Goal: Task Accomplishment & Management: Complete application form

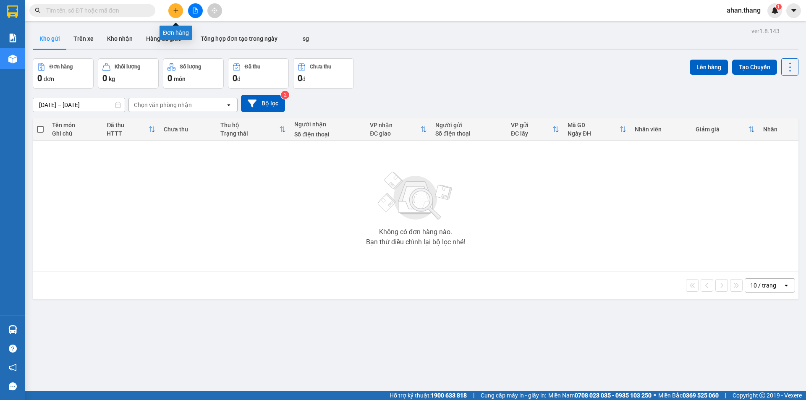
click at [176, 9] on icon "plus" at bounding box center [176, 11] width 6 height 6
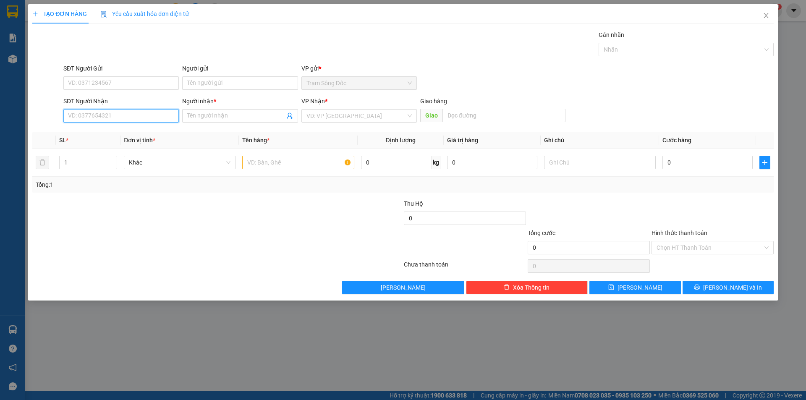
click at [102, 118] on input "SĐT Người Nhận" at bounding box center [120, 115] width 115 height 13
type input "0923485364"
click at [251, 116] on input "Người nhận *" at bounding box center [235, 115] width 97 height 9
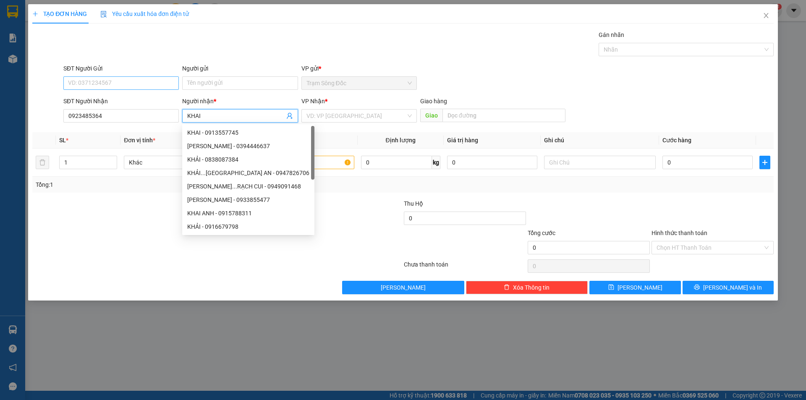
type input "KHAI"
click at [132, 81] on input "SĐT Người Gửi" at bounding box center [120, 82] width 115 height 13
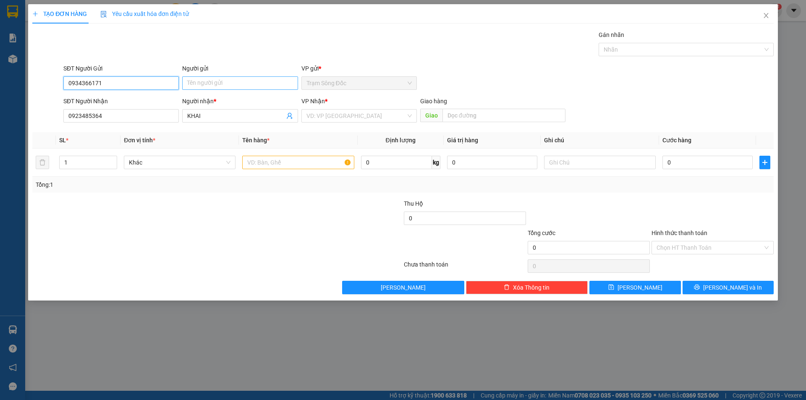
type input "0934366171"
click at [226, 86] on input "Người gửi" at bounding box center [239, 82] width 115 height 13
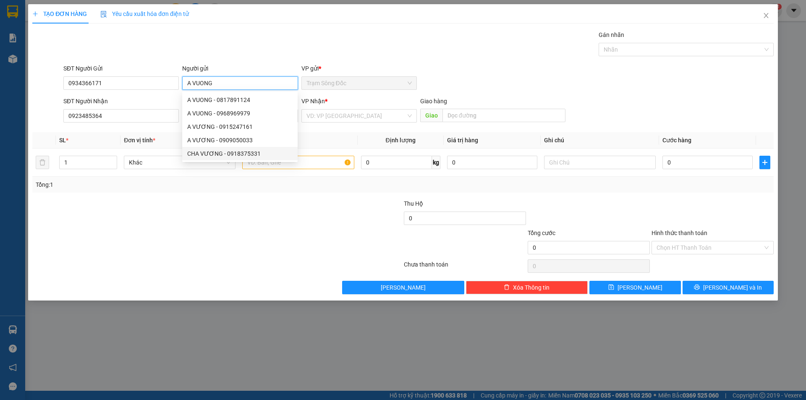
click at [347, 79] on span "Trạm Sông Đốc" at bounding box center [359, 83] width 105 height 13
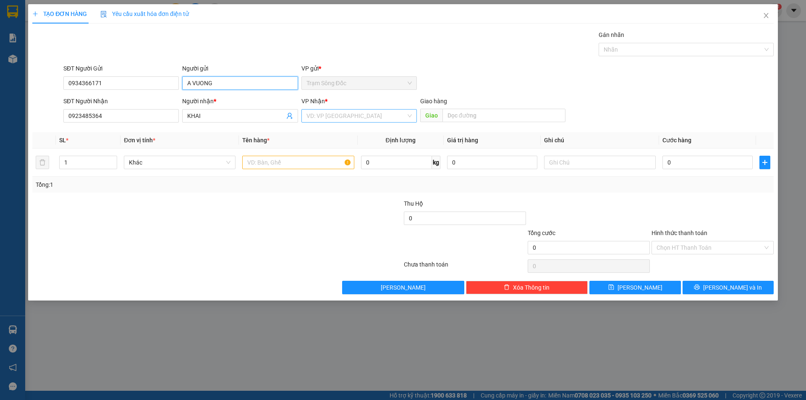
type input "A VUONG"
click at [331, 113] on input "search" at bounding box center [357, 116] width 100 height 13
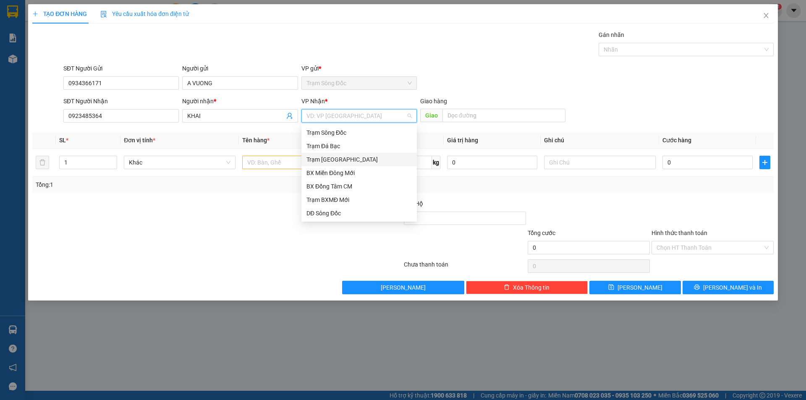
click at [329, 159] on div "Trạm [GEOGRAPHIC_DATA]" at bounding box center [359, 159] width 105 height 9
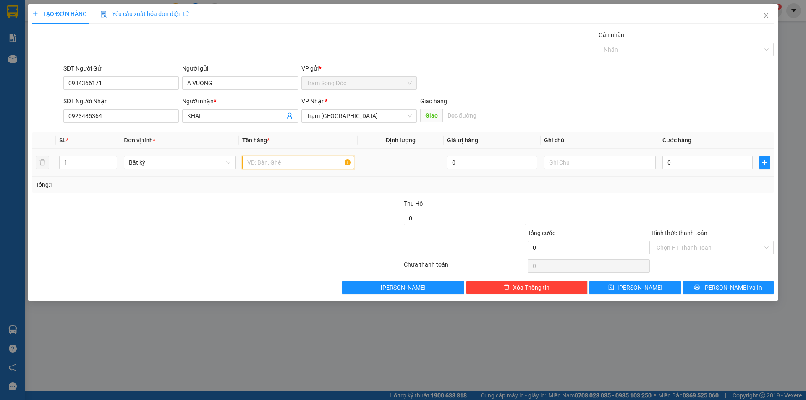
click at [278, 164] on input "text" at bounding box center [298, 162] width 112 height 13
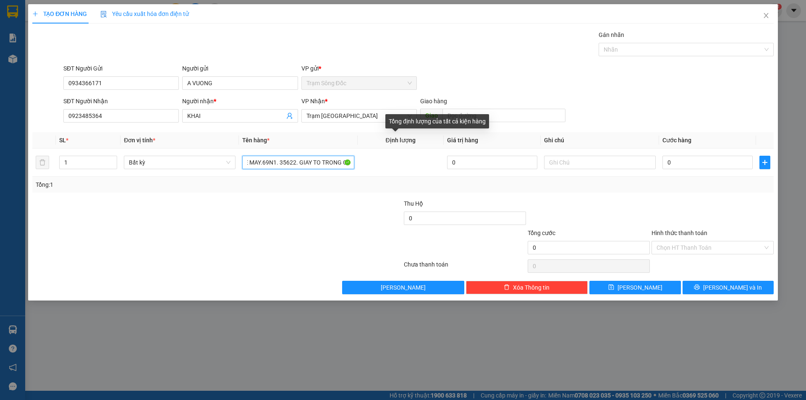
scroll to position [0, 13]
type input "1XE MAY.69N1. 35622. GIAY TO TRONG COP"
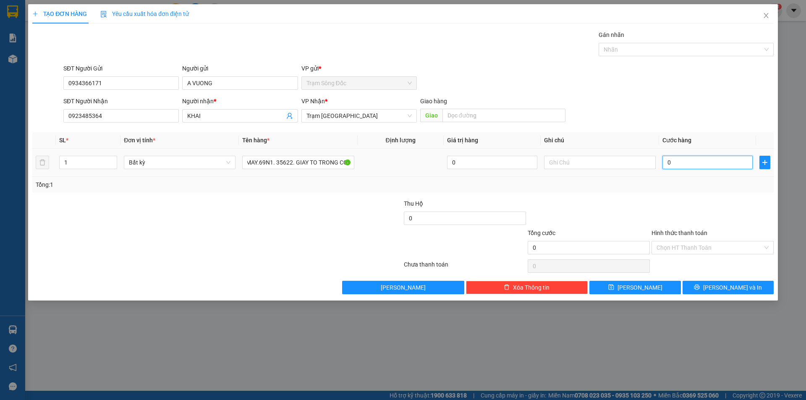
scroll to position [0, 0]
click at [713, 166] on input "0" at bounding box center [708, 162] width 90 height 13
type input "5"
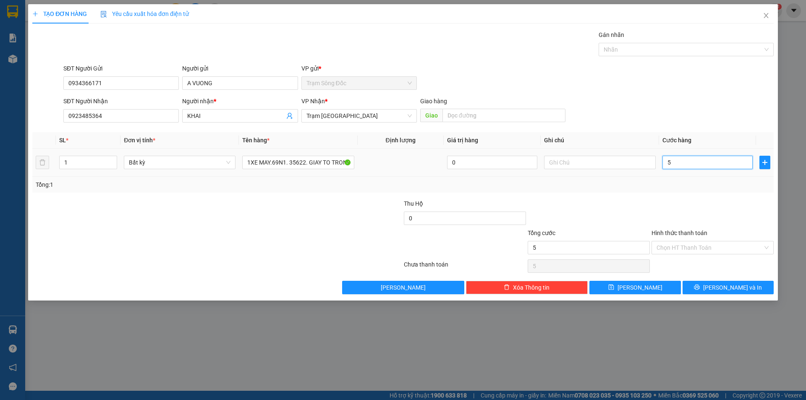
type input "50"
type input "500"
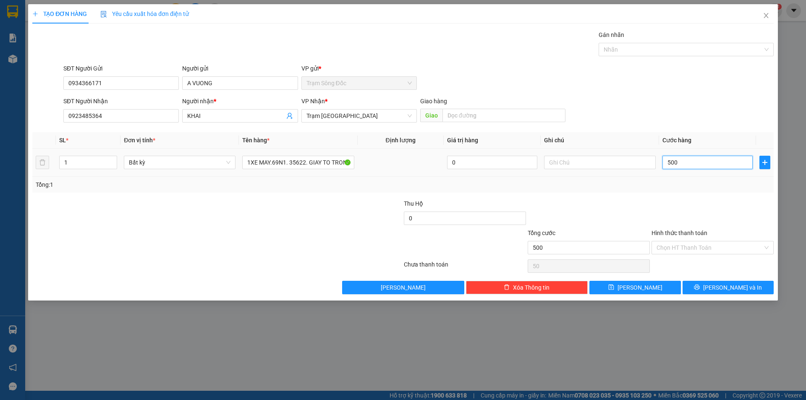
type input "500"
type input "500.000"
click at [703, 247] on input "Hình thức thanh toán" at bounding box center [710, 247] width 106 height 13
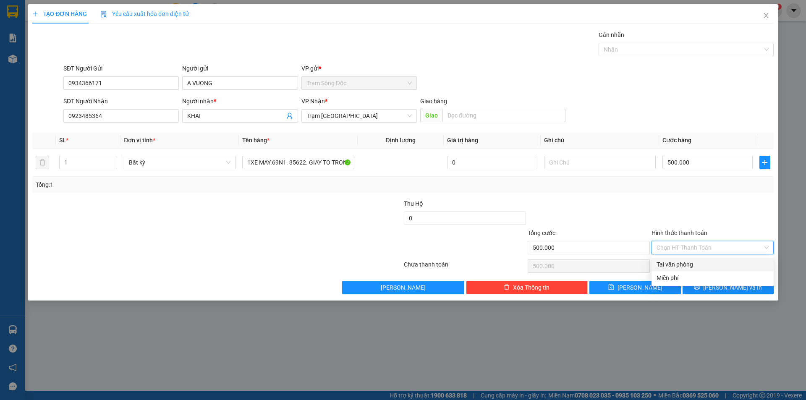
click at [705, 265] on div "Tại văn phòng" at bounding box center [713, 264] width 112 height 9
type input "0"
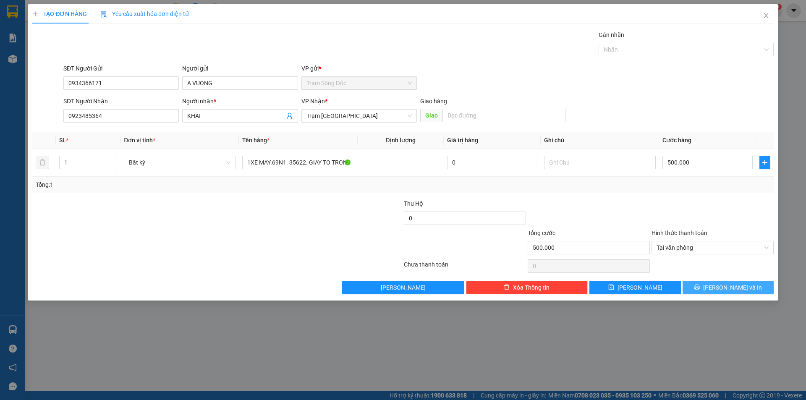
click at [707, 287] on button "[PERSON_NAME] và In" at bounding box center [728, 287] width 91 height 13
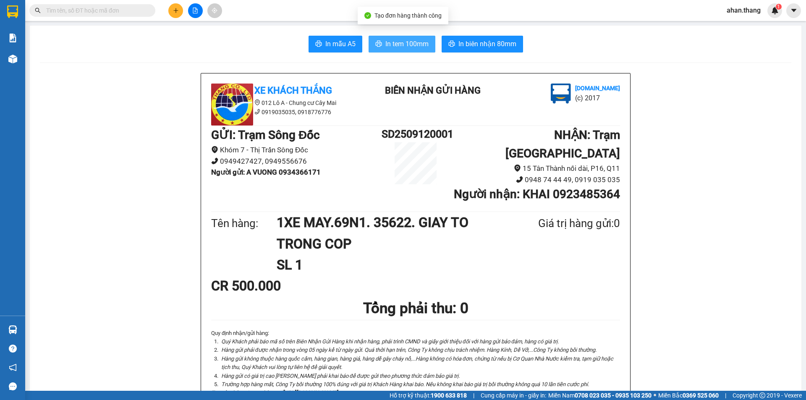
click at [418, 42] on span "In tem 100mm" at bounding box center [406, 44] width 43 height 10
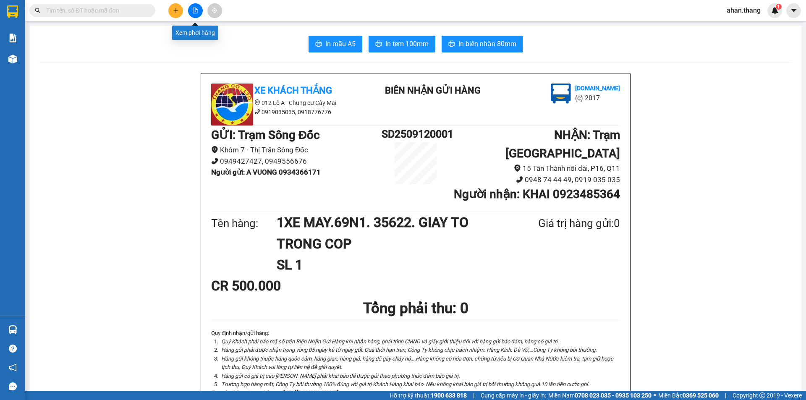
click at [195, 10] on icon "file-add" at bounding box center [195, 11] width 6 height 6
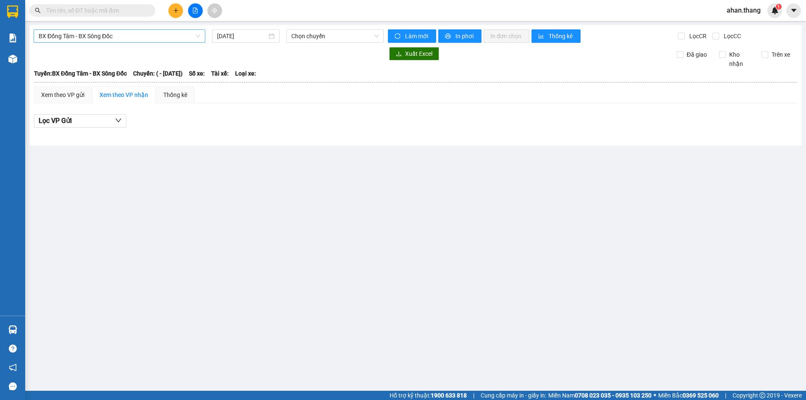
click at [130, 35] on span "BX Đồng Tâm - BX Sông Đốc" at bounding box center [120, 36] width 162 height 13
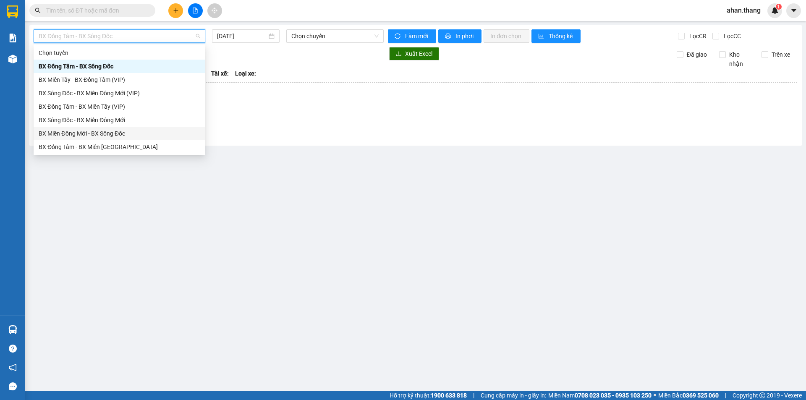
scroll to position [81, 0]
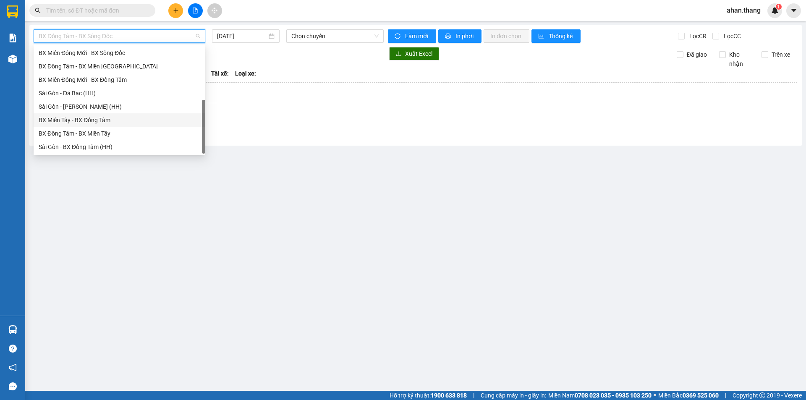
click at [70, 122] on div "BX Miền Tây - BX Đồng Tâm" at bounding box center [120, 119] width 162 height 9
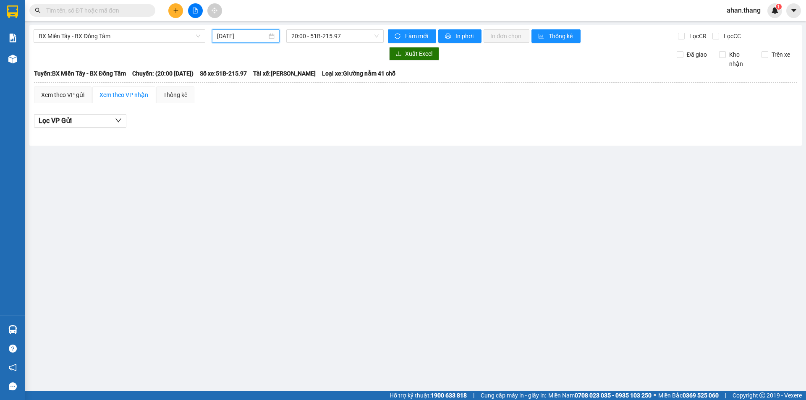
click at [233, 35] on input "12/09/2025" at bounding box center [242, 35] width 50 height 9
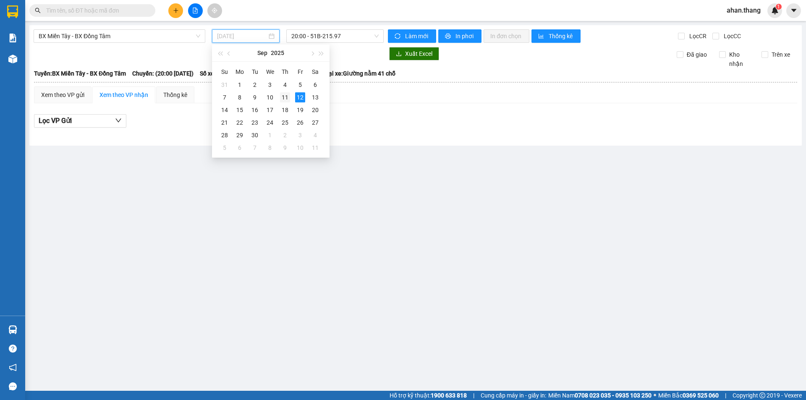
click at [287, 96] on div "11" at bounding box center [285, 97] width 10 height 10
type input "[DATE]"
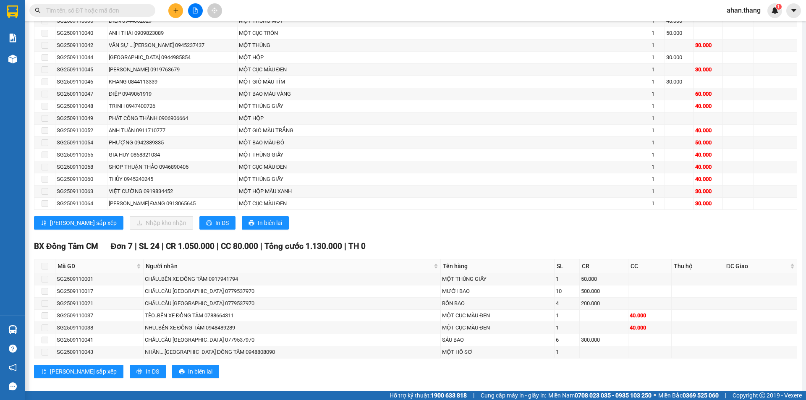
scroll to position [588, 0]
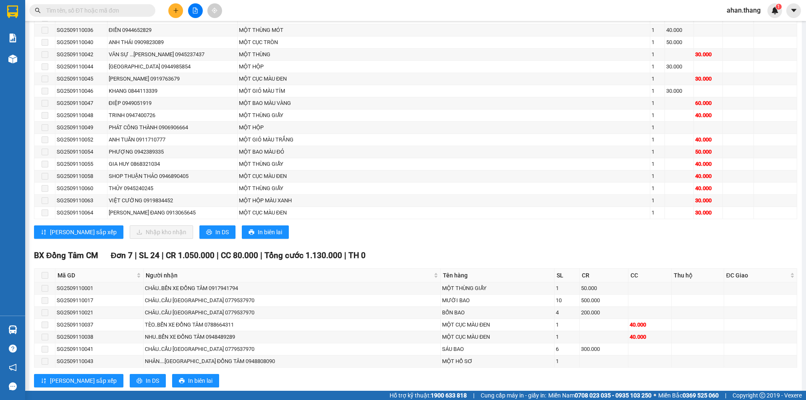
click at [138, 12] on input "text" at bounding box center [95, 10] width 99 height 9
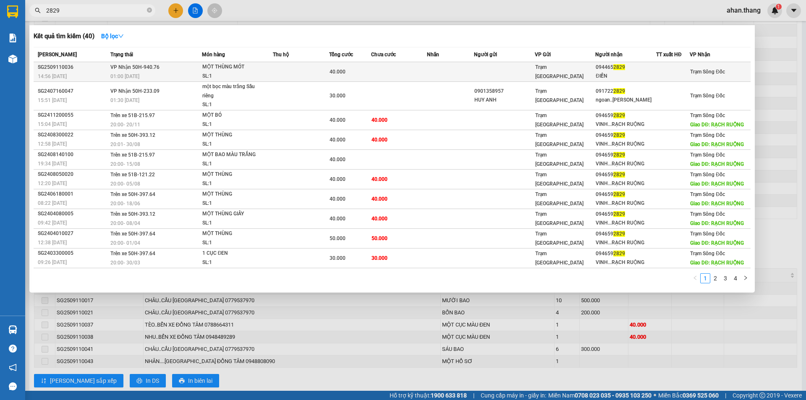
type input "2829"
click at [462, 68] on td at bounding box center [450, 72] width 47 height 20
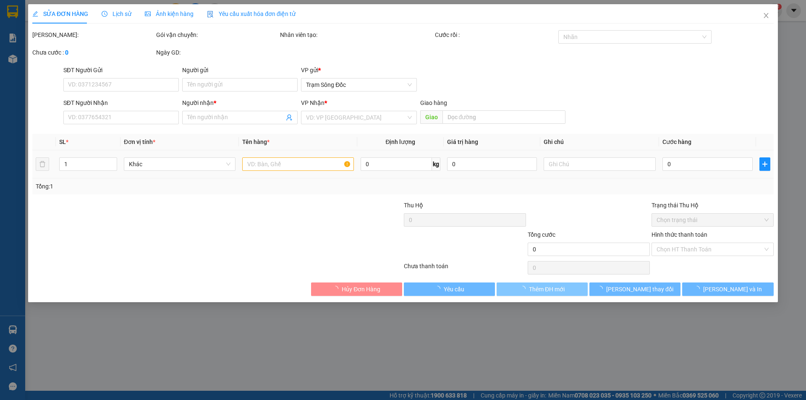
type input "0944652829"
type input "ĐIỀN"
type input "40.000"
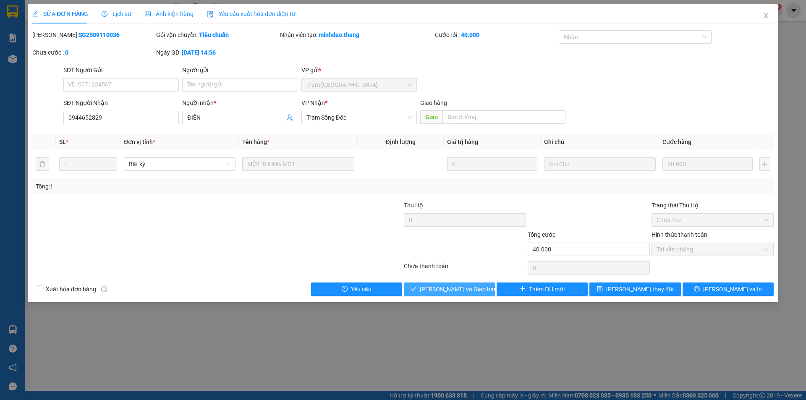
click at [477, 287] on button "[PERSON_NAME] và [PERSON_NAME] hàng" at bounding box center [449, 289] width 91 height 13
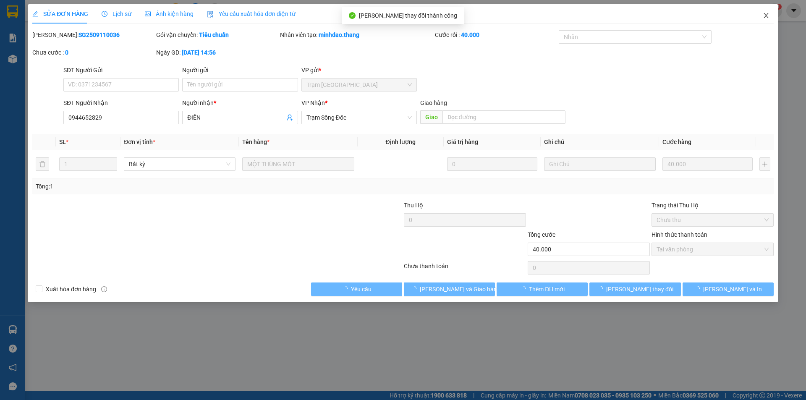
click at [767, 16] on icon "close" at bounding box center [766, 15] width 7 height 7
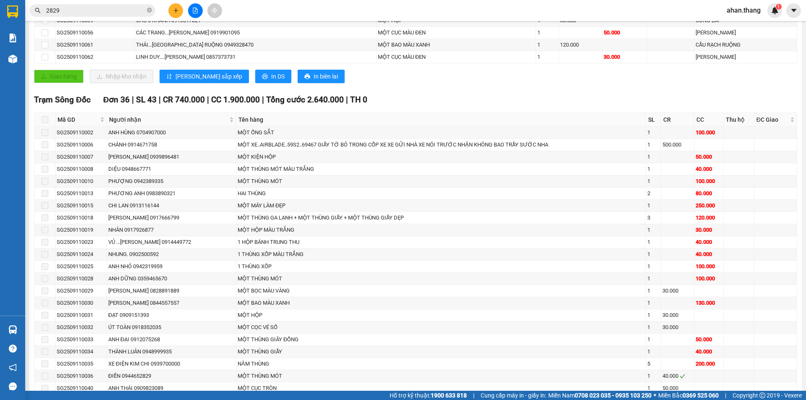
scroll to position [252, 0]
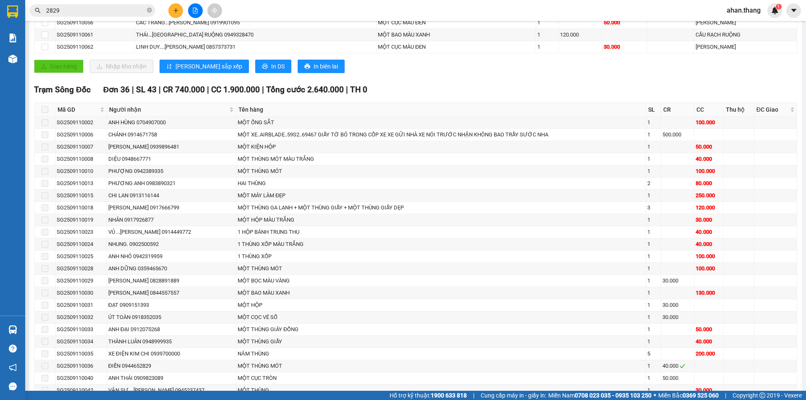
click at [77, 5] on span "2829" at bounding box center [92, 10] width 126 height 13
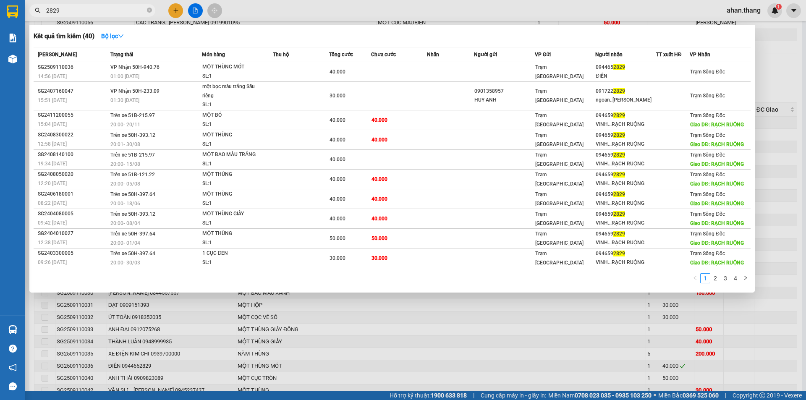
click at [76, 9] on input "2829" at bounding box center [95, 10] width 99 height 9
type input "2"
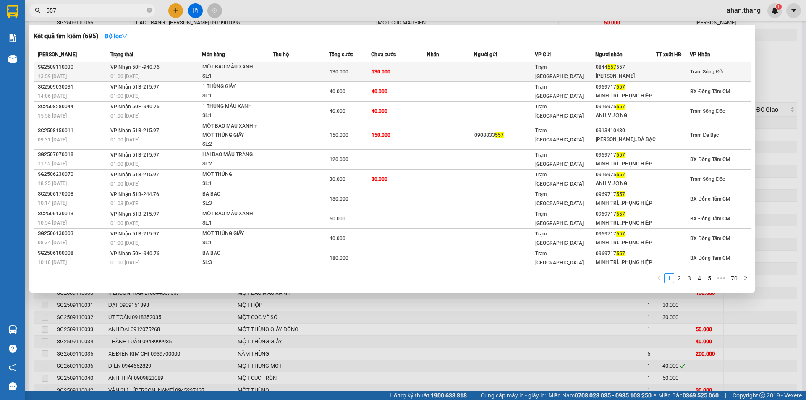
type input "557"
click at [467, 71] on td at bounding box center [450, 72] width 47 height 20
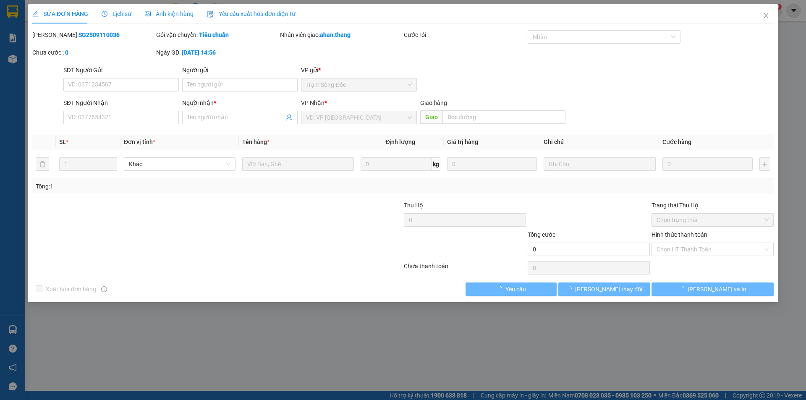
type input "0844557557"
type input "VŨ HOÀNG"
type input "130.000"
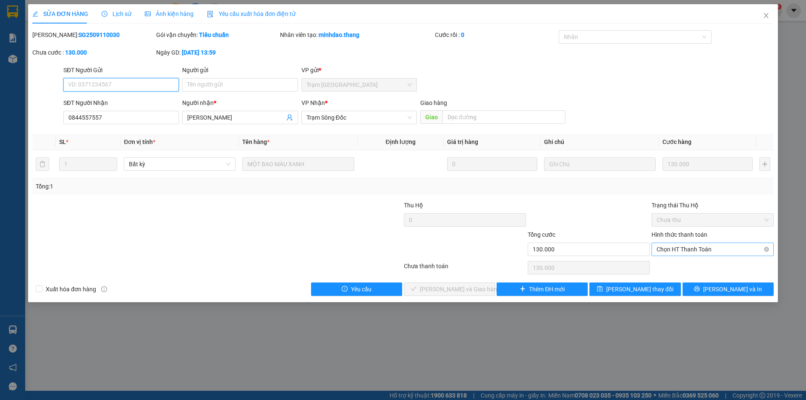
click at [707, 249] on span "Chọn HT Thanh Toán" at bounding box center [713, 249] width 112 height 13
click at [704, 261] on div "Tại văn phòng" at bounding box center [713, 266] width 122 height 13
type input "0"
click at [434, 290] on span "[PERSON_NAME] và [PERSON_NAME] hàng" at bounding box center [460, 289] width 81 height 9
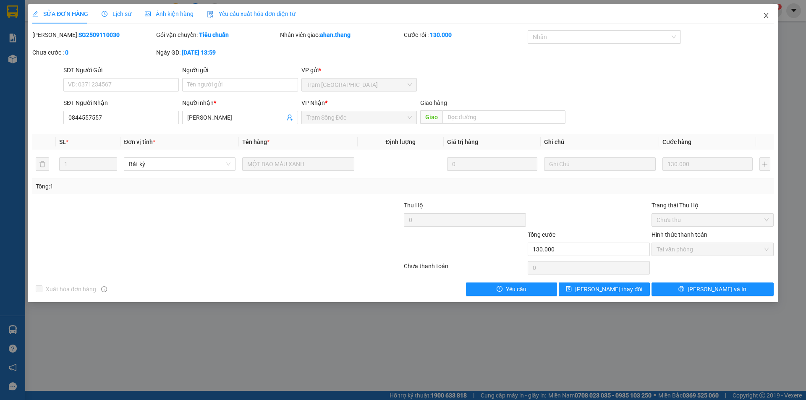
click at [768, 15] on icon "close" at bounding box center [766, 15] width 5 height 5
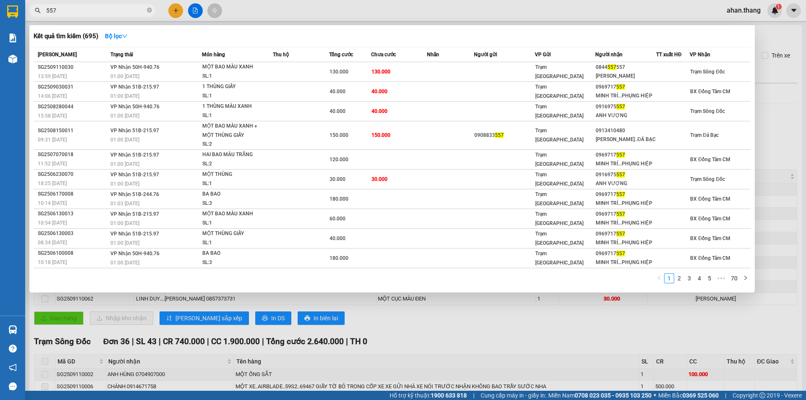
click at [68, 12] on input "557" at bounding box center [95, 10] width 99 height 9
type input "5"
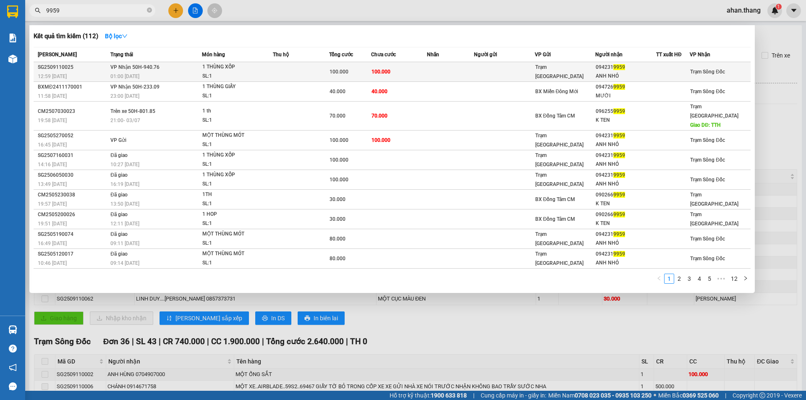
type input "9959"
click at [442, 70] on td at bounding box center [450, 72] width 47 height 20
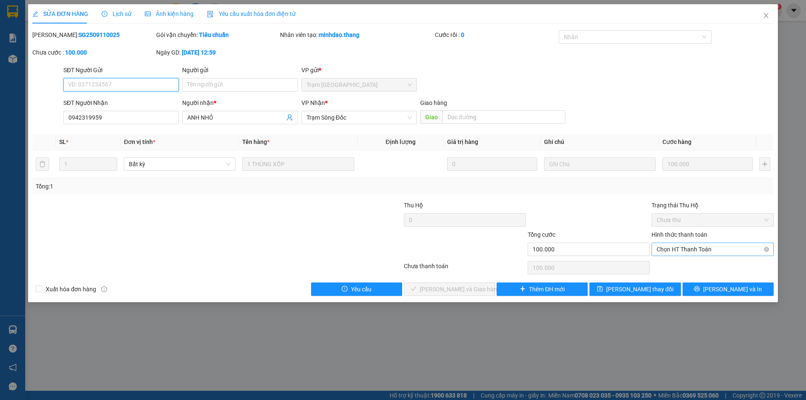
click at [692, 249] on span "Chọn HT Thanh Toán" at bounding box center [713, 249] width 112 height 13
drag, startPoint x: 685, startPoint y: 265, endPoint x: 665, endPoint y: 264, distance: 19.8
click at [684, 265] on div "Tại văn phòng" at bounding box center [713, 266] width 112 height 9
type input "0"
click at [458, 287] on span "[PERSON_NAME] và [PERSON_NAME] hàng" at bounding box center [460, 289] width 81 height 9
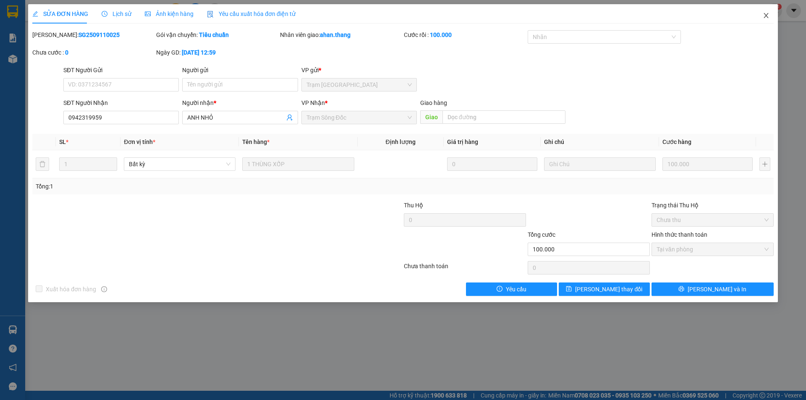
click at [767, 15] on icon "close" at bounding box center [766, 15] width 5 height 5
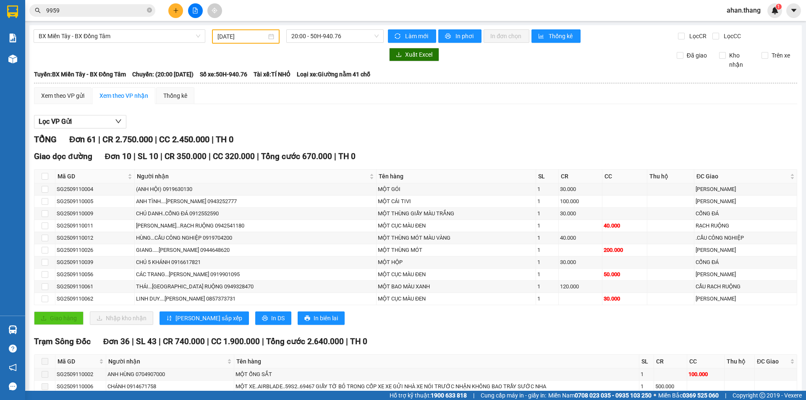
click at [102, 11] on input "9959" at bounding box center [95, 10] width 99 height 9
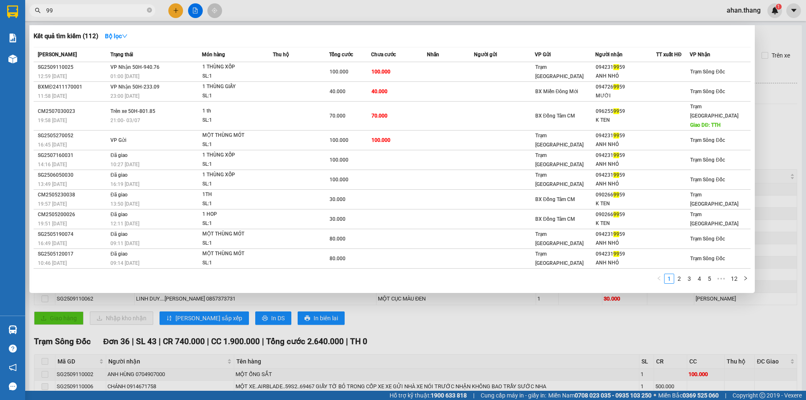
type input "9"
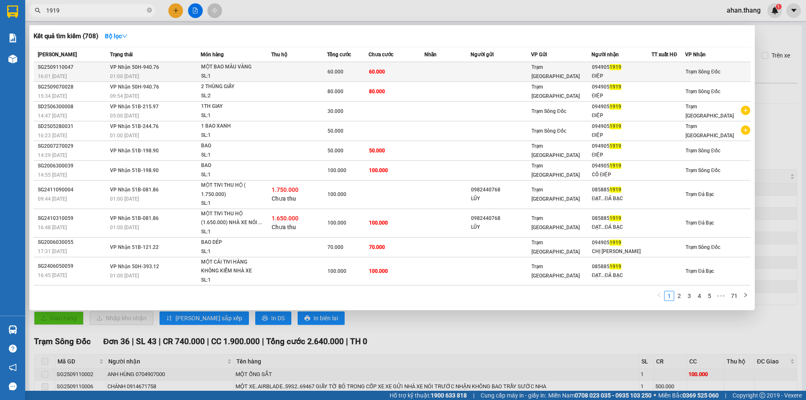
type input "1919"
click at [402, 71] on td "60.000" at bounding box center [397, 72] width 56 height 20
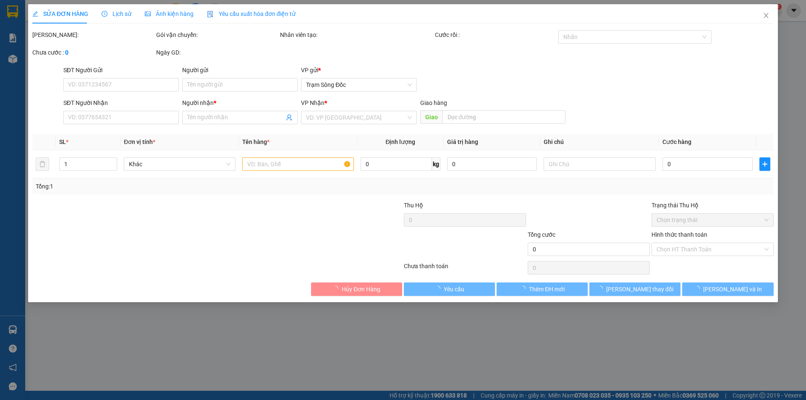
type input "0949051919"
type input "ĐIỆP"
type input "60.000"
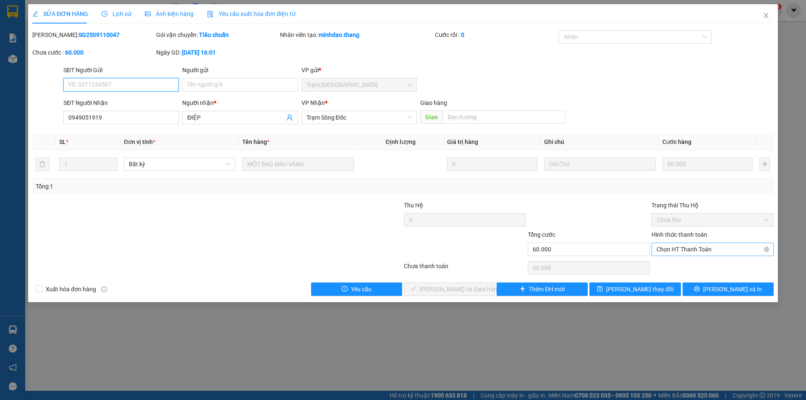
click at [691, 250] on span "Chọn HT Thanh Toán" at bounding box center [713, 249] width 112 height 13
click at [689, 267] on div "Tại văn phòng" at bounding box center [713, 266] width 112 height 9
type input "0"
click at [466, 289] on span "[PERSON_NAME] và [PERSON_NAME] hàng" at bounding box center [460, 289] width 81 height 9
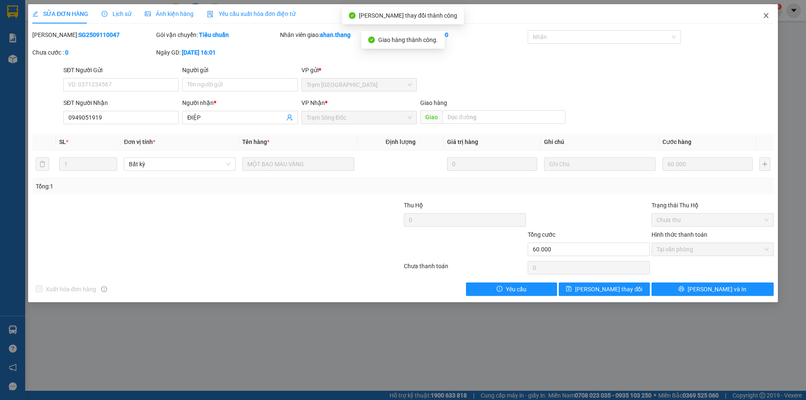
click at [766, 15] on icon "close" at bounding box center [766, 15] width 5 height 5
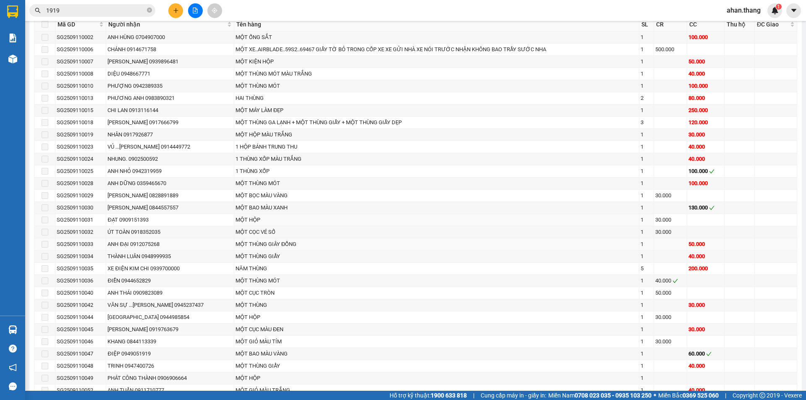
scroll to position [378, 0]
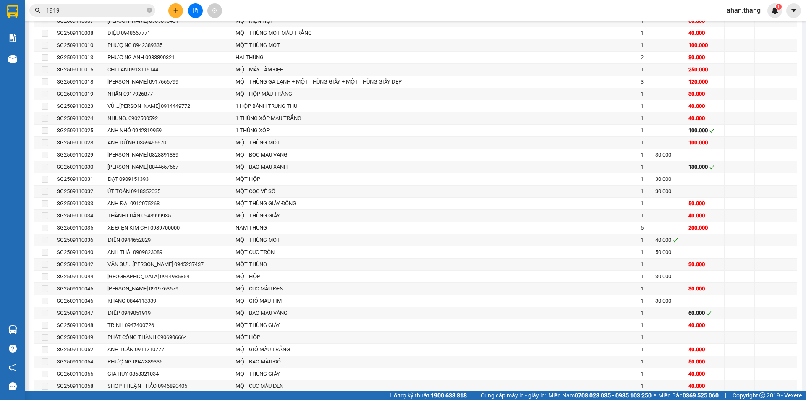
click at [80, 11] on input "1919" at bounding box center [95, 10] width 99 height 9
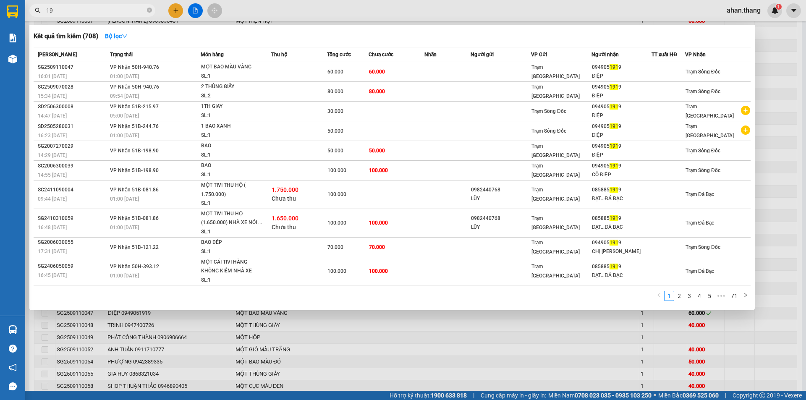
type input "1"
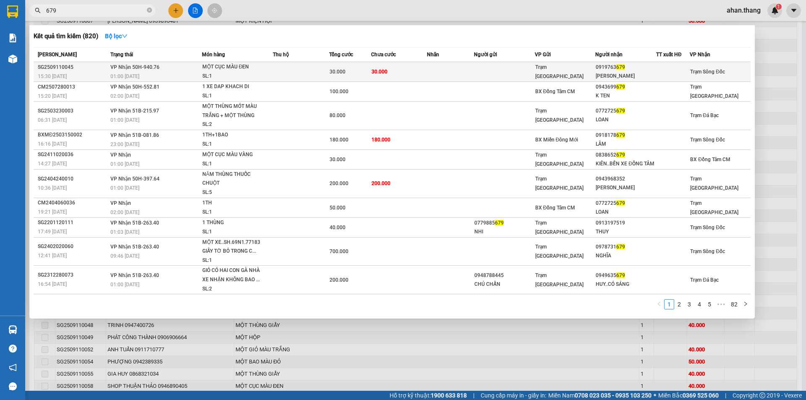
type input "679"
click at [435, 68] on td at bounding box center [450, 72] width 47 height 20
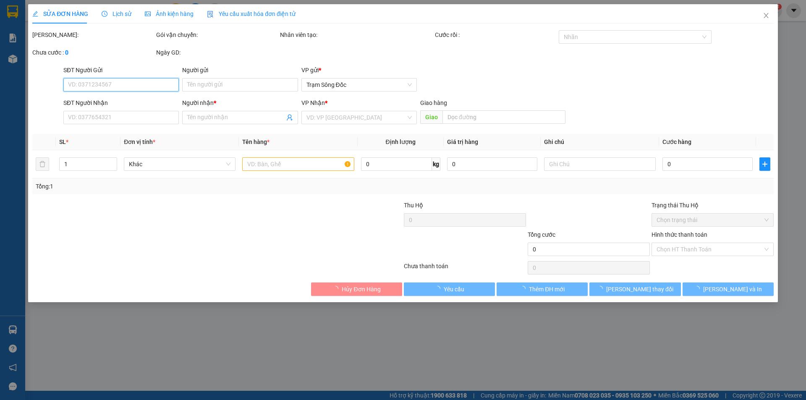
type input "0919763679"
type input "PHƯƠNG THÙY"
type input "30.000"
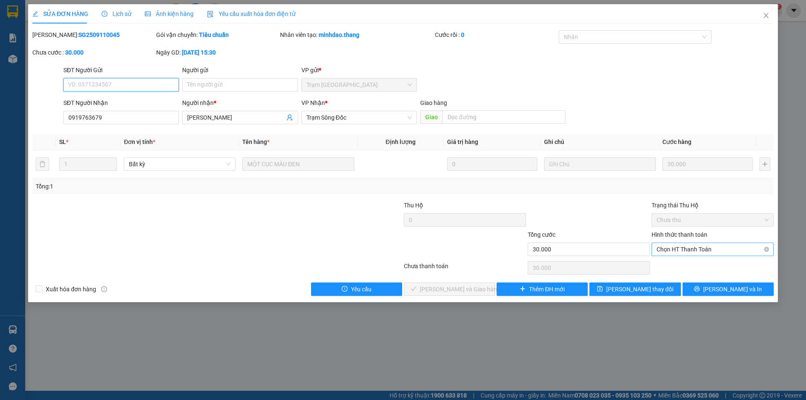
click at [694, 250] on span "Chọn HT Thanh Toán" at bounding box center [713, 249] width 112 height 13
click at [689, 265] on div "Tại văn phòng" at bounding box center [713, 266] width 112 height 9
type input "0"
click at [485, 291] on button "[PERSON_NAME] và [PERSON_NAME] hàng" at bounding box center [449, 289] width 91 height 13
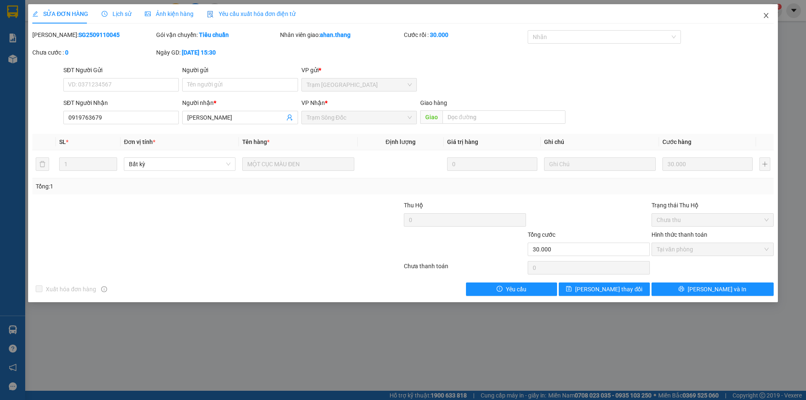
click at [766, 16] on icon "close" at bounding box center [766, 15] width 5 height 5
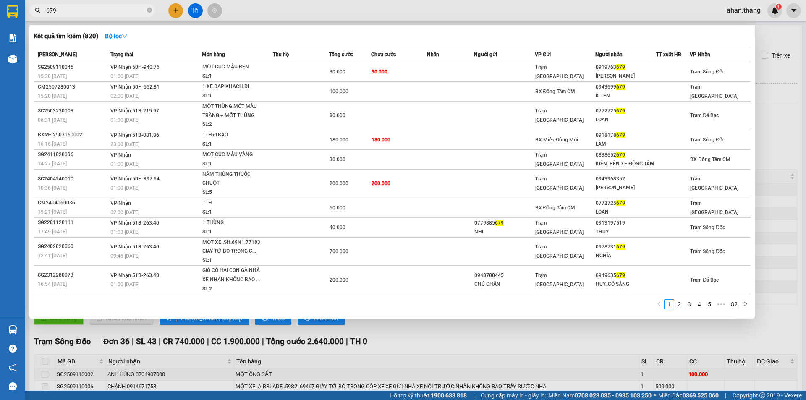
click at [81, 12] on input "679" at bounding box center [95, 10] width 99 height 9
type input "6"
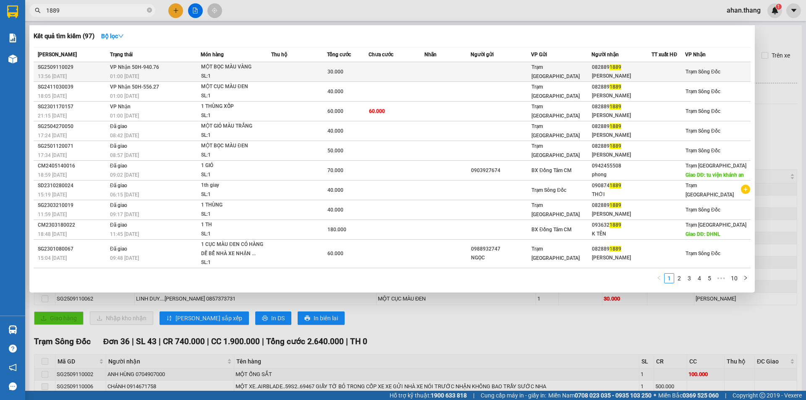
type input "1889"
click at [438, 74] on td at bounding box center [448, 72] width 47 height 20
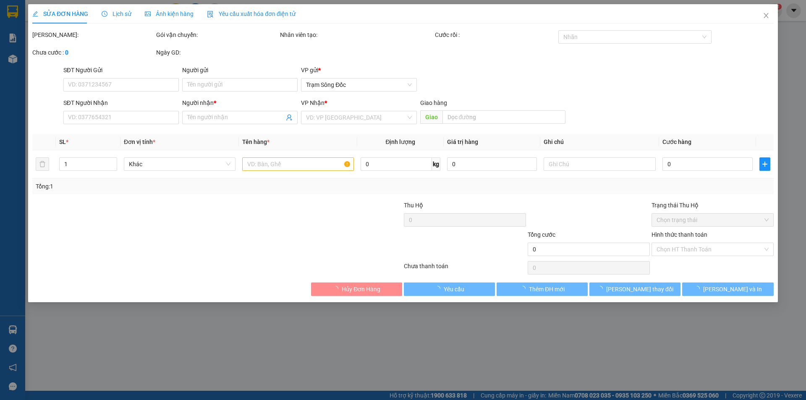
type input "0828891889"
type input "TRẦN THỊ LÝ"
type input "30.000"
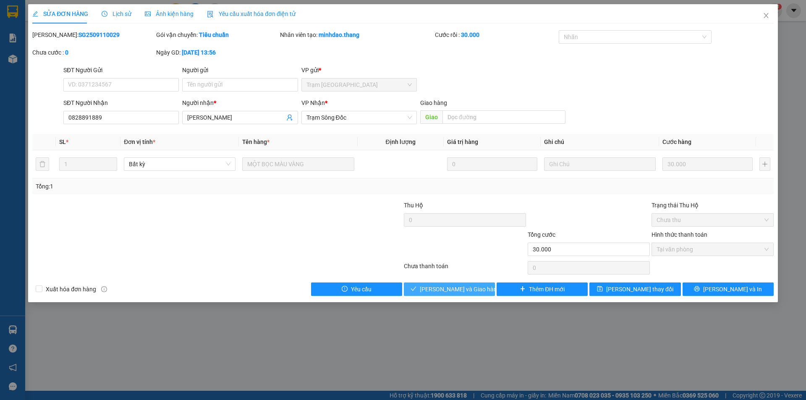
click at [476, 288] on span "[PERSON_NAME] và [PERSON_NAME] hàng" at bounding box center [460, 289] width 81 height 9
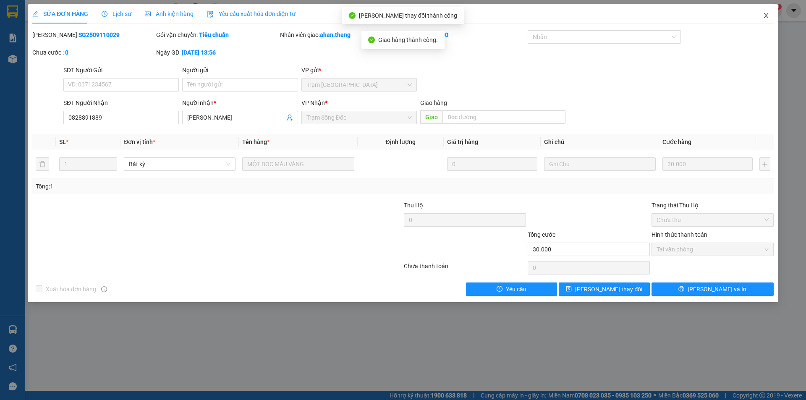
click at [764, 13] on icon "close" at bounding box center [766, 15] width 7 height 7
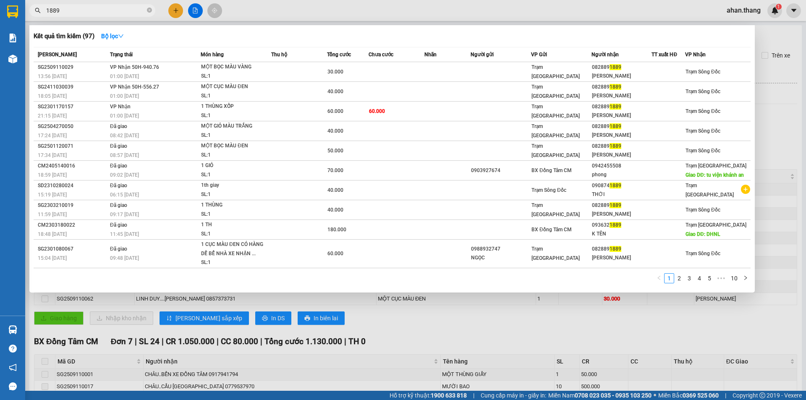
click at [78, 7] on input "1889" at bounding box center [95, 10] width 99 height 9
type input "1"
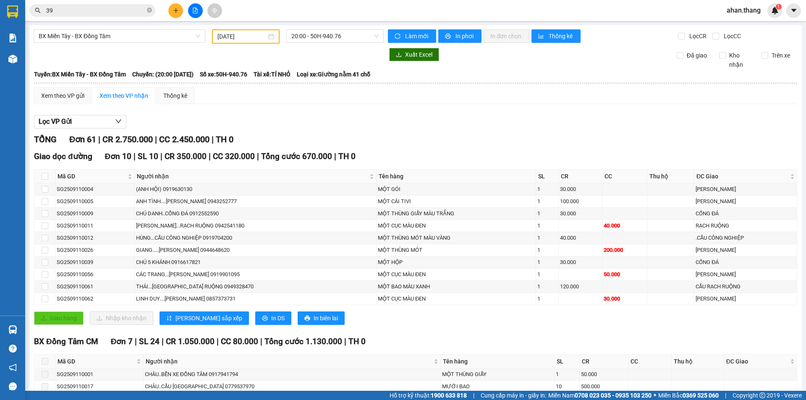
type input "3"
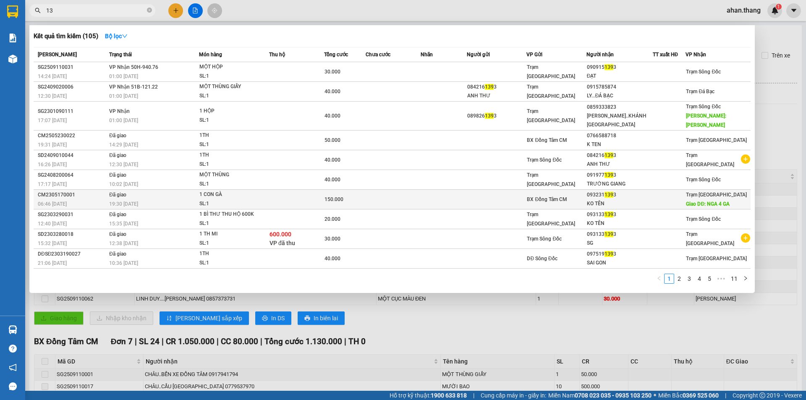
type input "1"
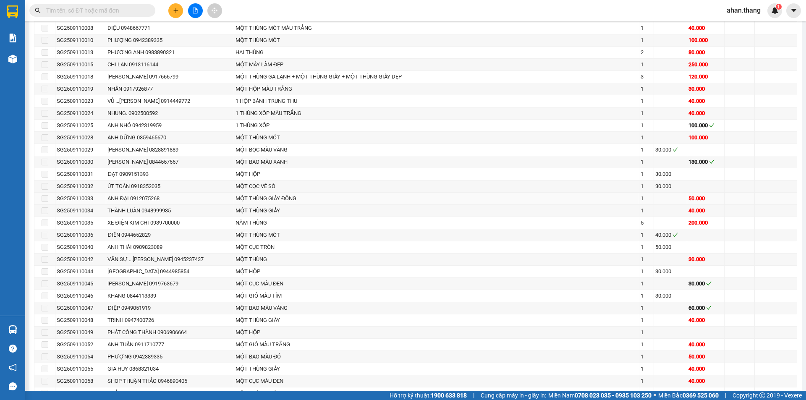
scroll to position [517, 0]
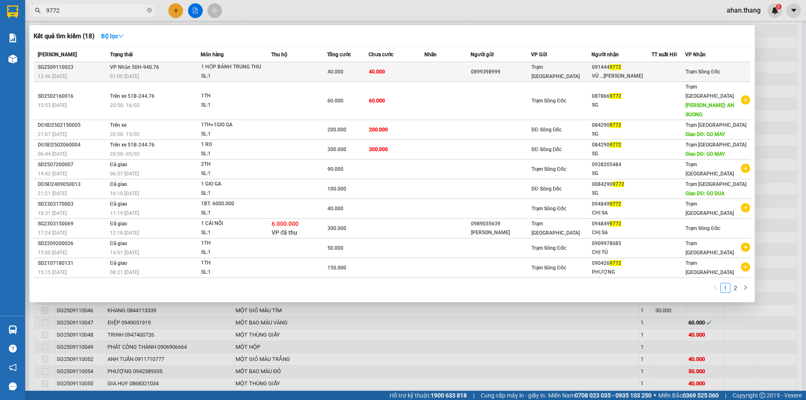
type input "9772"
click at [408, 71] on td "40.000" at bounding box center [397, 72] width 56 height 20
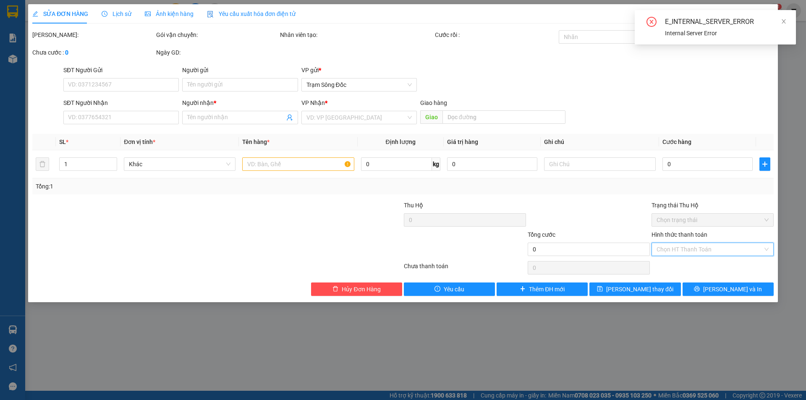
click at [694, 247] on input "Hình thức thanh toán" at bounding box center [710, 249] width 106 height 13
click at [688, 266] on div "Tại văn phòng" at bounding box center [713, 266] width 112 height 9
type input "0"
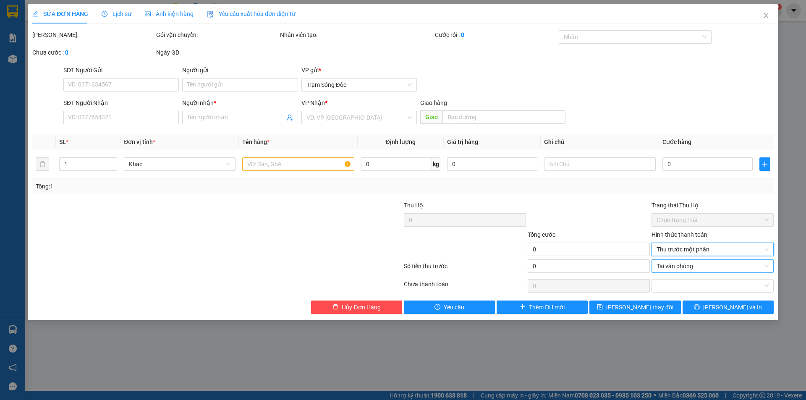
drag, startPoint x: 684, startPoint y: 264, endPoint x: 681, endPoint y: 269, distance: 5.6
click at [684, 265] on span "Tại văn phòng" at bounding box center [713, 266] width 112 height 13
click at [648, 111] on div "SĐT Người Nhận VD: 0377654321 Người nhận * Tên người nhận VP Nhận * VD: VP Sài …" at bounding box center [419, 112] width 714 height 29
click at [678, 231] on label "Hình thức thanh toán" at bounding box center [680, 234] width 56 height 7
click at [678, 243] on input "Hình thức thanh toán" at bounding box center [710, 249] width 106 height 13
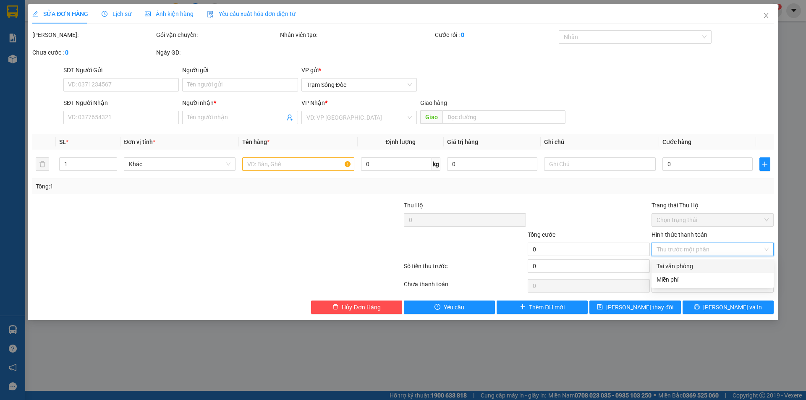
click at [689, 106] on div "SĐT Người Nhận VD: 0377654321 Người nhận * Tên người nhận VP Nhận * VD: VP Sài …" at bounding box center [419, 112] width 714 height 29
click at [768, 14] on icon "close" at bounding box center [766, 15] width 7 height 7
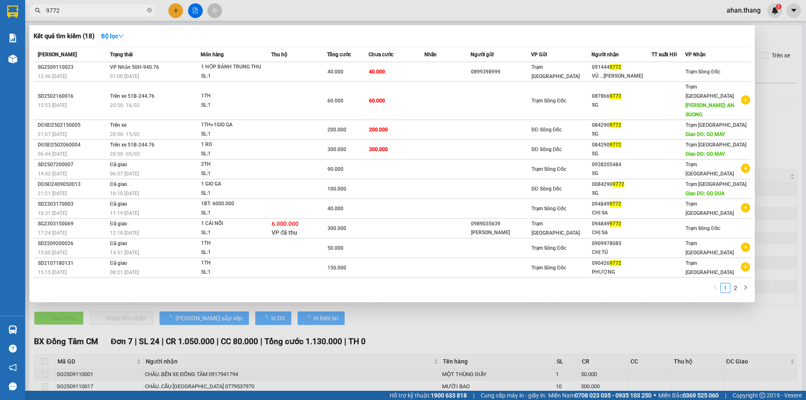
click at [64, 10] on input "9772" at bounding box center [95, 10] width 99 height 9
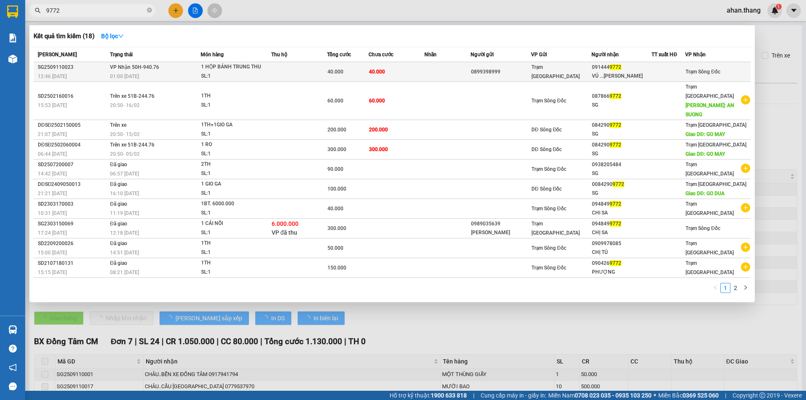
click at [436, 69] on td at bounding box center [448, 72] width 47 height 20
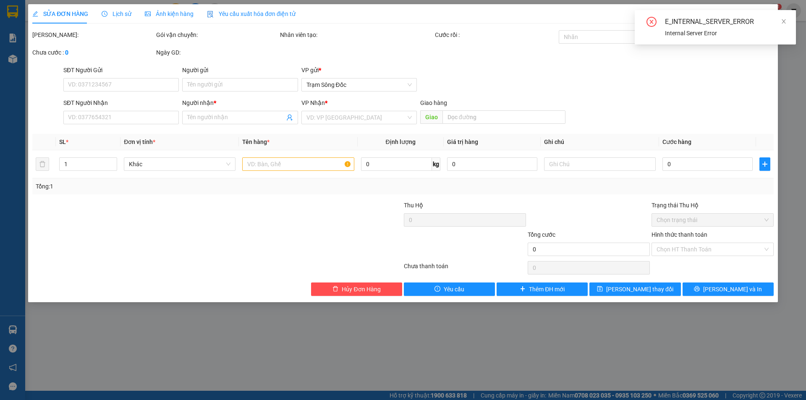
click at [742, 106] on div "SĐT Người Nhận VD: 0377654321 Người nhận * Tên người nhận VP Nhận * VD: VP Sài …" at bounding box center [419, 112] width 714 height 29
click at [784, 18] on icon "close" at bounding box center [784, 21] width 6 height 6
click at [766, 15] on icon "close" at bounding box center [766, 15] width 7 height 7
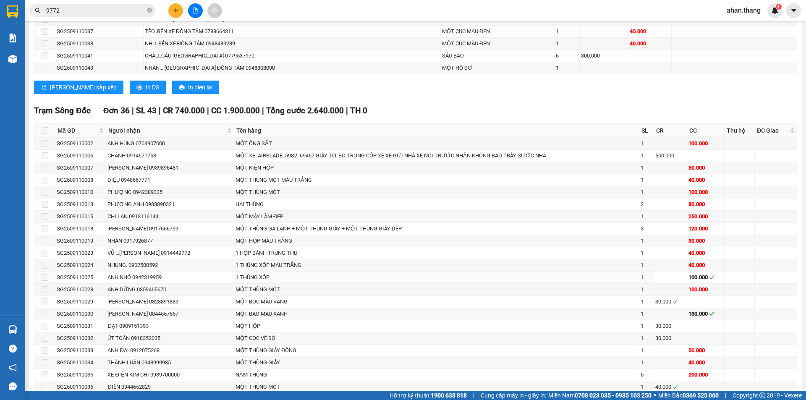
scroll to position [378, 0]
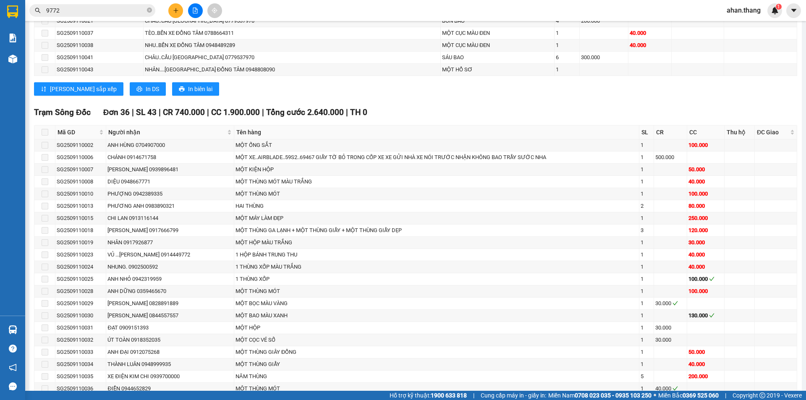
click at [66, 9] on input "9772" at bounding box center [95, 10] width 99 height 9
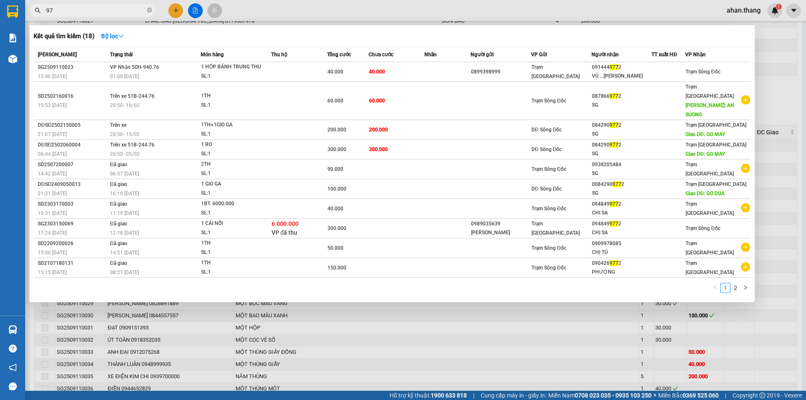
type input "9"
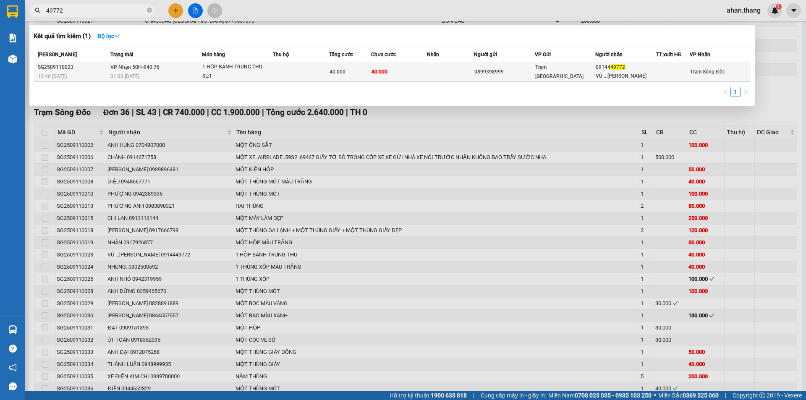
type input "49772"
click at [430, 72] on td at bounding box center [450, 72] width 47 height 20
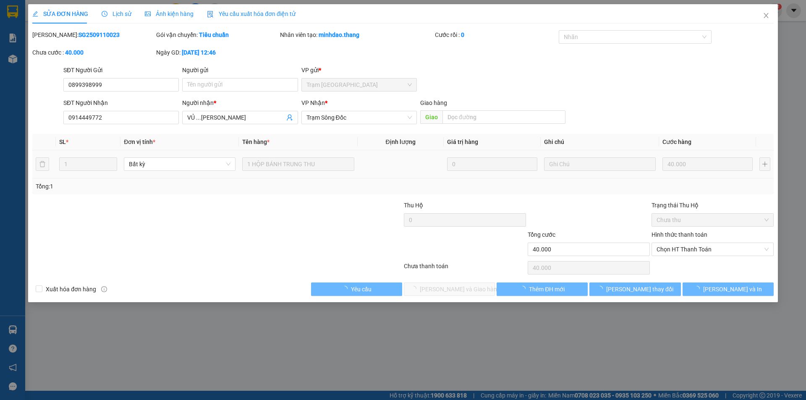
type input "0899398999"
type input "0914449772"
type input "VỦ ...TRẦN VĂN THỜI"
type input "40.000"
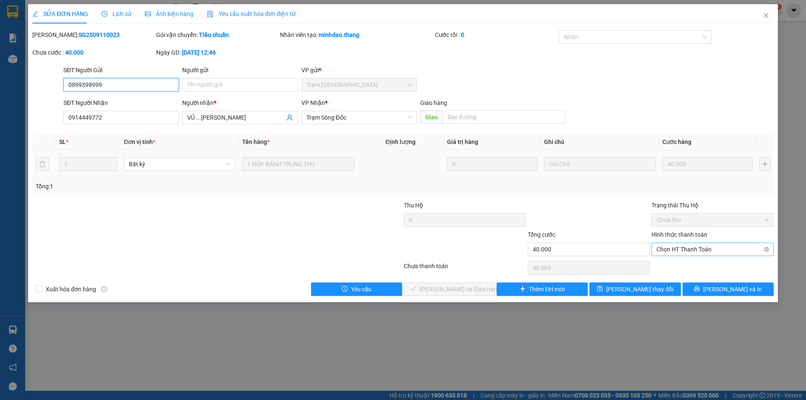
click at [711, 249] on span "Chọn HT Thanh Toán" at bounding box center [713, 249] width 112 height 13
click at [705, 264] on div "Tại văn phòng" at bounding box center [713, 266] width 112 height 9
type input "0"
click at [476, 287] on span "[PERSON_NAME] và [PERSON_NAME] hàng" at bounding box center [460, 289] width 81 height 9
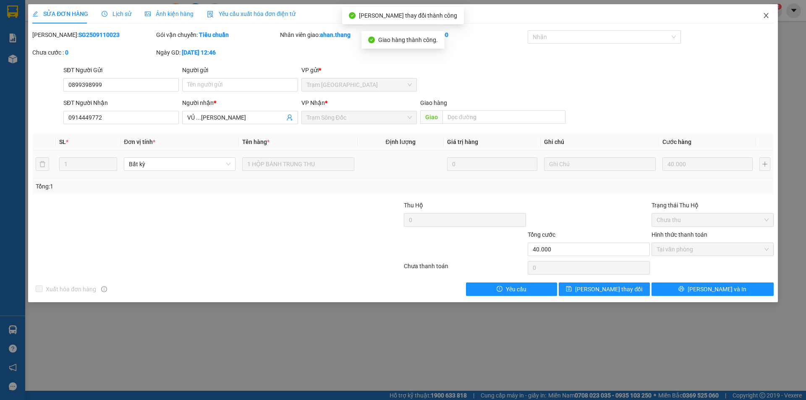
click at [766, 15] on icon "close" at bounding box center [766, 15] width 5 height 5
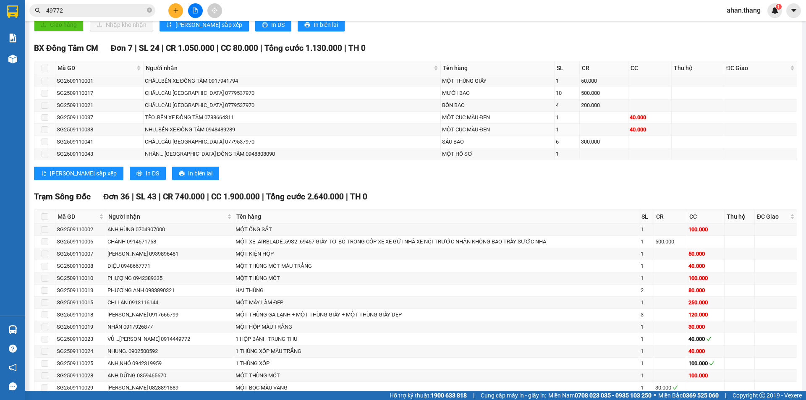
scroll to position [294, 0]
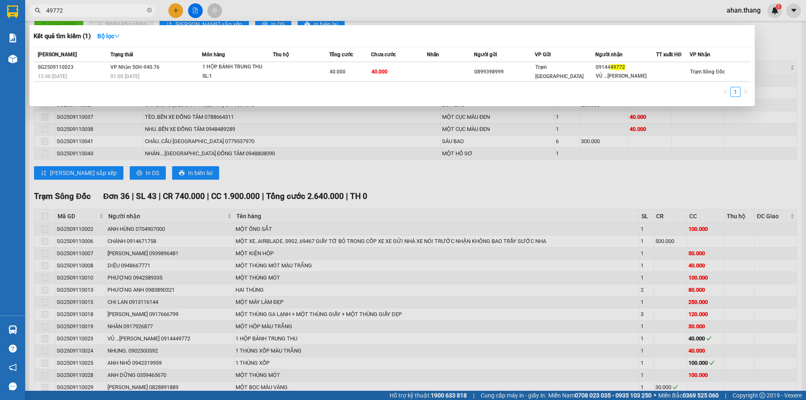
click at [101, 12] on input "49772" at bounding box center [95, 10] width 99 height 9
type input "4"
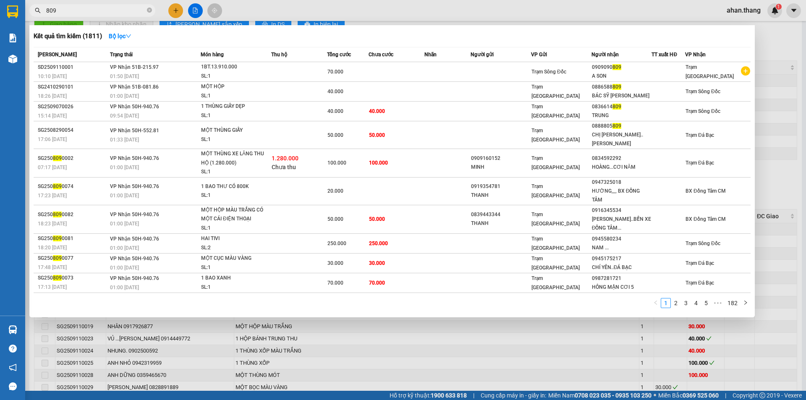
click at [115, 11] on input "809" at bounding box center [95, 10] width 99 height 9
type input "8"
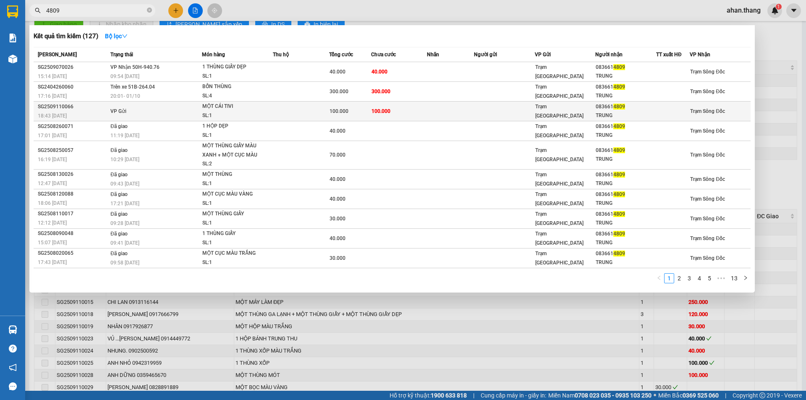
type input "4809"
click at [509, 109] on td at bounding box center [504, 112] width 61 height 20
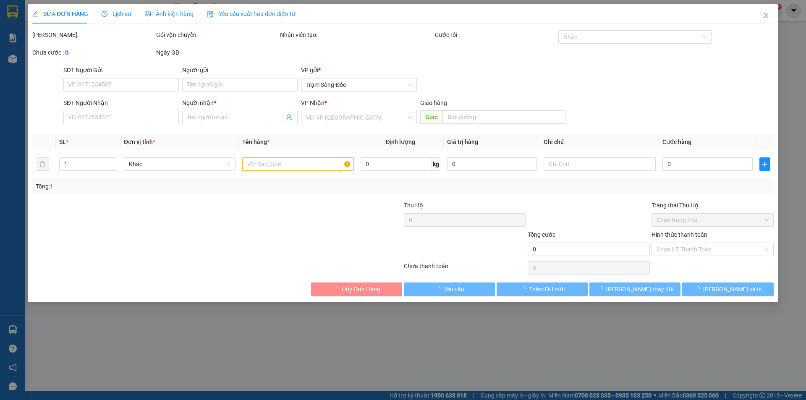
type input "0836614809"
type input "TRUNG"
type input "100.000"
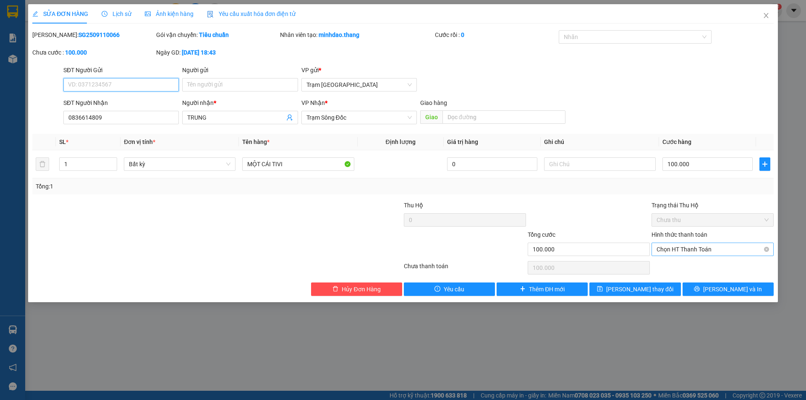
click at [694, 247] on span "Chọn HT Thanh Toán" at bounding box center [713, 249] width 112 height 13
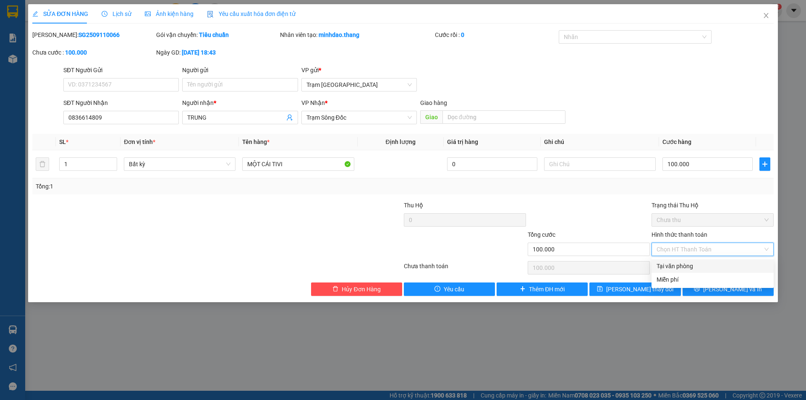
click at [694, 266] on div "Tại văn phòng" at bounding box center [713, 266] width 112 height 9
type input "0"
click at [766, 15] on icon "close" at bounding box center [766, 15] width 7 height 7
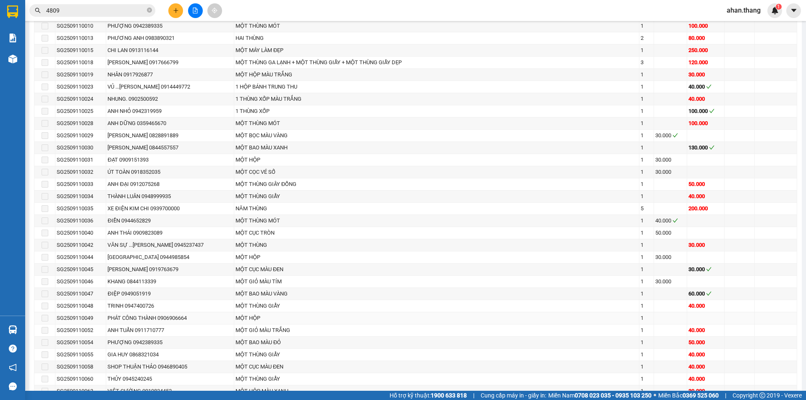
scroll to position [462, 0]
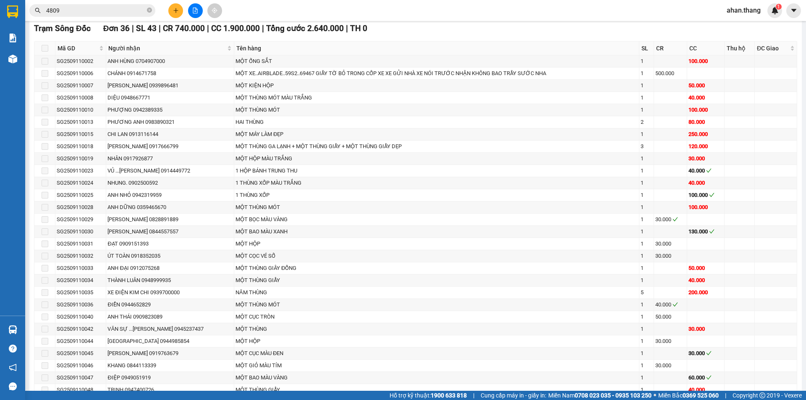
click at [66, 9] on input "4809" at bounding box center [95, 10] width 99 height 9
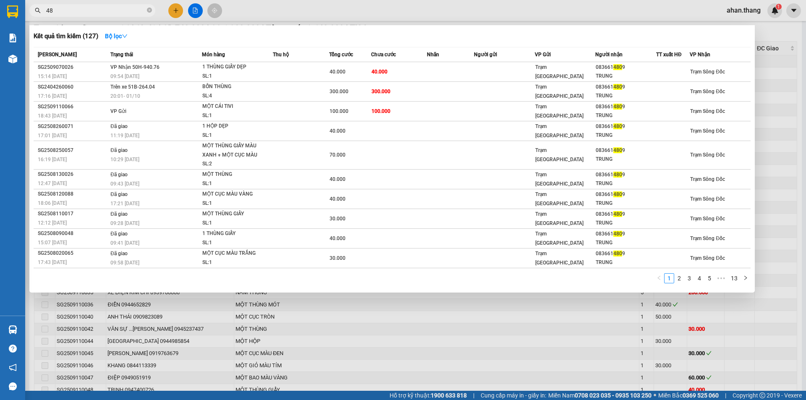
type input "4"
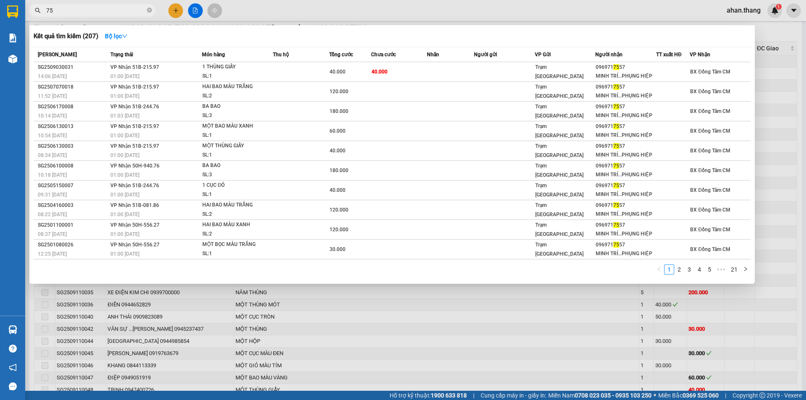
type input "7"
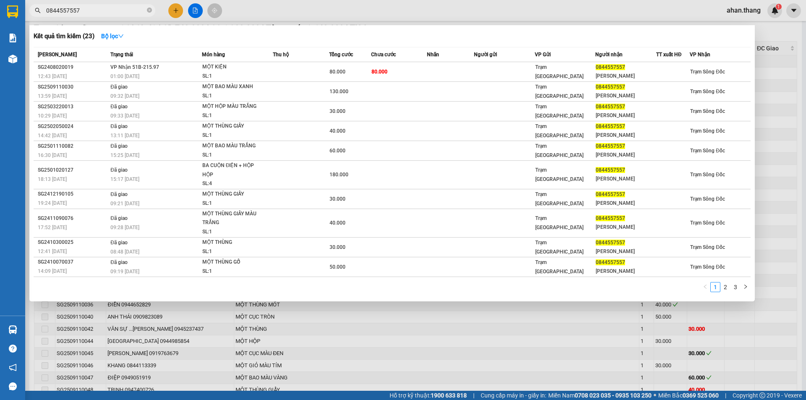
click at [150, 60] on th "Trạng thái" at bounding box center [155, 54] width 94 height 15
click at [102, 11] on input "0844557557" at bounding box center [95, 10] width 99 height 9
type input "0"
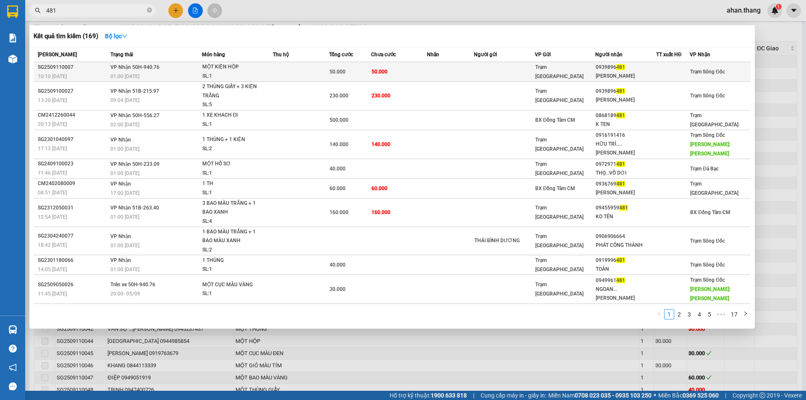
type input "481"
click at [400, 69] on td "50.000" at bounding box center [399, 72] width 56 height 20
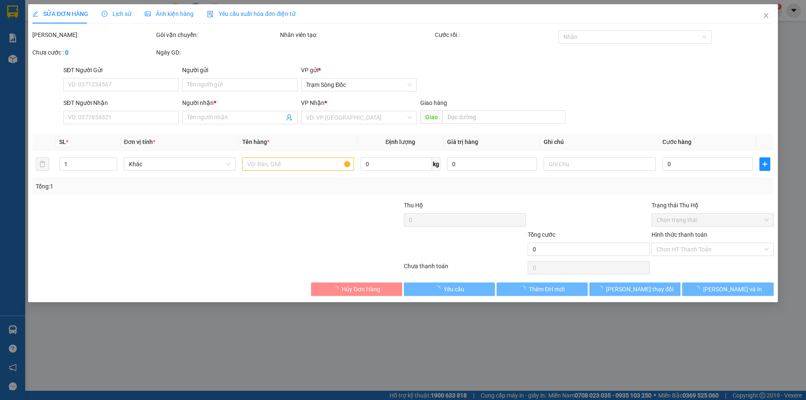
type input "0939896481"
type input "KIM SANG"
type input "50.000"
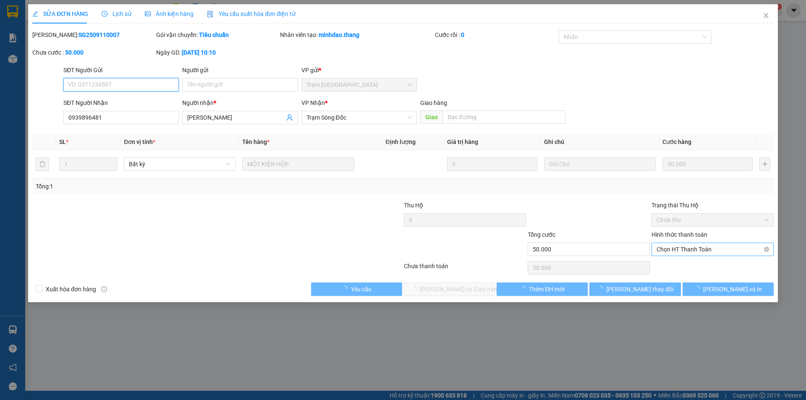
click at [681, 248] on span "Chọn HT Thanh Toán" at bounding box center [713, 249] width 112 height 13
click at [680, 265] on div "Tại văn phòng" at bounding box center [713, 266] width 112 height 9
type input "0"
click at [479, 286] on button "[PERSON_NAME] và [PERSON_NAME] hàng" at bounding box center [449, 289] width 91 height 13
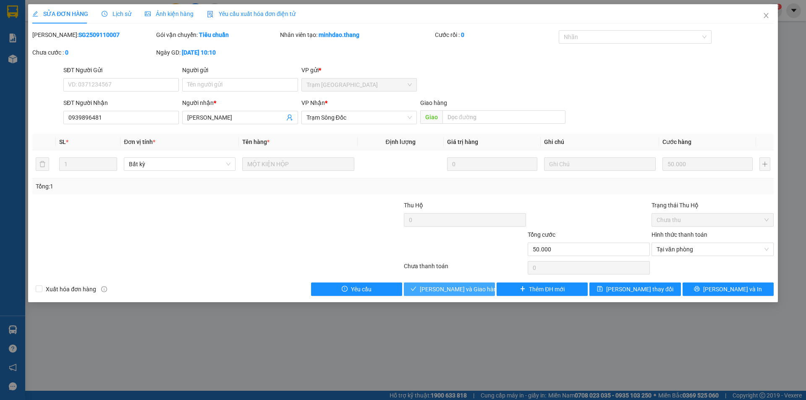
click at [481, 292] on button "[PERSON_NAME] và [PERSON_NAME] hàng" at bounding box center [449, 289] width 91 height 13
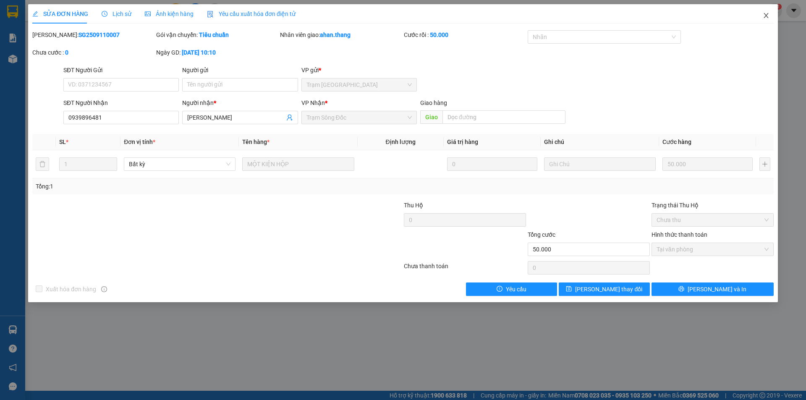
click at [768, 14] on icon "close" at bounding box center [766, 15] width 5 height 5
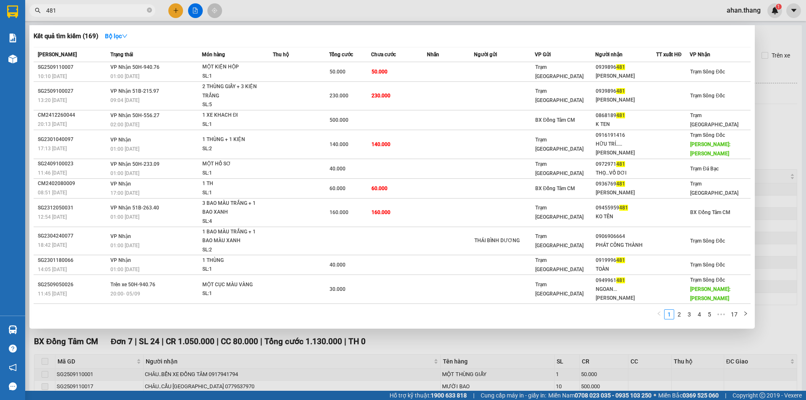
click at [142, 8] on input "481" at bounding box center [95, 10] width 99 height 9
type input "4"
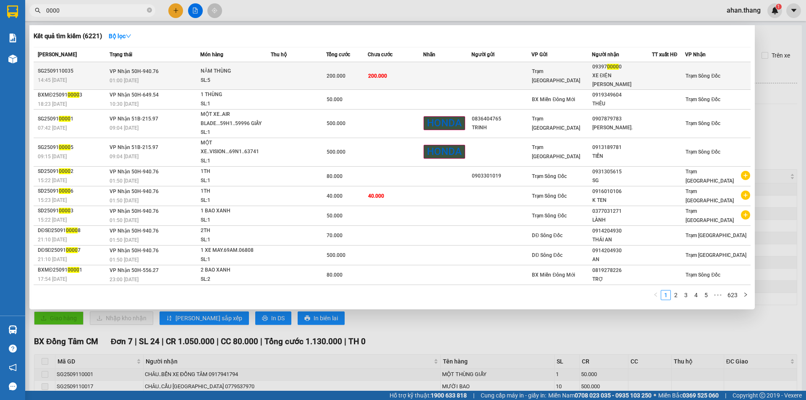
type input "0000"
click at [382, 68] on td "200.000" at bounding box center [395, 76] width 55 height 28
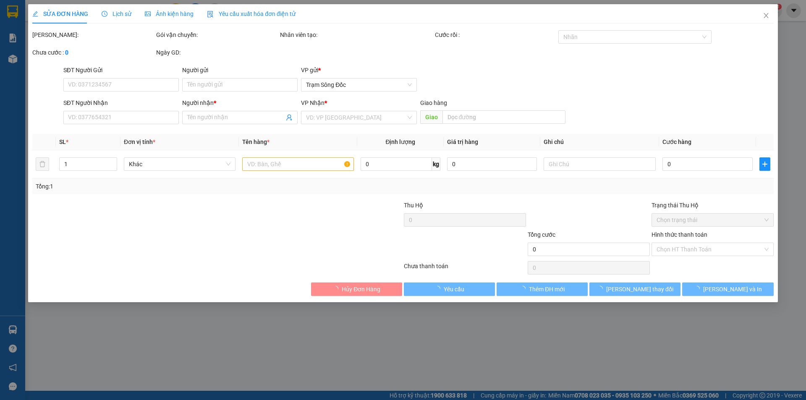
type input "0939700000"
type input "XE ĐIỆN KIM CHI"
type input "200.000"
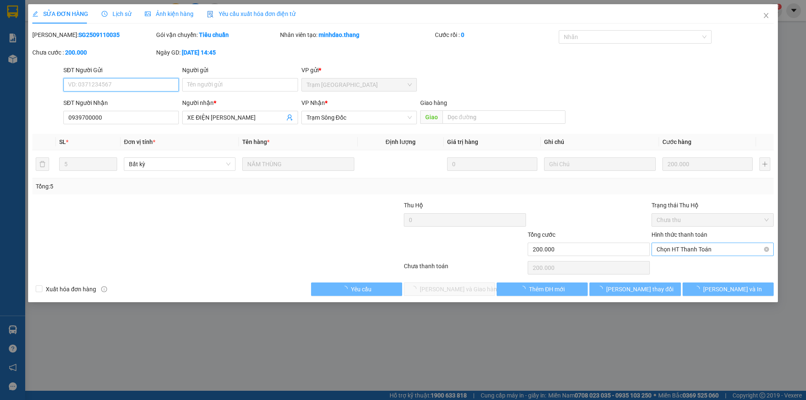
click at [718, 246] on span "Chọn HT Thanh Toán" at bounding box center [713, 249] width 112 height 13
click at [716, 266] on div "Tại văn phòng" at bounding box center [713, 266] width 112 height 9
type input "0"
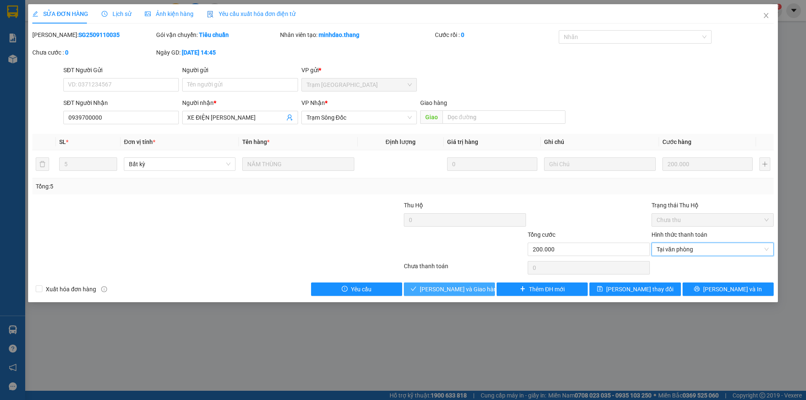
click at [488, 292] on button "[PERSON_NAME] và [PERSON_NAME] hàng" at bounding box center [449, 289] width 91 height 13
click at [767, 14] on icon "close" at bounding box center [766, 15] width 7 height 7
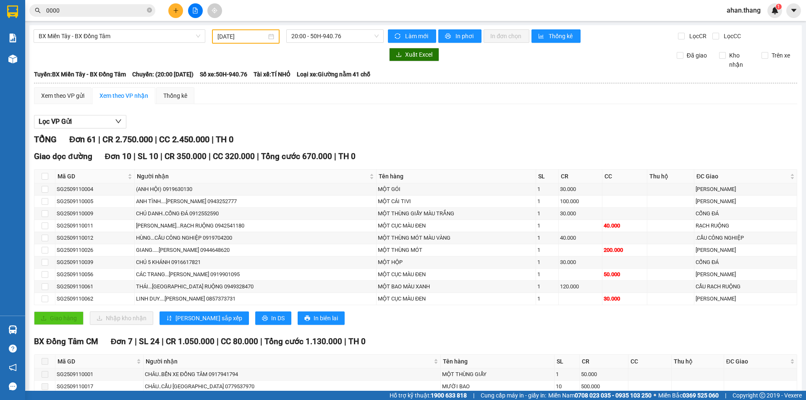
click at [100, 5] on span "0000" at bounding box center [92, 10] width 126 height 13
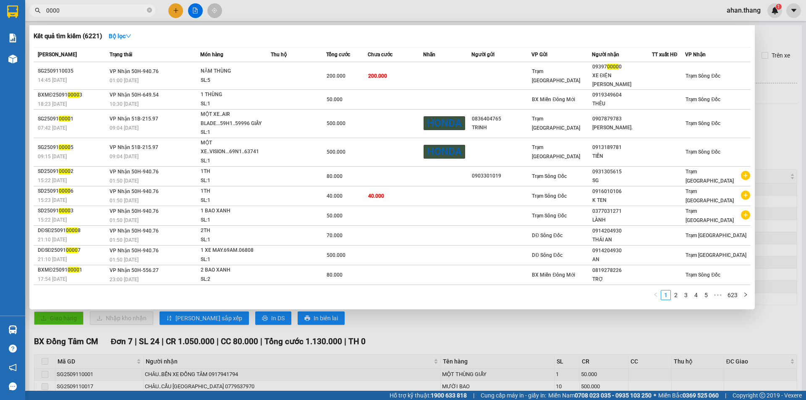
click at [95, 13] on input "0000" at bounding box center [95, 10] width 99 height 9
type input "0"
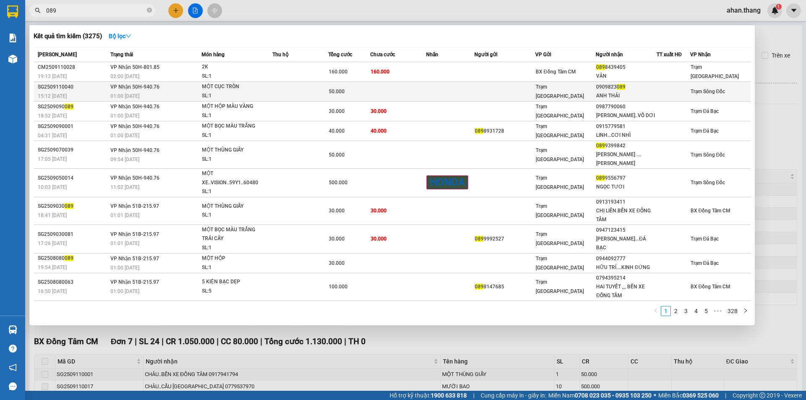
type input "089"
click at [276, 95] on td at bounding box center [301, 92] width 56 height 20
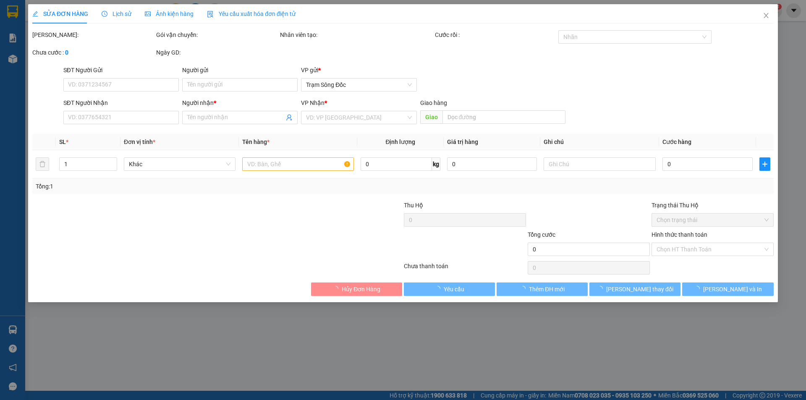
type input "0909823089"
type input "ANH THÁI"
type input "50.000"
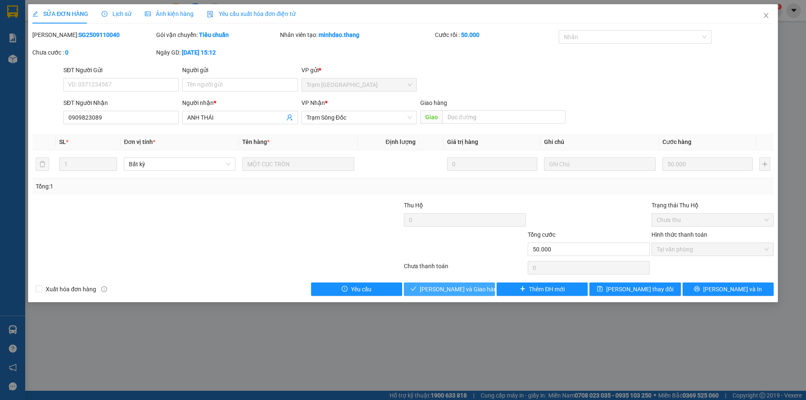
click at [468, 286] on span "[PERSON_NAME] và [PERSON_NAME] hàng" at bounding box center [460, 289] width 81 height 9
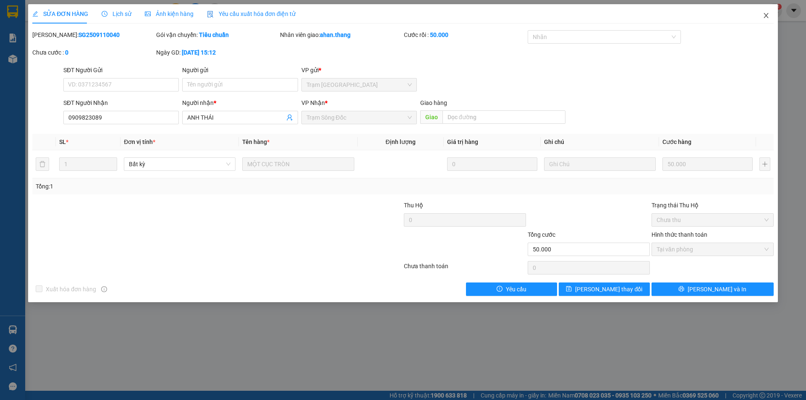
click at [766, 14] on icon "close" at bounding box center [766, 15] width 7 height 7
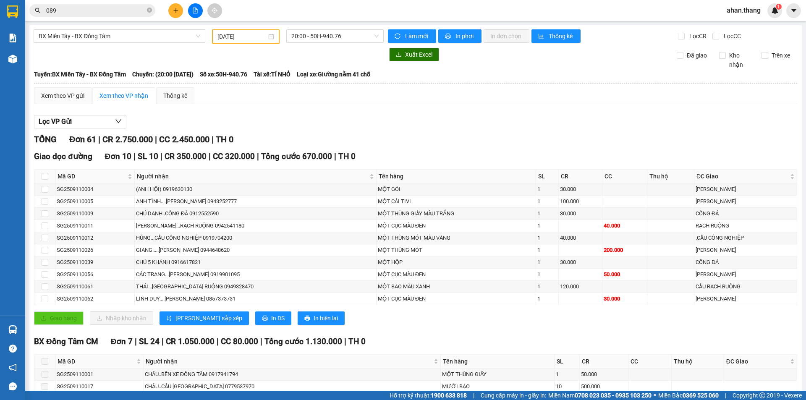
click at [59, 8] on input "089" at bounding box center [95, 10] width 99 height 9
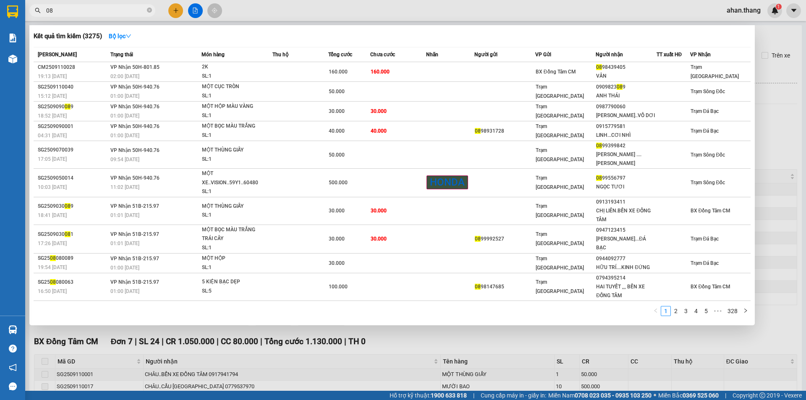
type input "0"
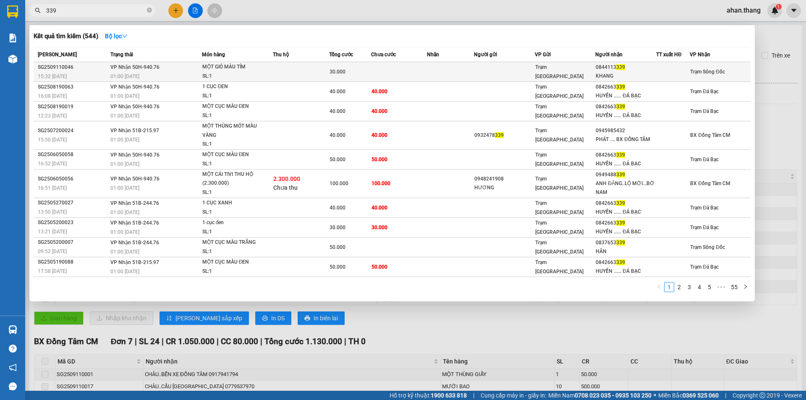
type input "339"
click at [423, 71] on td at bounding box center [399, 72] width 56 height 20
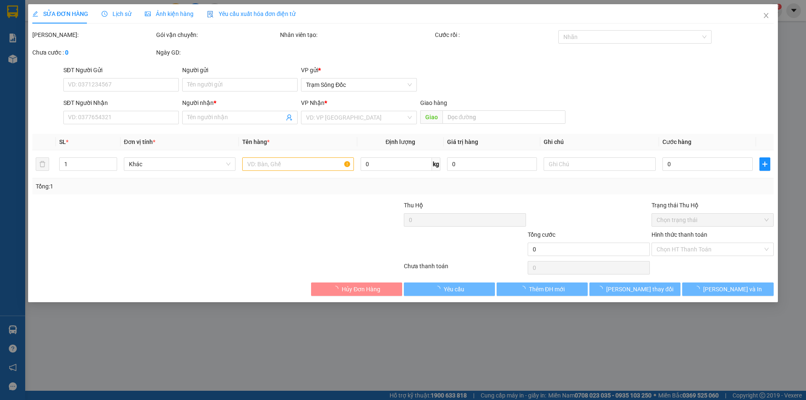
type input "0844113339"
type input "KHANG"
type input "30.000"
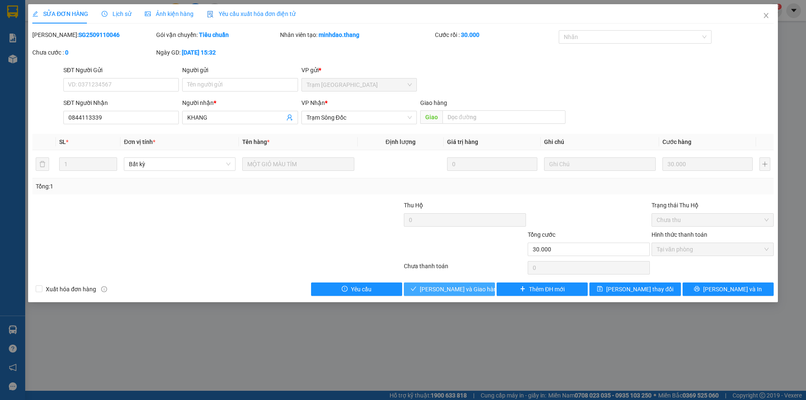
click at [453, 288] on span "[PERSON_NAME] và [PERSON_NAME] hàng" at bounding box center [460, 289] width 81 height 9
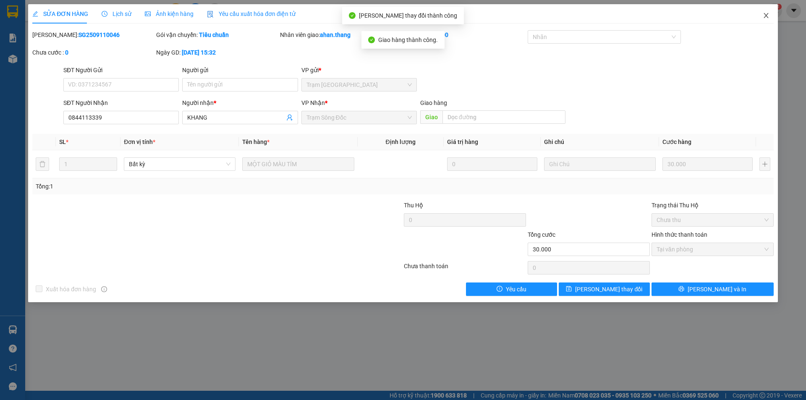
click at [768, 13] on icon "close" at bounding box center [766, 15] width 7 height 7
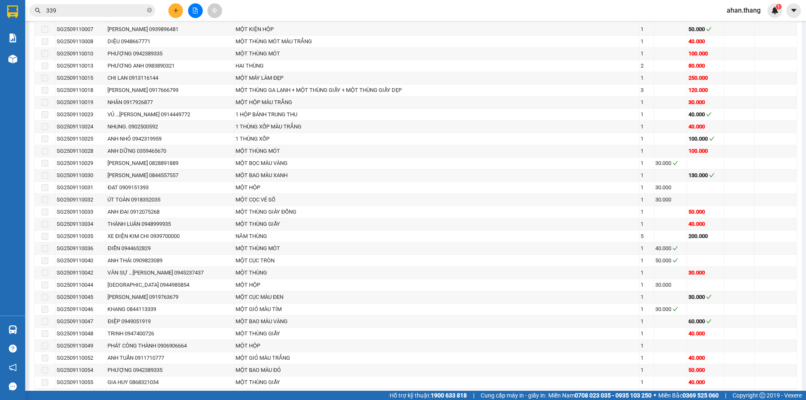
scroll to position [504, 0]
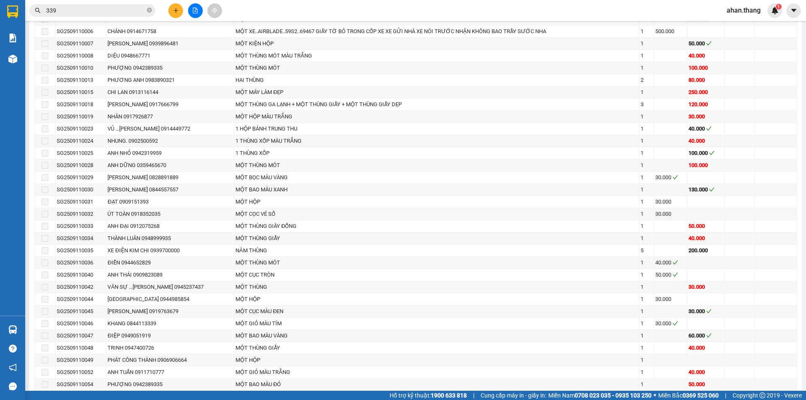
click at [133, 13] on input "339" at bounding box center [95, 10] width 99 height 9
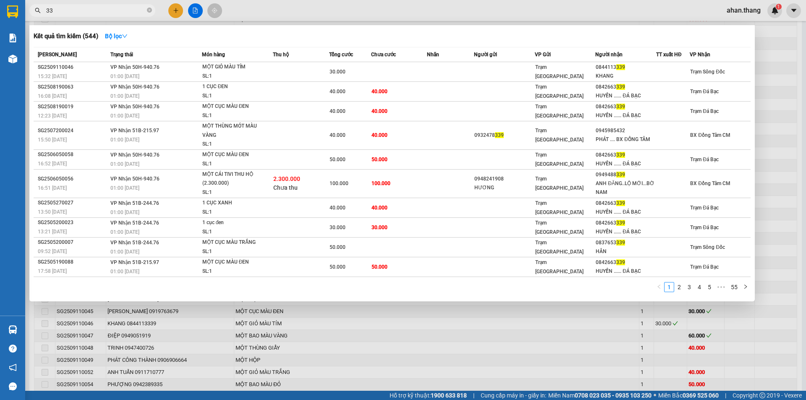
type input "3"
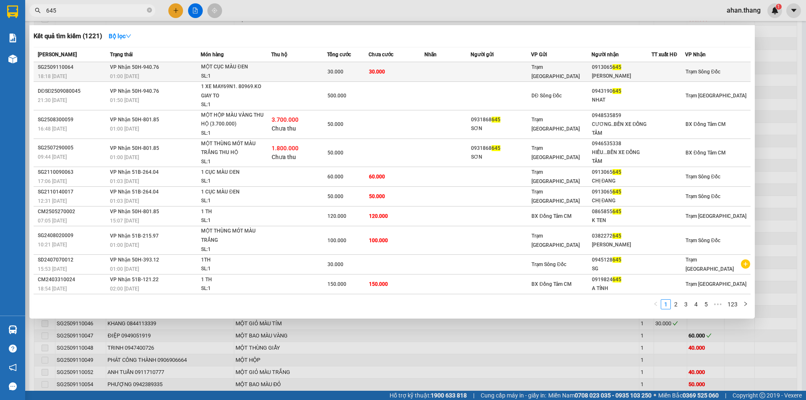
type input "645"
click at [451, 68] on td at bounding box center [448, 72] width 47 height 20
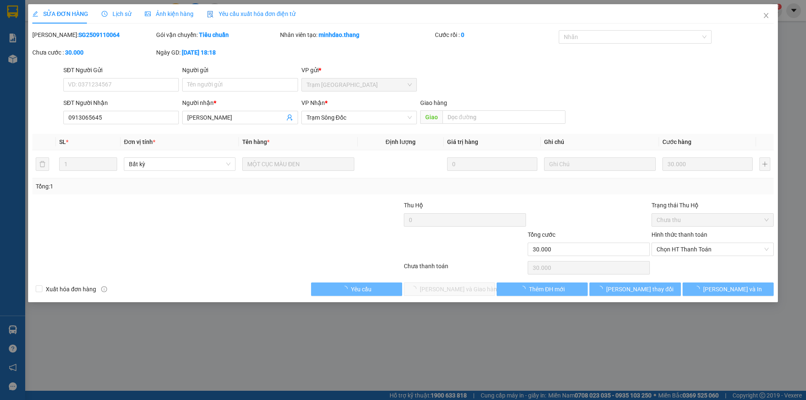
type input "0913065645"
type input "TRƯƠNG THỊ ĐANG"
type input "30.000"
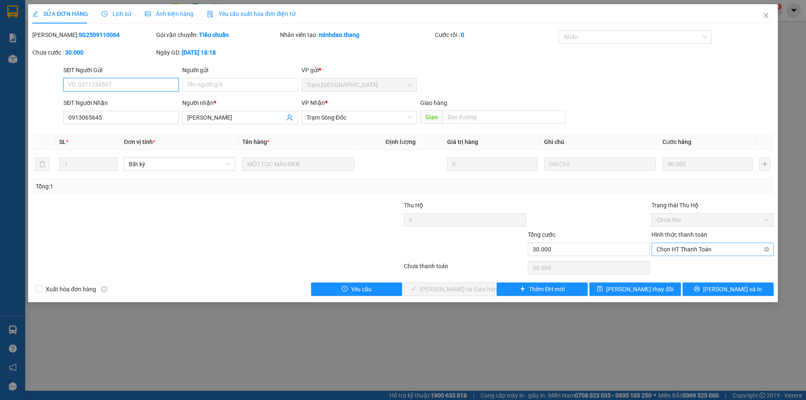
click at [727, 246] on span "Chọn HT Thanh Toán" at bounding box center [713, 249] width 112 height 13
click at [715, 264] on div "Tại văn phòng" at bounding box center [713, 266] width 112 height 9
type input "0"
click at [475, 286] on span "[PERSON_NAME] và [PERSON_NAME] hàng" at bounding box center [460, 289] width 81 height 9
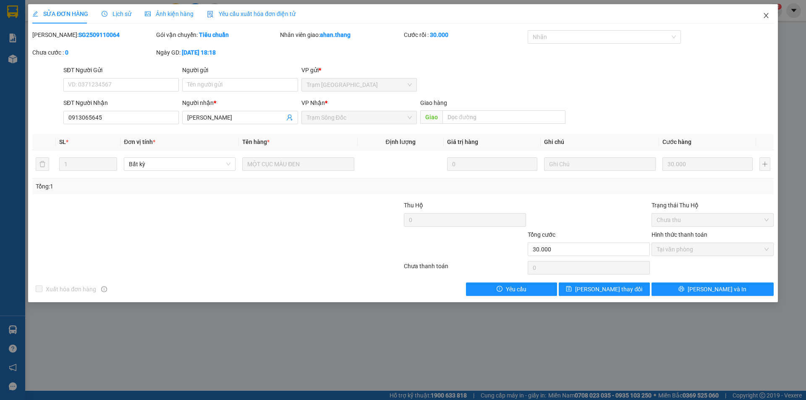
click at [764, 16] on icon "close" at bounding box center [766, 15] width 7 height 7
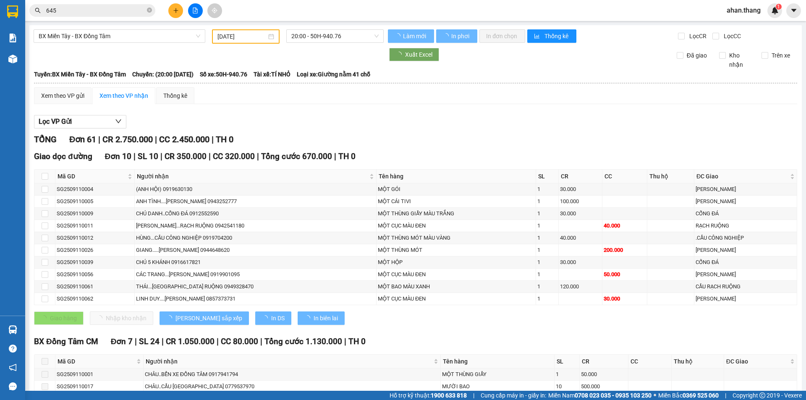
click at [89, 8] on input "645" at bounding box center [95, 10] width 99 height 9
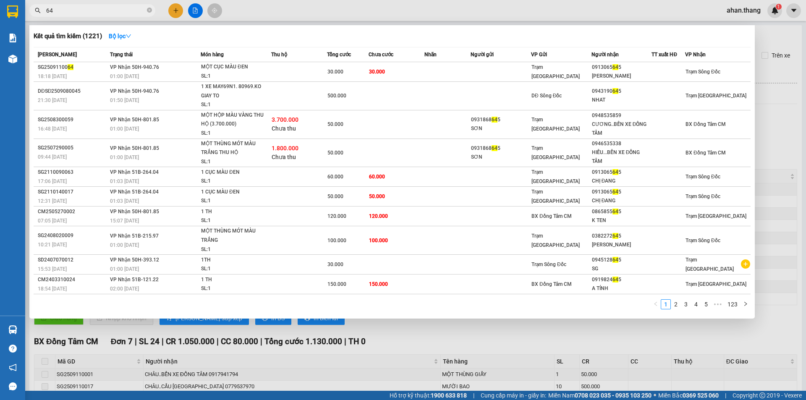
type input "6"
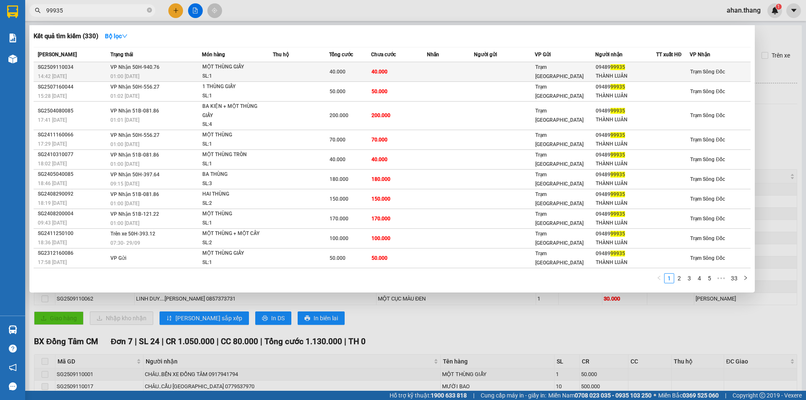
type input "99935"
click at [466, 68] on td at bounding box center [450, 72] width 47 height 20
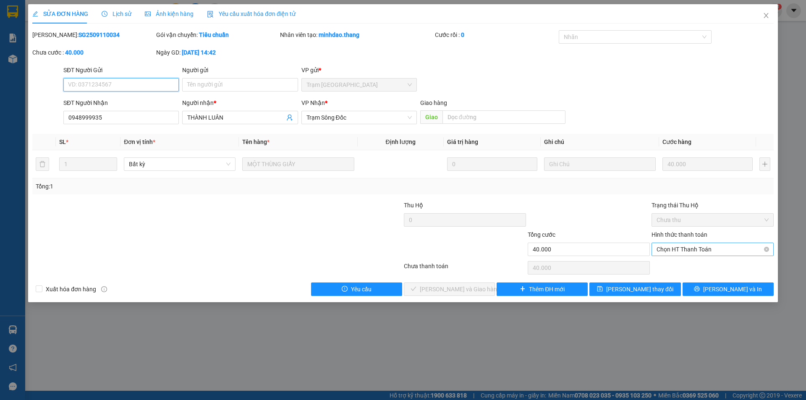
click at [693, 249] on span "Chọn HT Thanh Toán" at bounding box center [713, 249] width 112 height 13
click at [694, 265] on div "Tại văn phòng" at bounding box center [713, 266] width 112 height 9
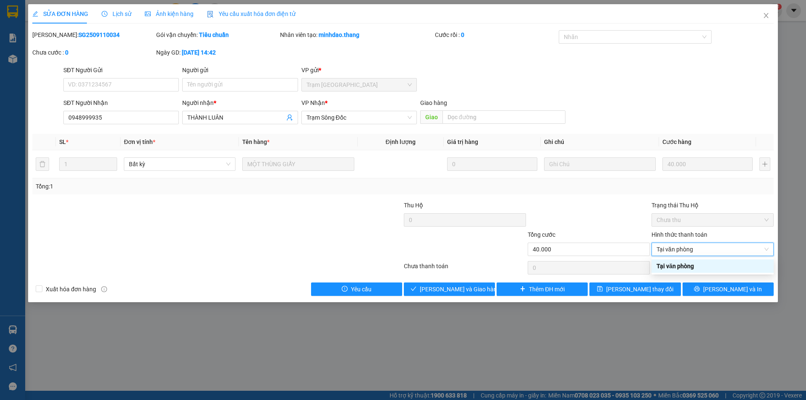
type input "0"
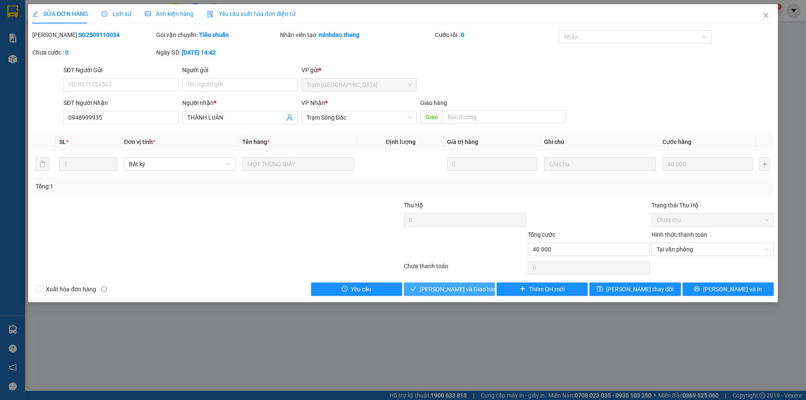
click at [472, 290] on span "[PERSON_NAME] và [PERSON_NAME] hàng" at bounding box center [460, 289] width 81 height 9
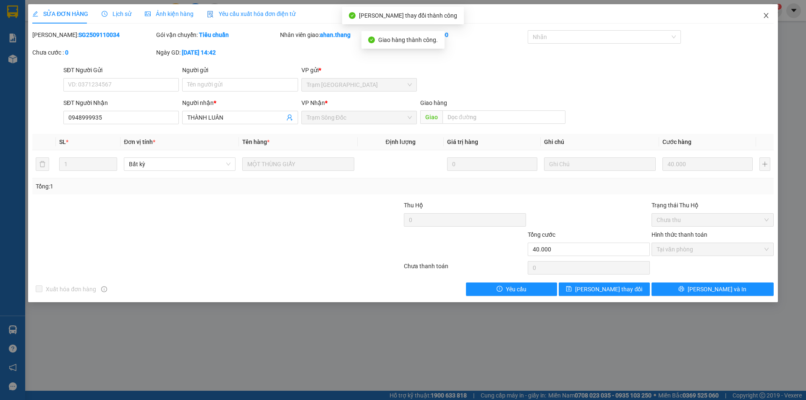
click at [766, 16] on icon "close" at bounding box center [766, 15] width 5 height 5
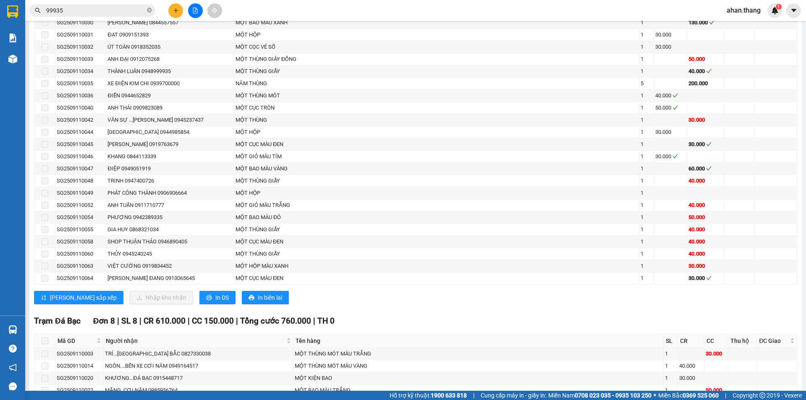
scroll to position [672, 0]
click at [95, 12] on input "99935" at bounding box center [95, 10] width 99 height 9
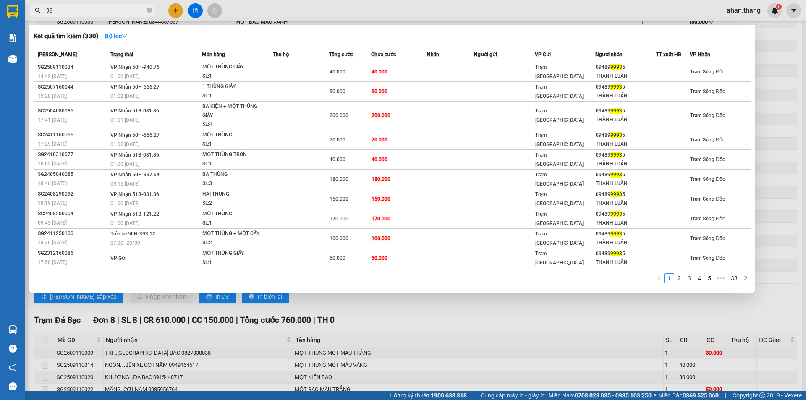
type input "9"
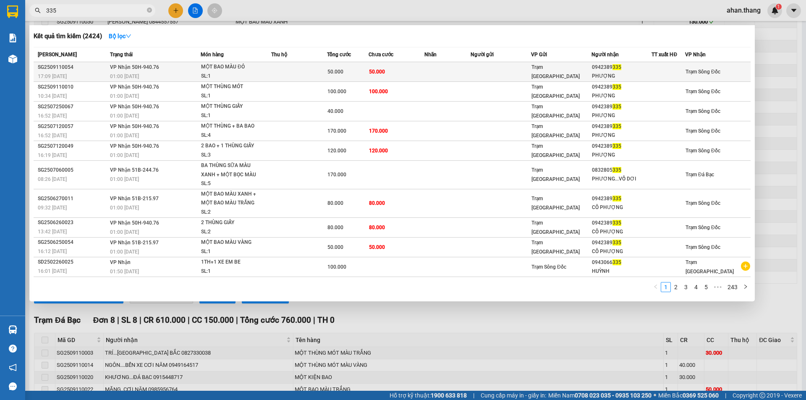
type input "335"
click at [413, 73] on td "50.000" at bounding box center [397, 72] width 56 height 20
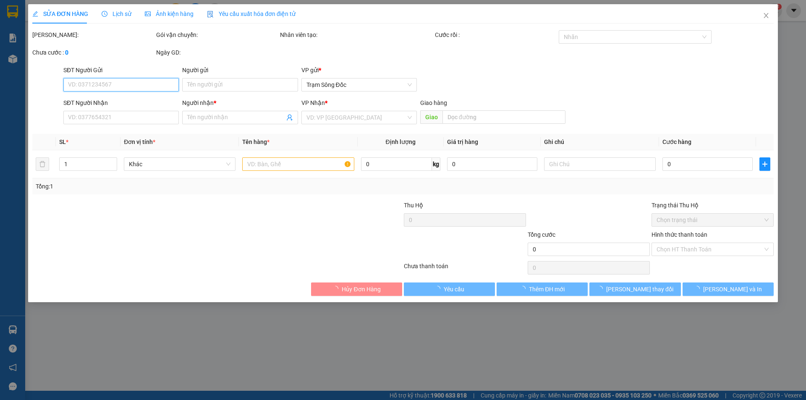
type input "0942389335"
type input "PHƯỢNG"
type input "50.000"
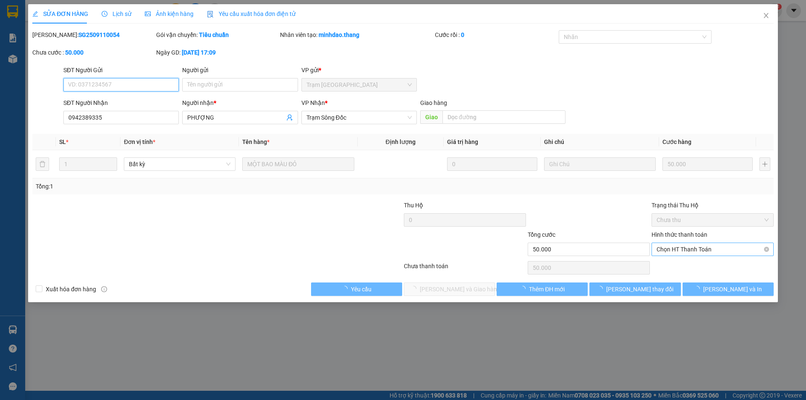
click at [697, 250] on span "Chọn HT Thanh Toán" at bounding box center [713, 249] width 112 height 13
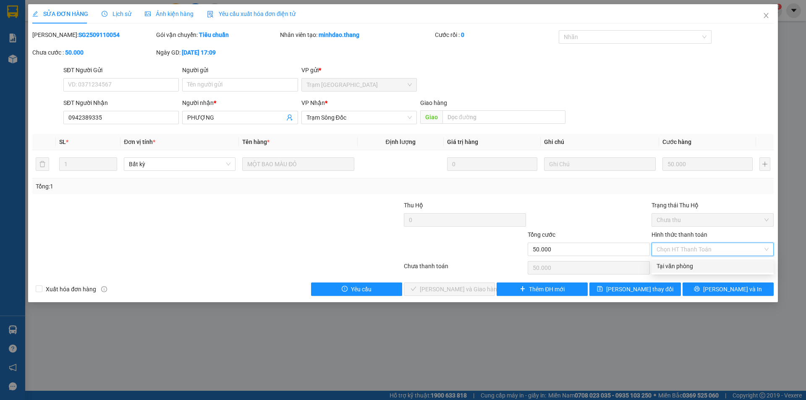
click at [697, 265] on div "Tại văn phòng" at bounding box center [713, 266] width 112 height 9
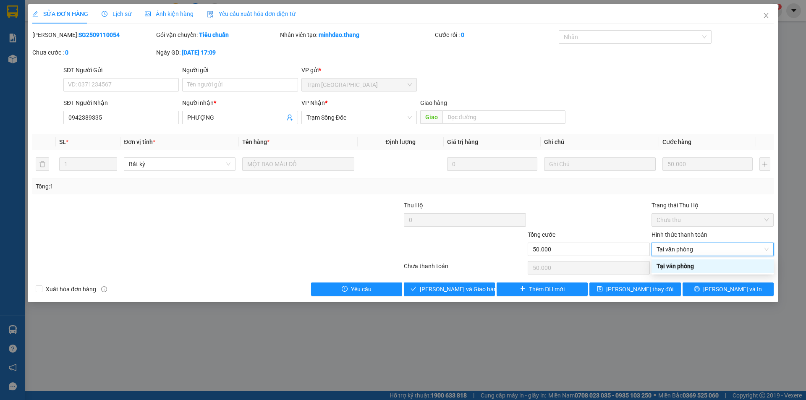
type input "0"
click at [457, 291] on span "[PERSON_NAME] và [PERSON_NAME] hàng" at bounding box center [460, 289] width 81 height 9
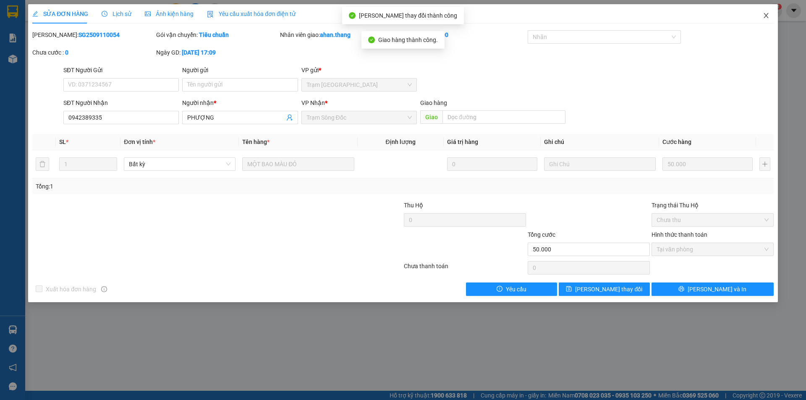
click at [766, 16] on icon "close" at bounding box center [766, 15] width 5 height 5
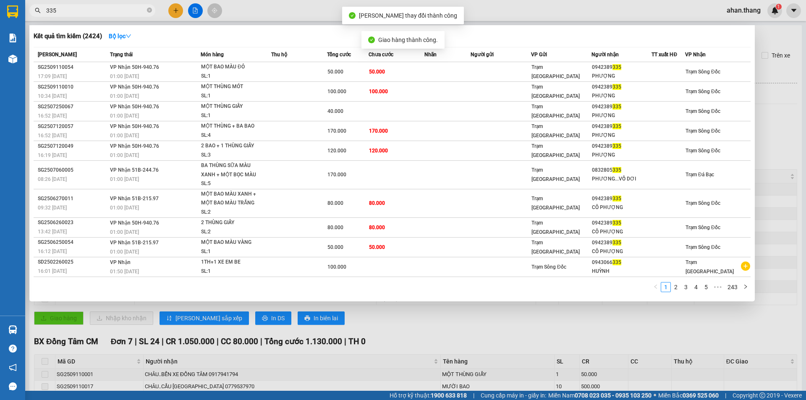
click at [57, 8] on input "335" at bounding box center [95, 10] width 99 height 9
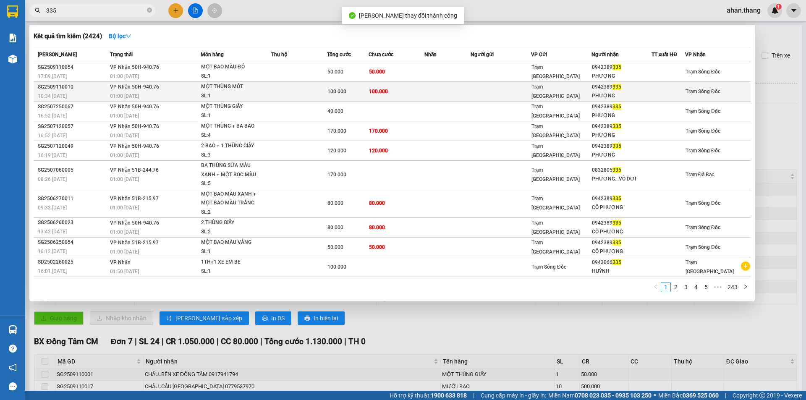
click at [394, 88] on td "100.000" at bounding box center [397, 92] width 56 height 20
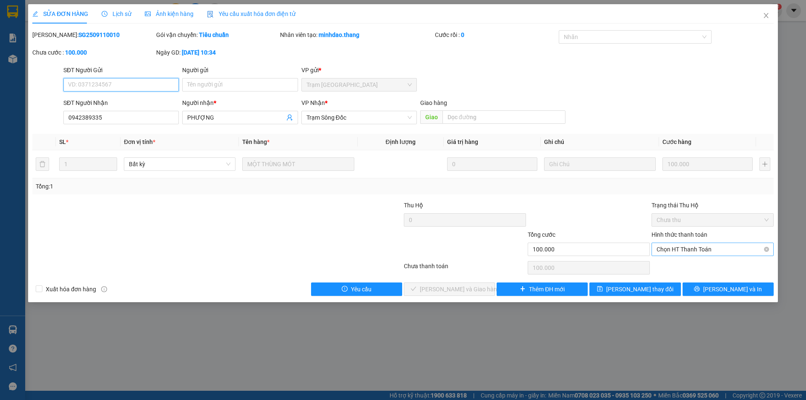
click at [688, 247] on span "Chọn HT Thanh Toán" at bounding box center [713, 249] width 112 height 13
drag, startPoint x: 684, startPoint y: 268, endPoint x: 633, endPoint y: 266, distance: 50.9
click at [683, 269] on div "Tại văn phòng" at bounding box center [713, 266] width 112 height 9
type input "0"
click at [483, 294] on button "[PERSON_NAME] và [PERSON_NAME] hàng" at bounding box center [449, 289] width 91 height 13
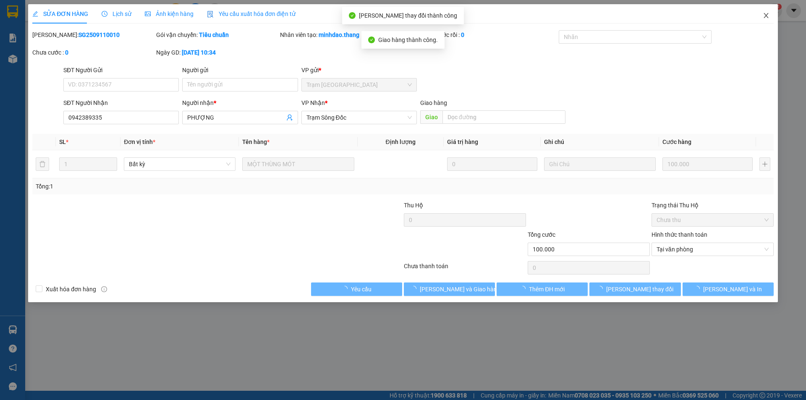
click at [768, 13] on icon "close" at bounding box center [766, 15] width 7 height 7
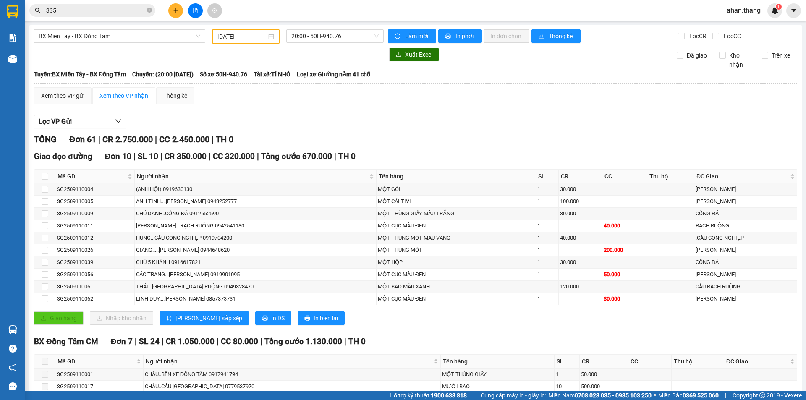
click at [242, 36] on input "[DATE]" at bounding box center [242, 36] width 49 height 9
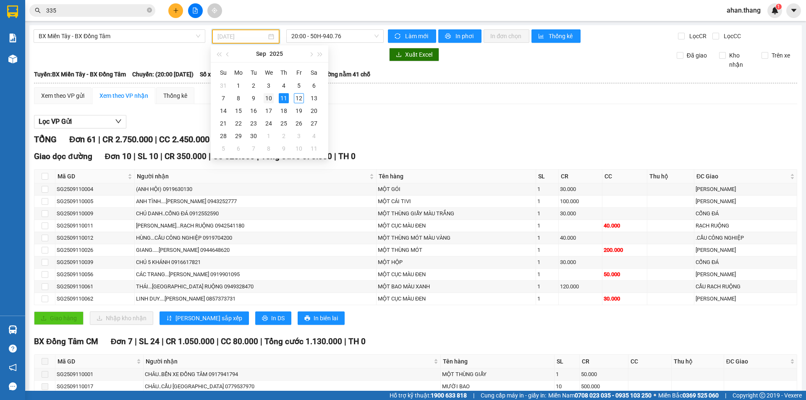
click at [267, 97] on div "10" at bounding box center [269, 98] width 10 height 10
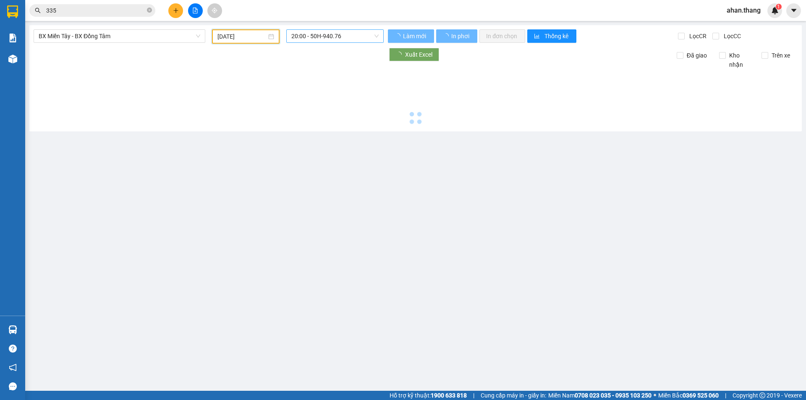
type input "10/09/2025"
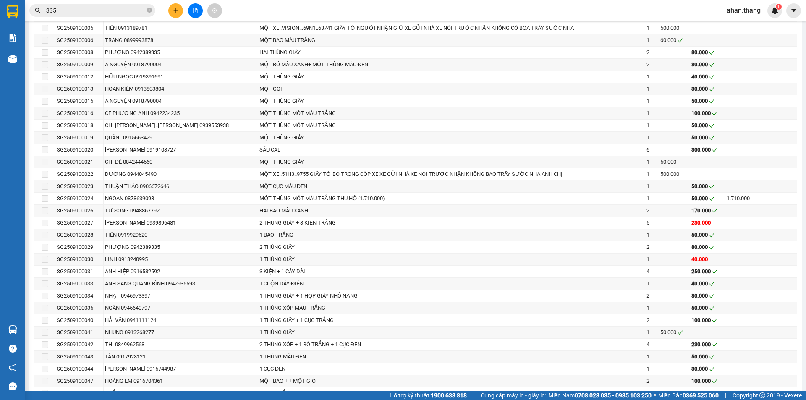
scroll to position [378, 0]
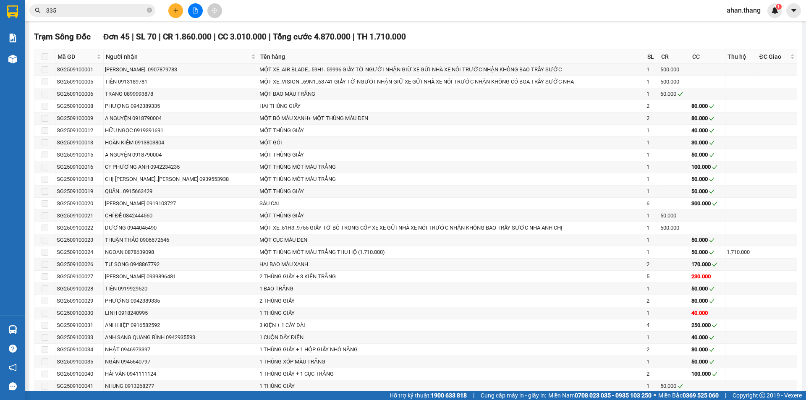
click at [77, 7] on input "335" at bounding box center [95, 10] width 99 height 9
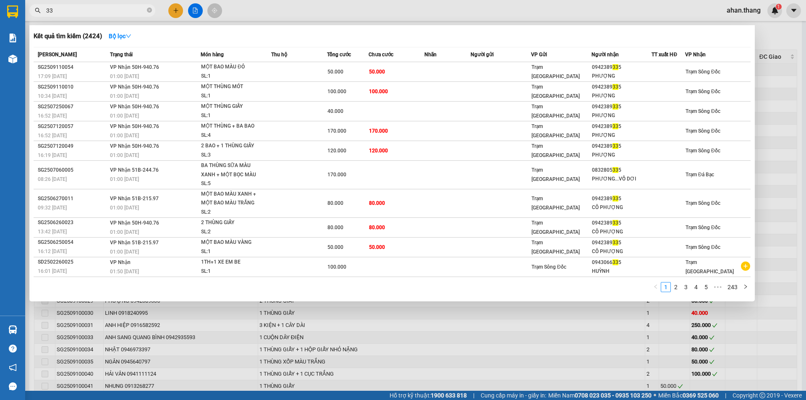
type input "3"
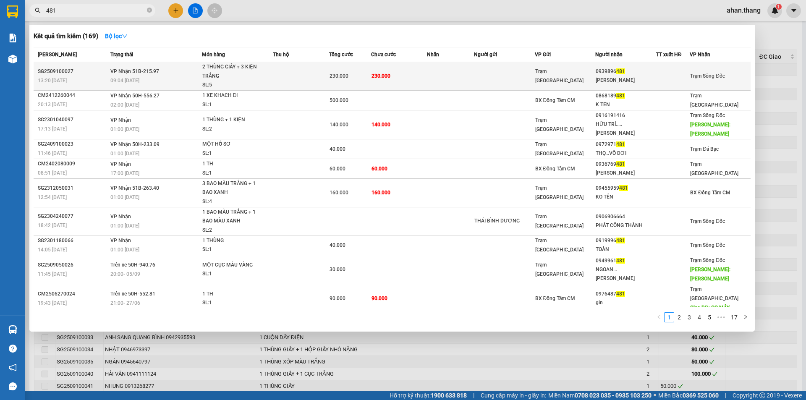
type input "481"
click at [470, 76] on td at bounding box center [450, 76] width 47 height 29
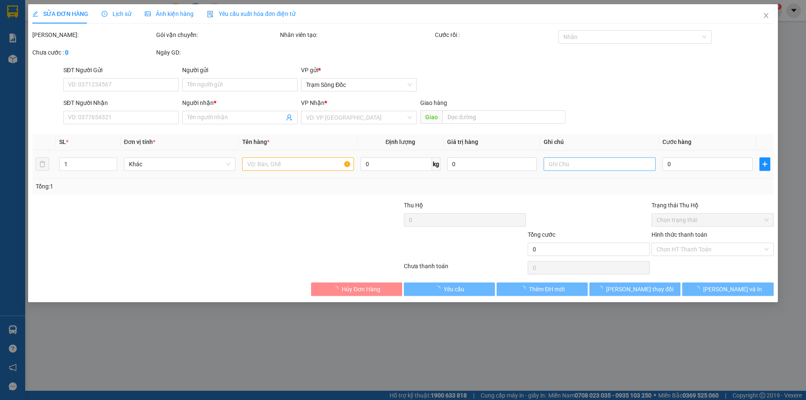
type input "0939896481"
type input "KIM SANG"
type input "230.000"
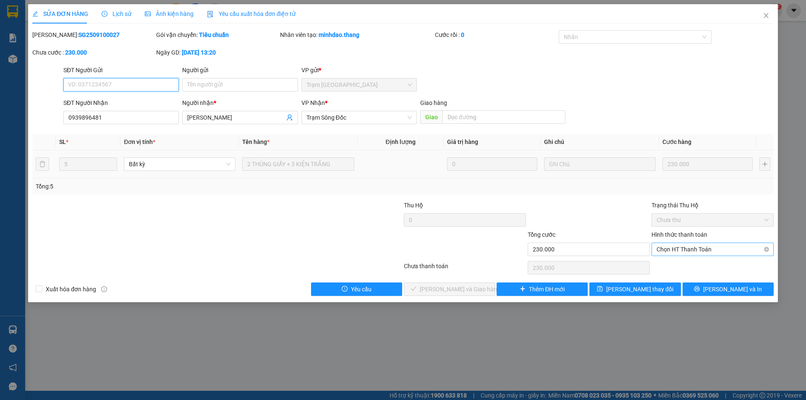
click at [709, 251] on span "Chọn HT Thanh Toán" at bounding box center [713, 249] width 112 height 13
click at [709, 264] on div "Tại văn phòng" at bounding box center [713, 266] width 112 height 9
type input "0"
click at [443, 290] on span "[PERSON_NAME] và [PERSON_NAME] hàng" at bounding box center [460, 289] width 81 height 9
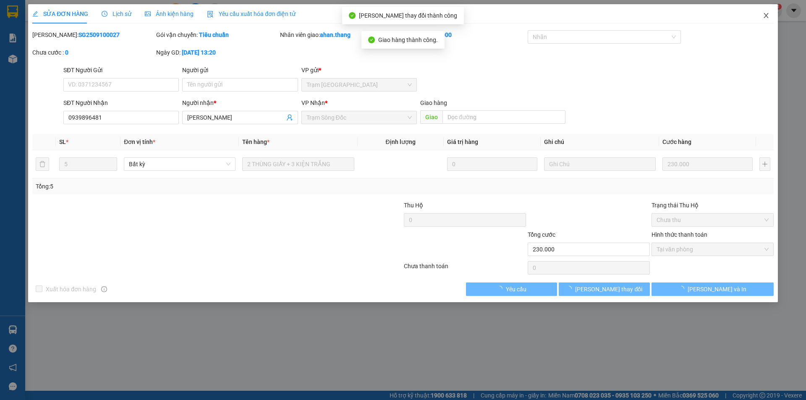
click at [767, 16] on icon "close" at bounding box center [766, 15] width 7 height 7
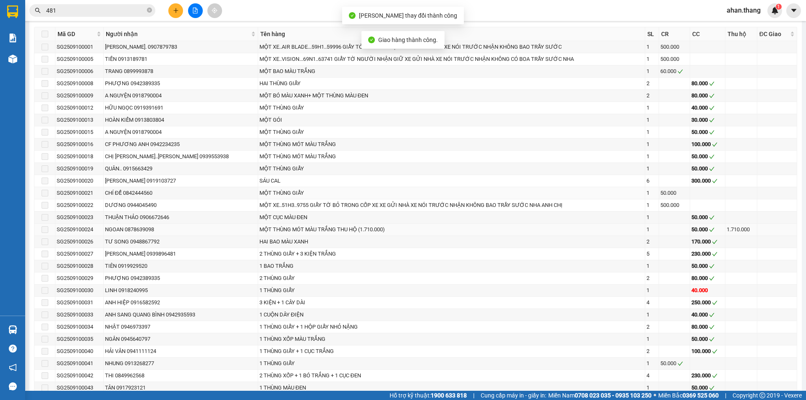
scroll to position [462, 0]
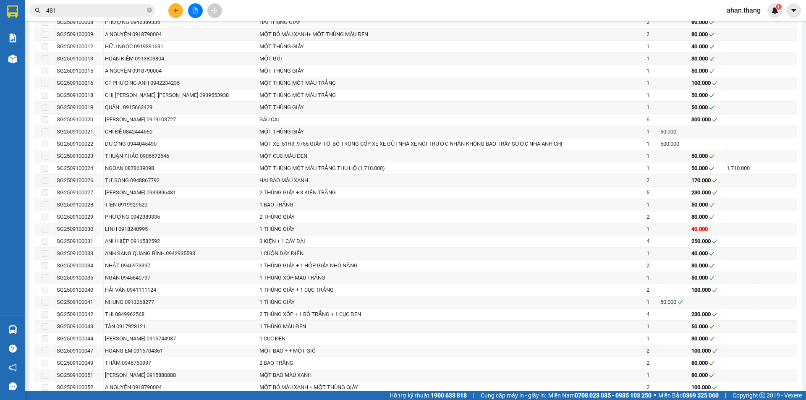
click at [486, 26] on div "HAI THÙNG GIẤY" at bounding box center [452, 22] width 384 height 8
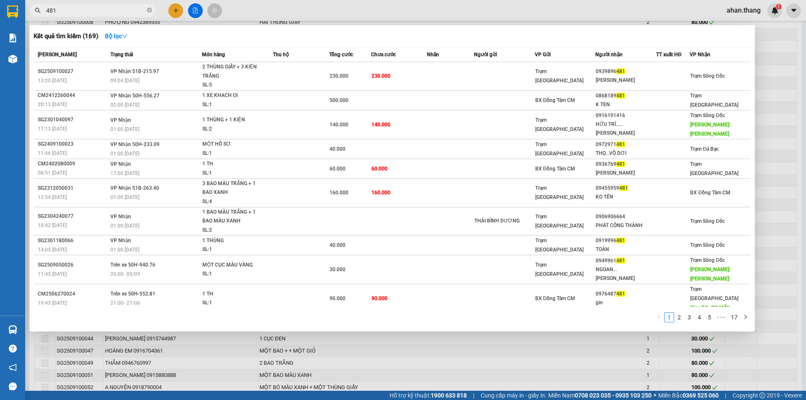
click at [83, 12] on input "481" at bounding box center [95, 10] width 99 height 9
type input "4"
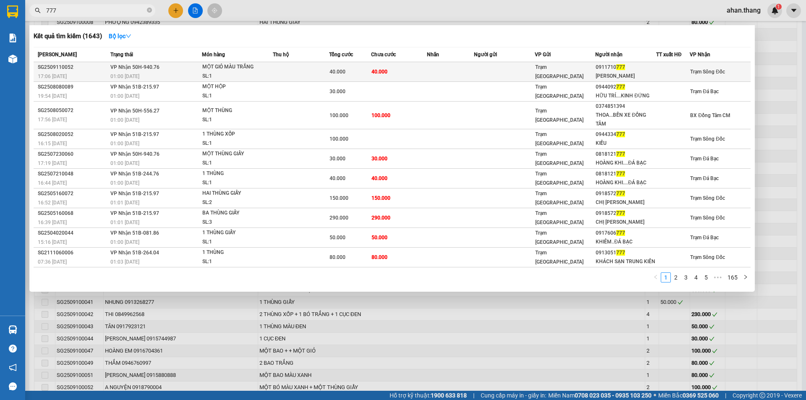
type input "777"
click at [447, 73] on td at bounding box center [450, 72] width 47 height 20
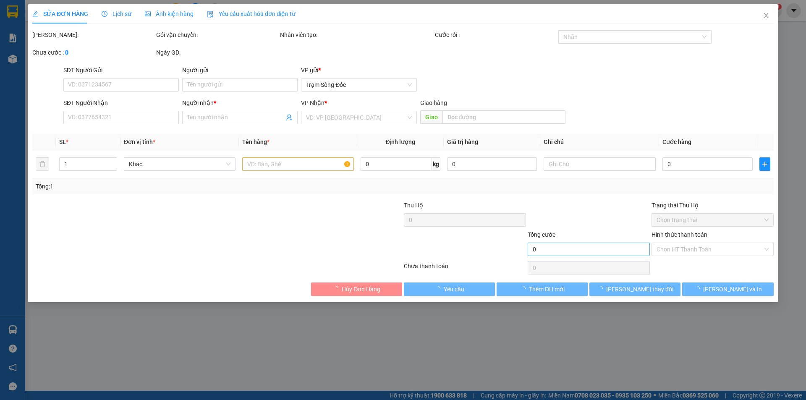
type input "0911710777"
type input "ANH TUẤN"
type input "40.000"
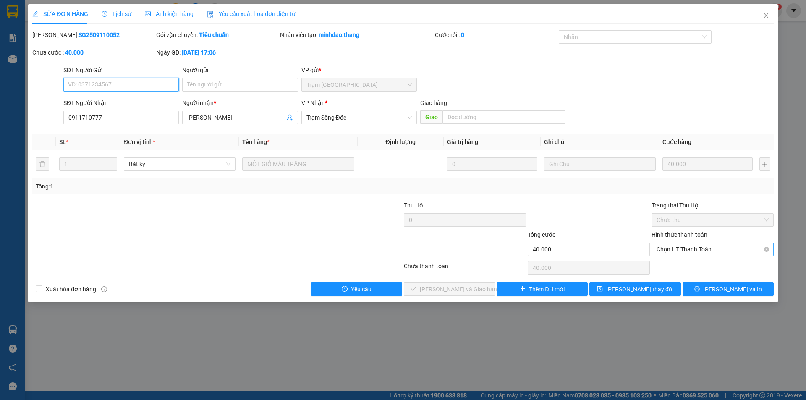
click at [682, 249] on span "Chọn HT Thanh Toán" at bounding box center [713, 249] width 112 height 13
drag, startPoint x: 682, startPoint y: 267, endPoint x: 598, endPoint y: 266, distance: 84.4
click at [681, 267] on div "Tại văn phòng" at bounding box center [713, 266] width 112 height 9
type input "0"
click at [480, 287] on button "[PERSON_NAME] và [PERSON_NAME] hàng" at bounding box center [449, 289] width 91 height 13
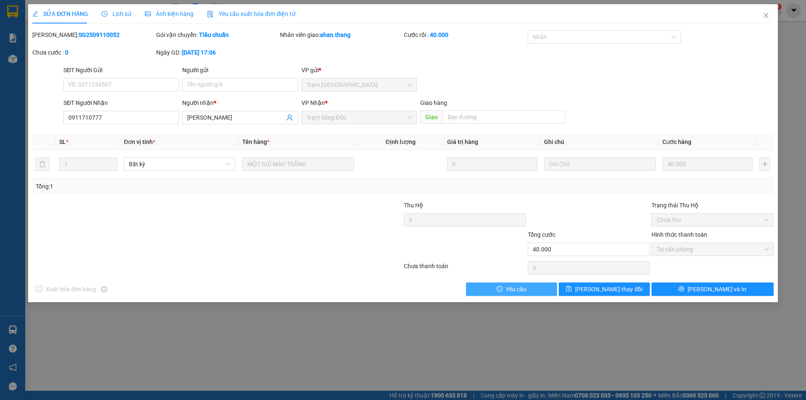
click at [480, 286] on button "Yêu cầu" at bounding box center [511, 289] width 91 height 13
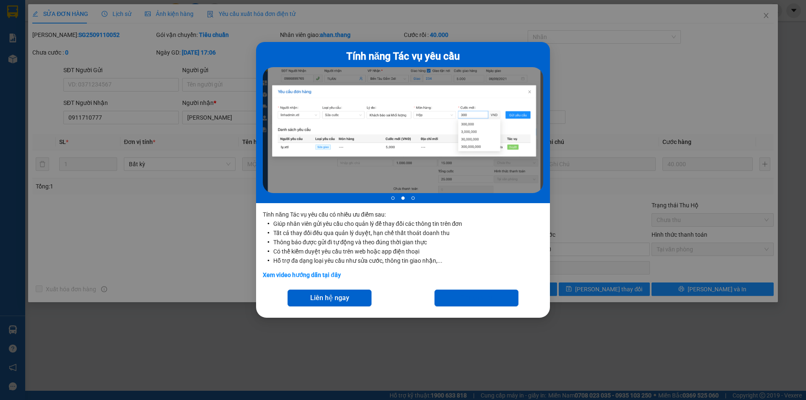
click at [766, 15] on div "Tính năng Tác vụ yêu cầu 2 of 3 Tính năng Tác vụ yêu cầu có nhiều ưu điểm sau: …" at bounding box center [403, 200] width 806 height 400
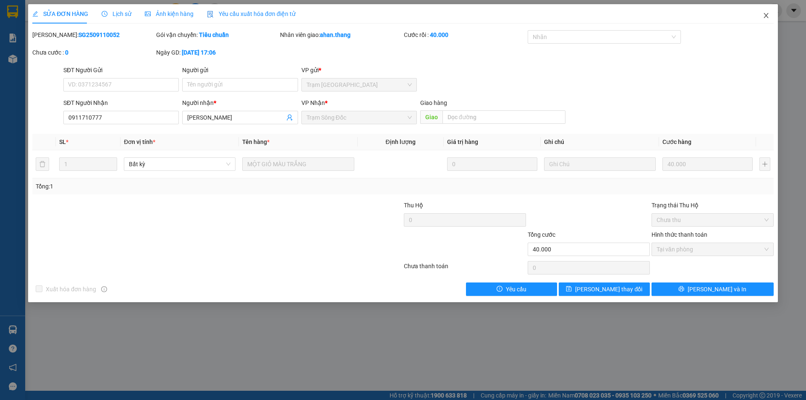
click at [766, 15] on icon "close" at bounding box center [766, 15] width 7 height 7
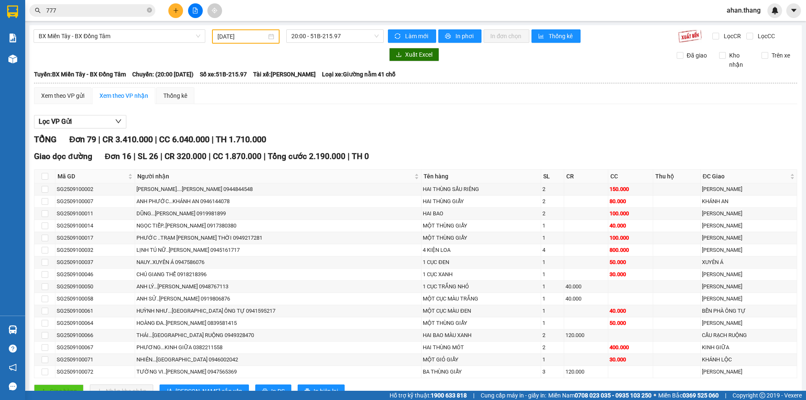
click at [125, 11] on input "777" at bounding box center [95, 10] width 99 height 9
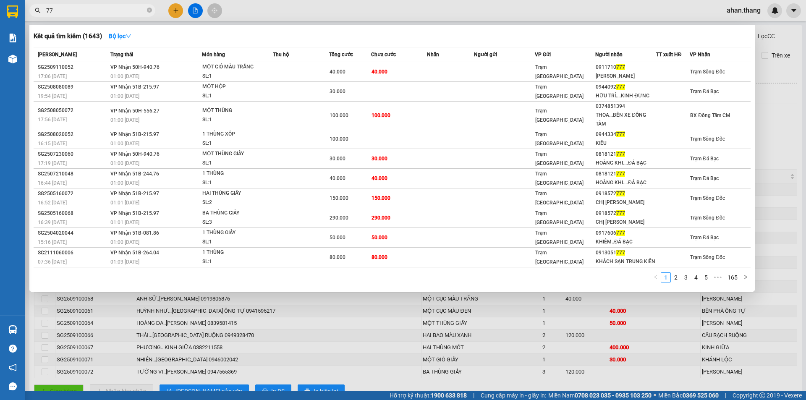
type input "7"
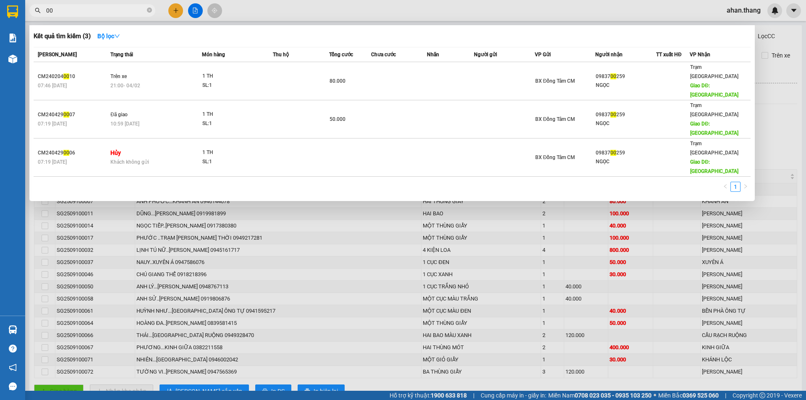
type input "0"
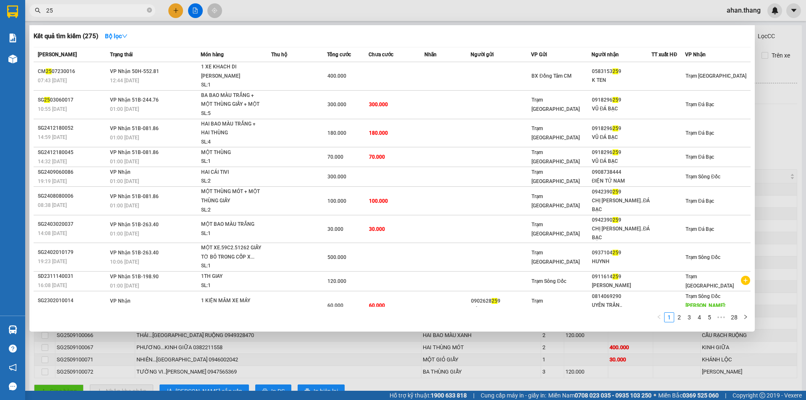
type input "2"
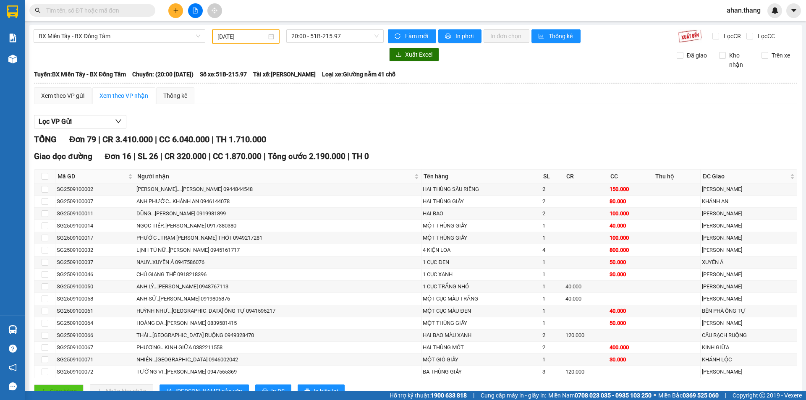
click at [234, 36] on input "10/09/2025" at bounding box center [242, 36] width 49 height 9
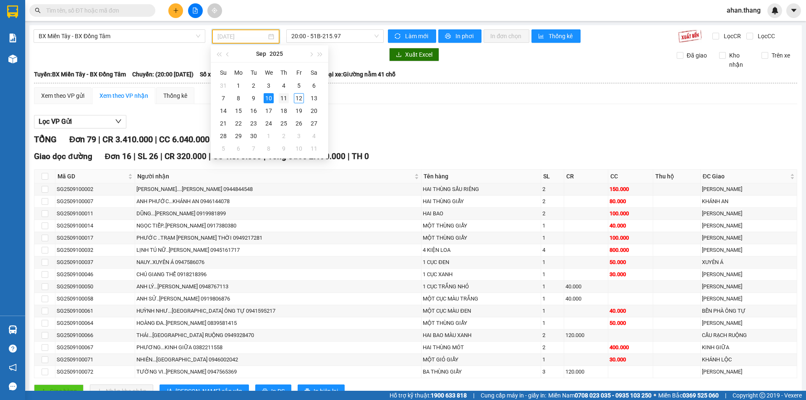
click at [285, 99] on div "11" at bounding box center [284, 98] width 10 height 10
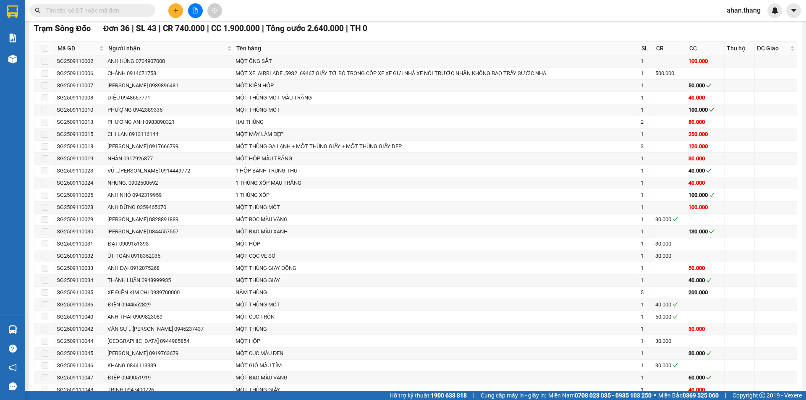
scroll to position [32, 0]
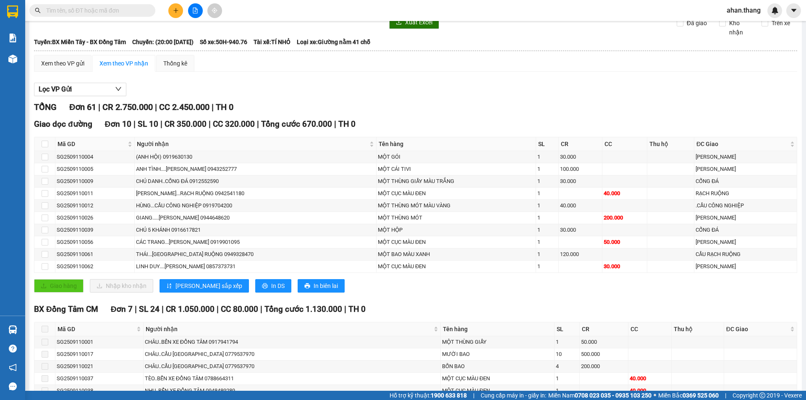
type input "[DATE]"
click at [84, 12] on input "text" at bounding box center [95, 10] width 99 height 9
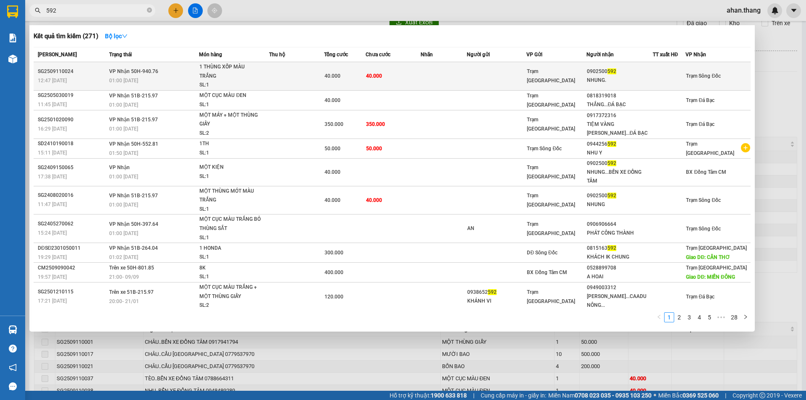
type input "592"
click at [467, 79] on td at bounding box center [444, 76] width 46 height 29
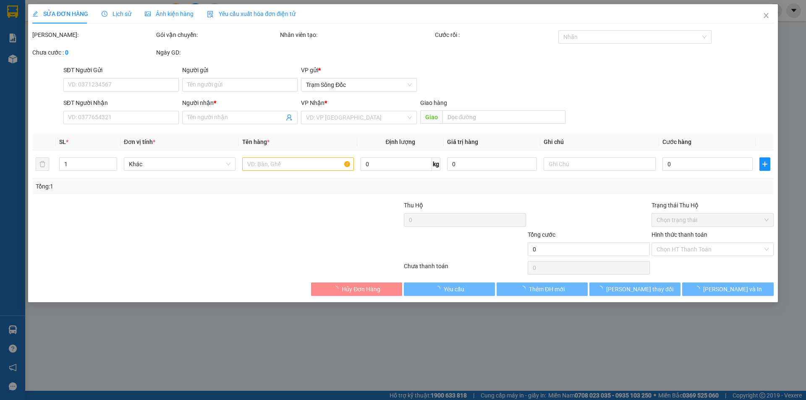
type input "0902500592"
type input "NHUNG."
type input "40.000"
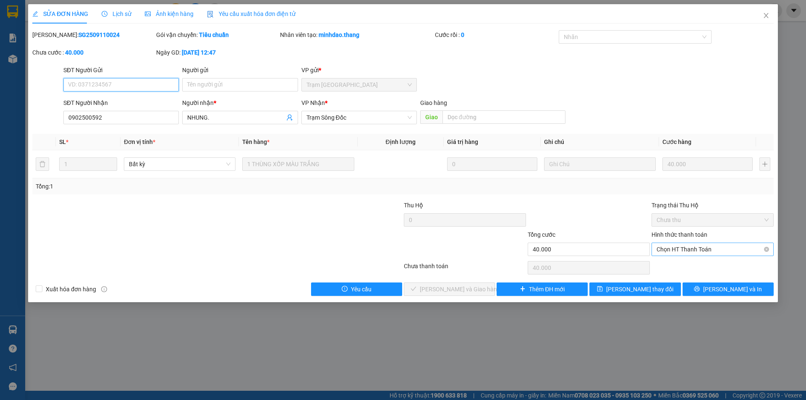
click at [669, 249] on span "Chọn HT Thanh Toán" at bounding box center [713, 249] width 112 height 13
click at [669, 268] on div "Tại văn phòng" at bounding box center [713, 266] width 112 height 9
type input "0"
click at [454, 290] on span "[PERSON_NAME] và [PERSON_NAME] hàng" at bounding box center [460, 289] width 81 height 9
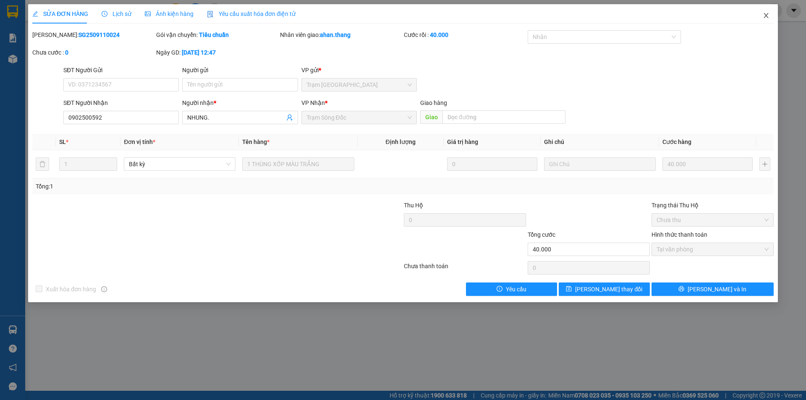
click at [766, 16] on icon "close" at bounding box center [766, 15] width 7 height 7
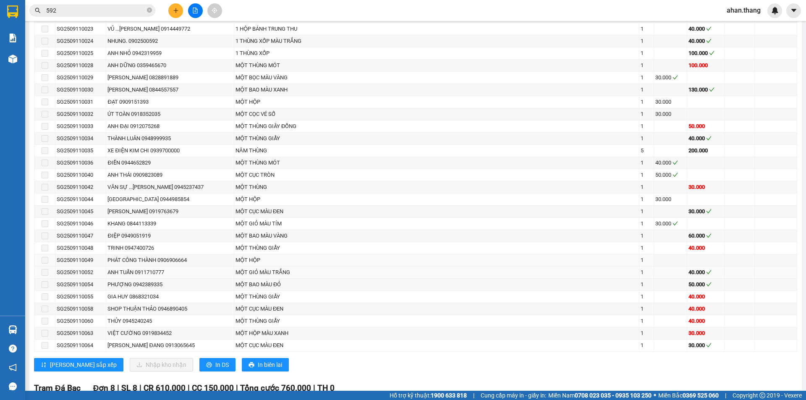
scroll to position [630, 0]
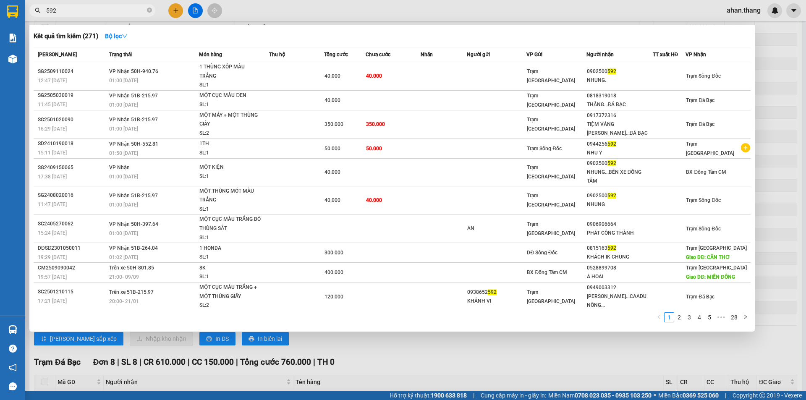
click at [76, 9] on input "592" at bounding box center [95, 10] width 99 height 9
type input "5"
type input "1034"
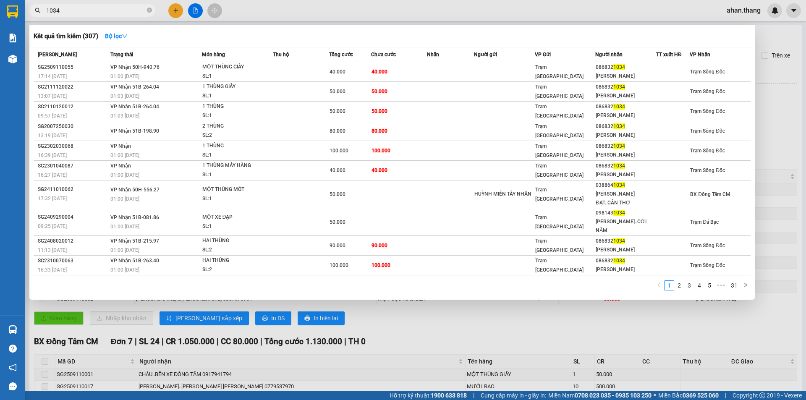
scroll to position [630, 0]
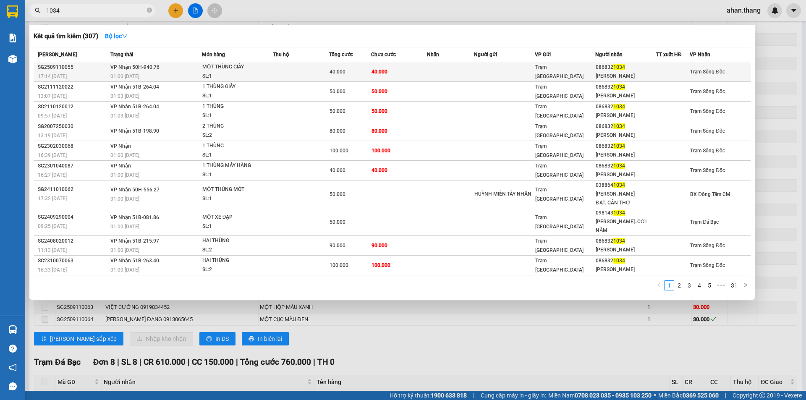
type input "1034"
click at [479, 71] on td at bounding box center [504, 72] width 61 height 20
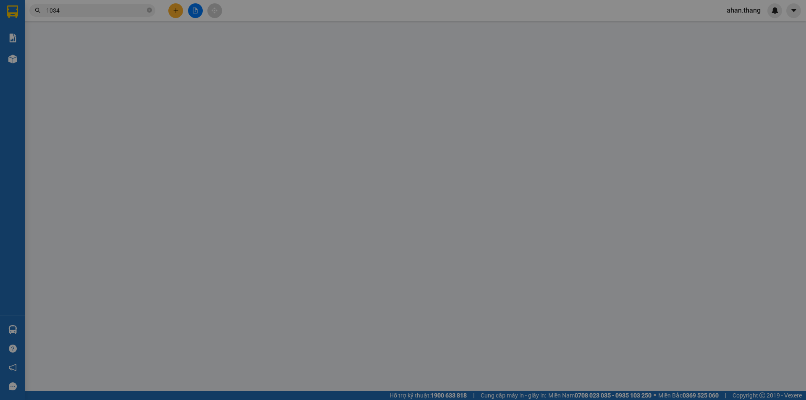
type input "0868321034"
type input "[PERSON_NAME]"
type input "40.000"
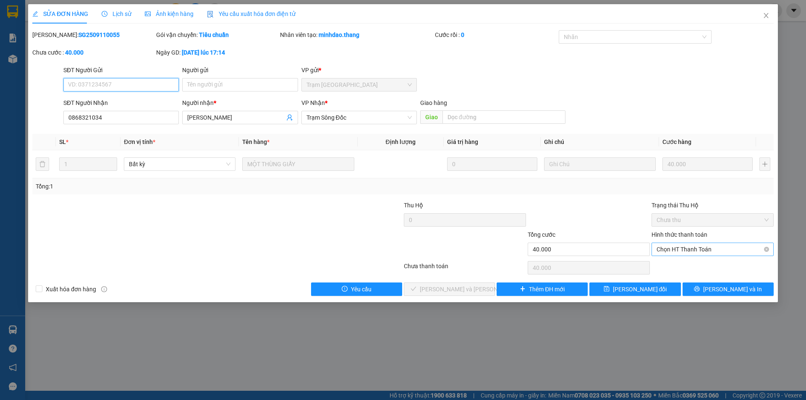
click at [691, 248] on span "Chọn HT Thanh Toán" at bounding box center [713, 249] width 112 height 13
click at [687, 266] on div "Tại văn phòng" at bounding box center [713, 266] width 112 height 9
type input "0"
click at [474, 286] on span "[PERSON_NAME] và [PERSON_NAME] hàng" at bounding box center [476, 289] width 113 height 9
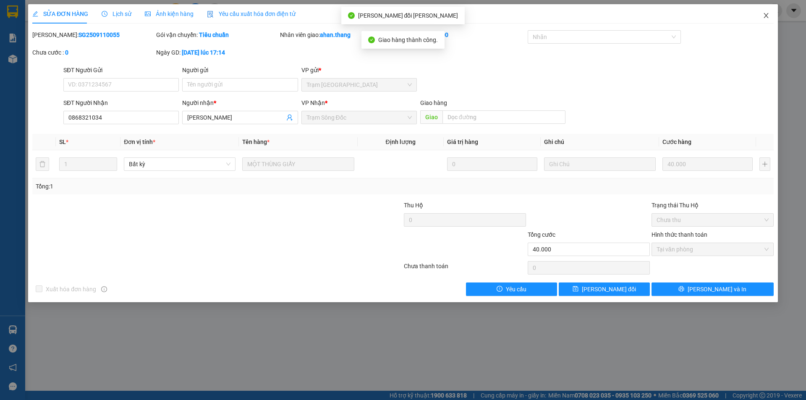
click at [767, 15] on icon "close" at bounding box center [766, 15] width 5 height 5
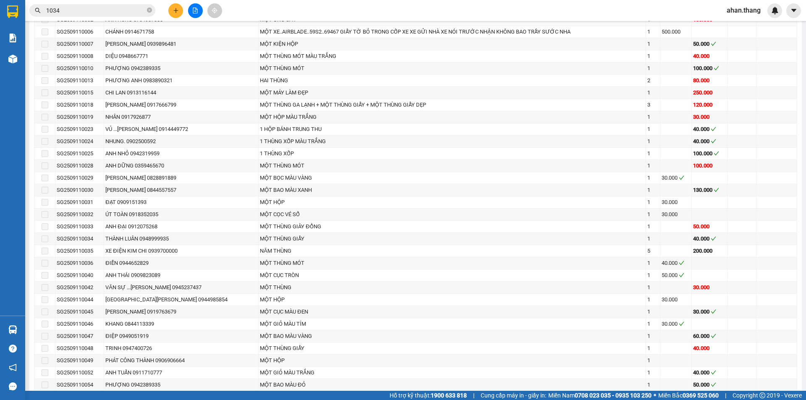
scroll to position [504, 0]
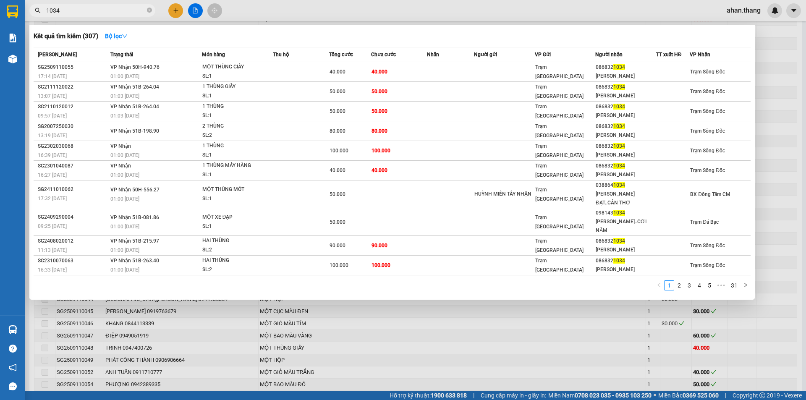
click at [67, 11] on input "1034" at bounding box center [95, 10] width 99 height 9
type input "1"
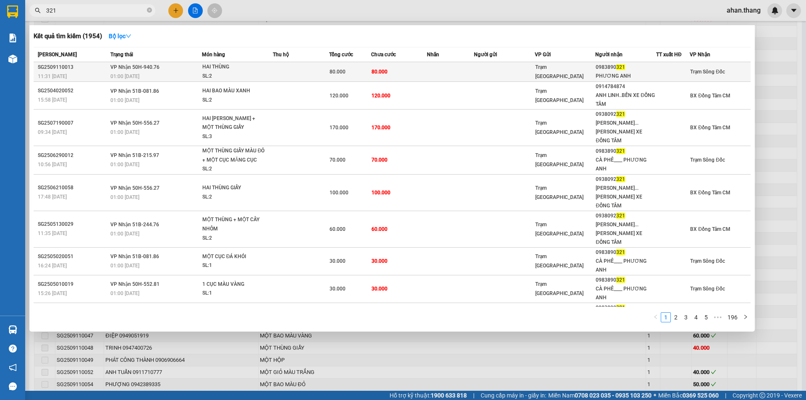
type input "321"
click at [465, 69] on td at bounding box center [450, 72] width 47 height 20
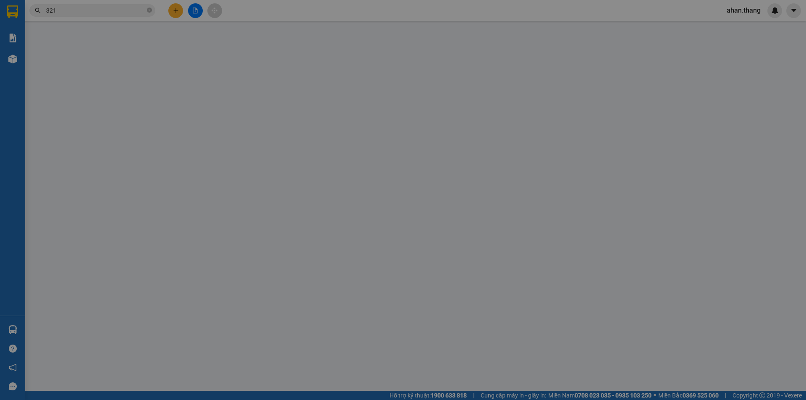
type input "0983890321"
type input "PHƯƠNG ANH"
type input "80.000"
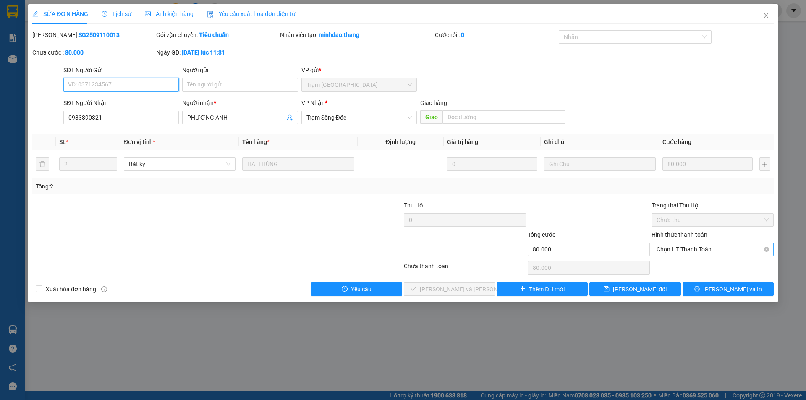
click at [698, 246] on span "Chọn HT Thanh Toán" at bounding box center [713, 249] width 112 height 13
click at [692, 266] on div "Tại văn phòng" at bounding box center [713, 266] width 112 height 9
type input "0"
click at [480, 289] on button "[PERSON_NAME] và [PERSON_NAME] hàng" at bounding box center [449, 289] width 91 height 13
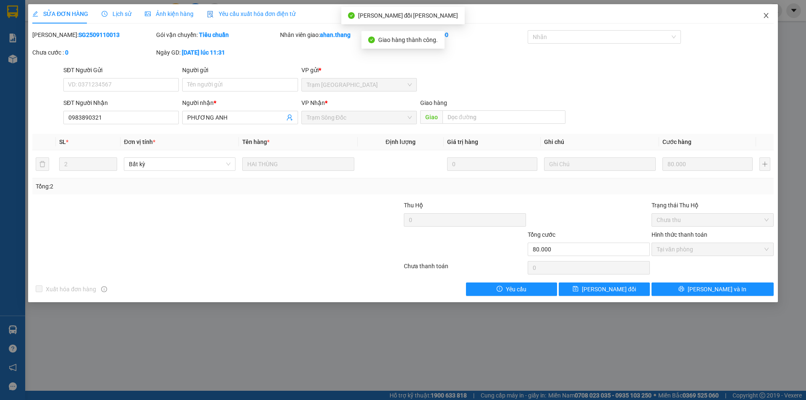
click at [767, 14] on icon "close" at bounding box center [766, 15] width 7 height 7
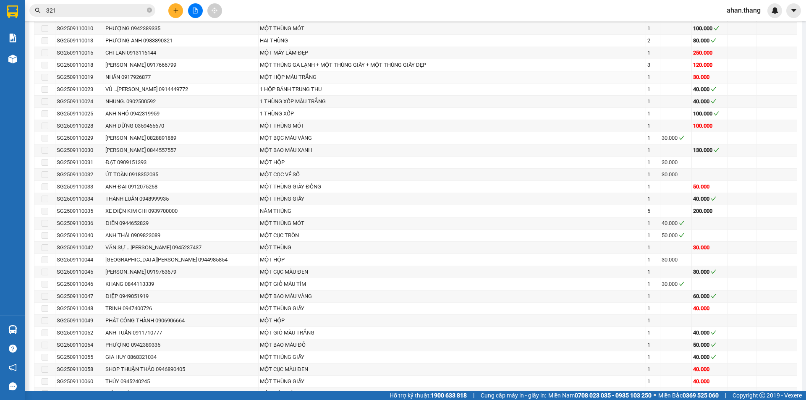
scroll to position [546, 0]
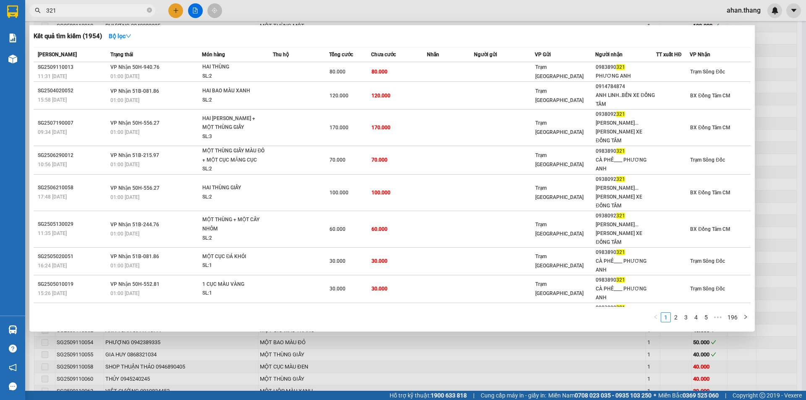
click at [72, 6] on input "321" at bounding box center [95, 10] width 99 height 9
type input "3"
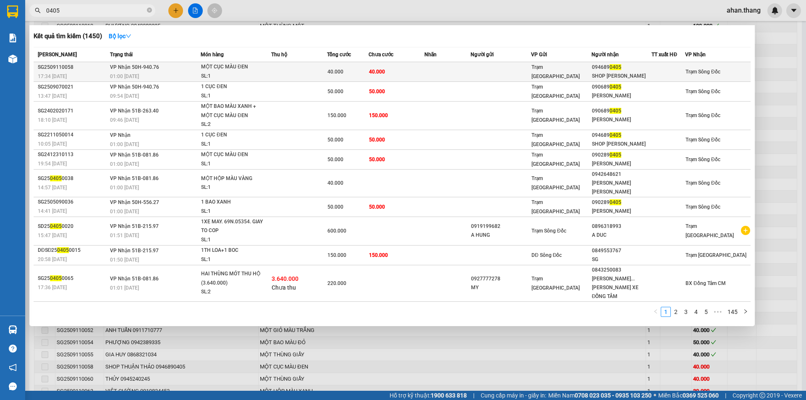
type input "0405"
click at [491, 71] on td at bounding box center [501, 72] width 60 height 20
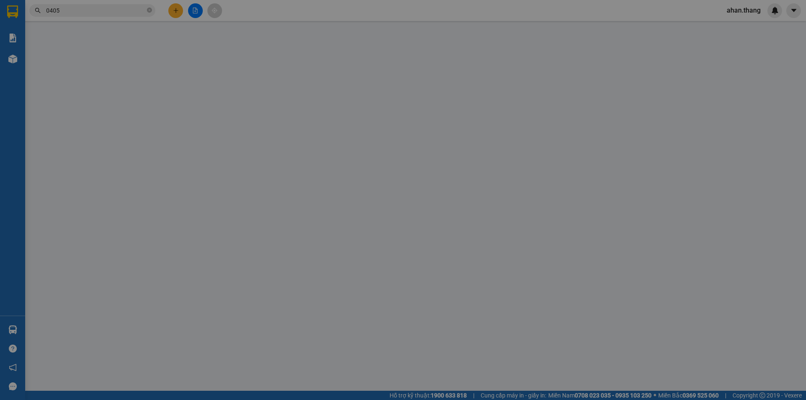
type input "0946890405"
type input "SHOP [PERSON_NAME]"
type input "40.000"
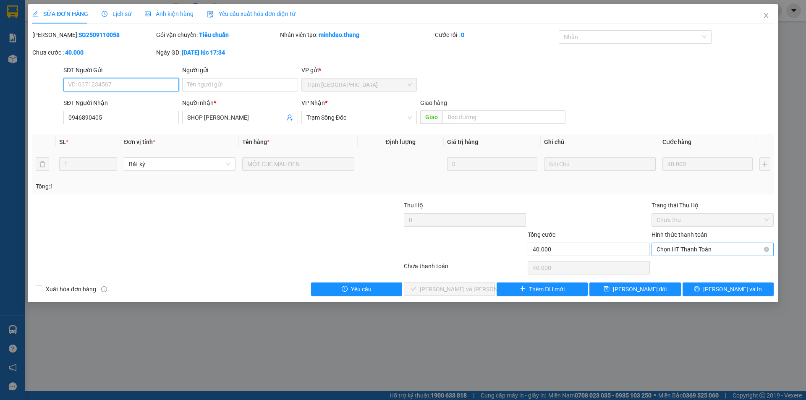
click at [693, 248] on span "Chọn HT Thanh Toán" at bounding box center [713, 249] width 112 height 13
click at [690, 267] on div "Tại văn phòng" at bounding box center [713, 266] width 112 height 9
type input "0"
click at [483, 291] on button "[PERSON_NAME] và [PERSON_NAME] hàng" at bounding box center [449, 289] width 91 height 13
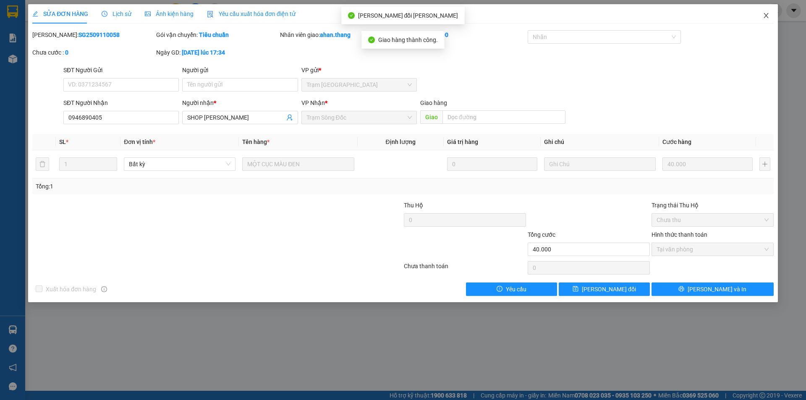
click at [766, 16] on icon "close" at bounding box center [766, 15] width 5 height 5
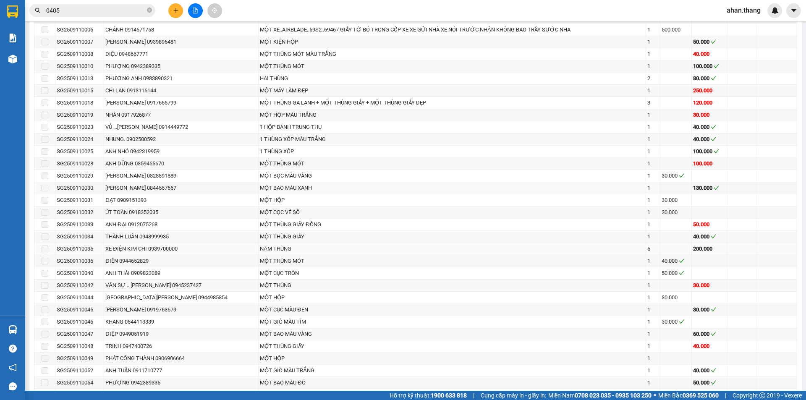
scroll to position [546, 0]
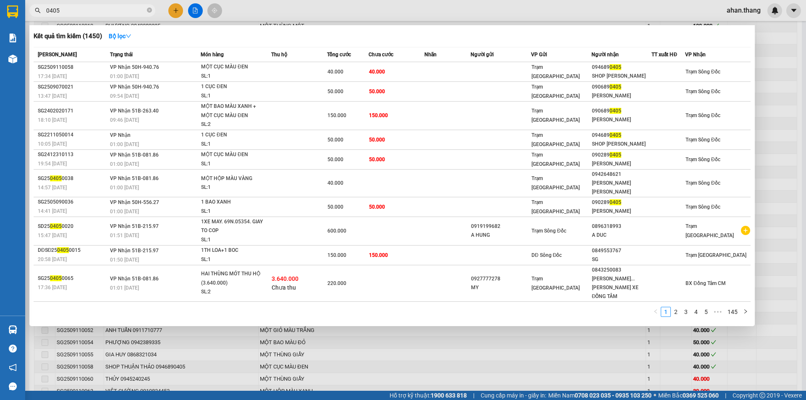
click at [83, 9] on input "0405" at bounding box center [95, 10] width 99 height 9
type input "0"
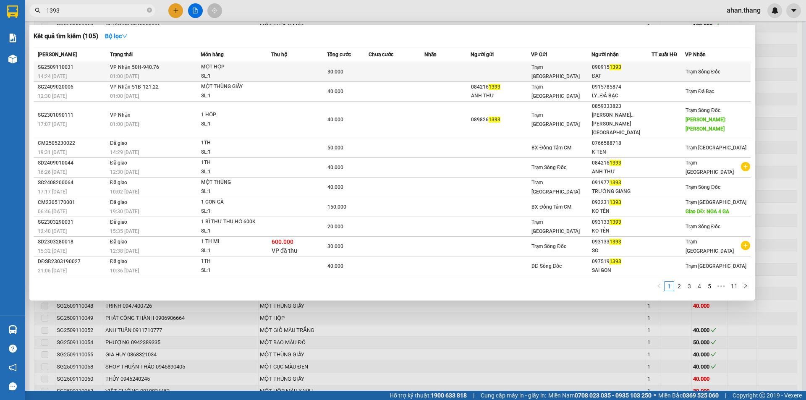
click at [422, 72] on td at bounding box center [397, 72] width 56 height 20
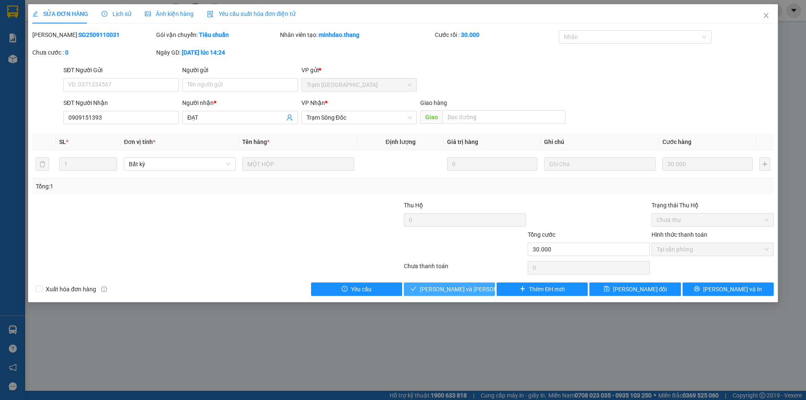
click at [462, 287] on span "[PERSON_NAME] và [PERSON_NAME] hàng" at bounding box center [476, 289] width 113 height 9
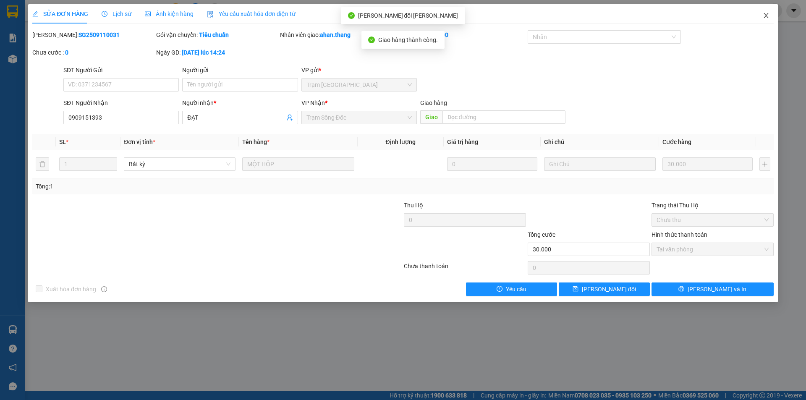
click at [769, 14] on icon "close" at bounding box center [766, 15] width 7 height 7
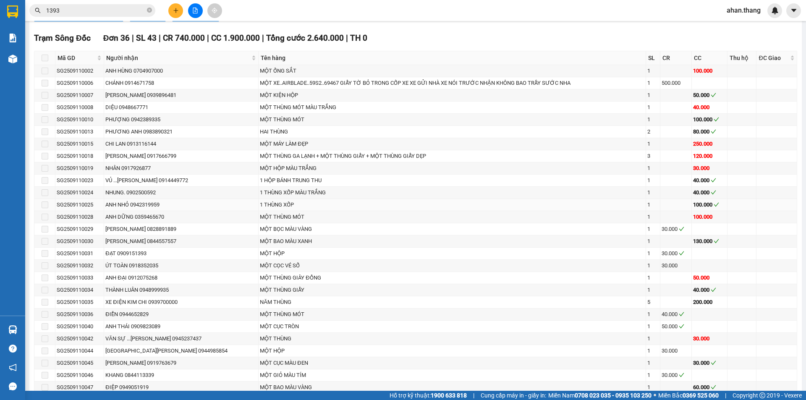
scroll to position [462, 0]
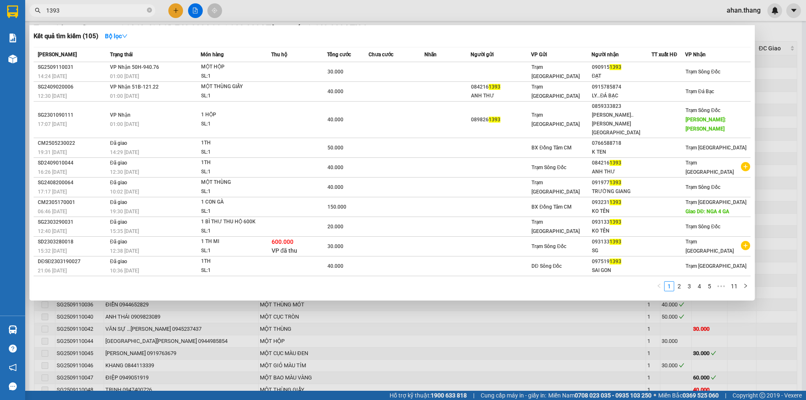
click at [83, 10] on input "1393" at bounding box center [95, 10] width 99 height 9
type input "1"
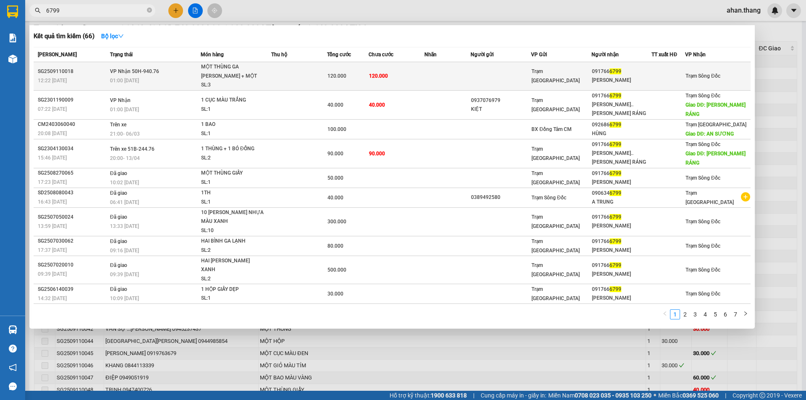
type input "6799"
click at [485, 78] on td at bounding box center [501, 76] width 60 height 29
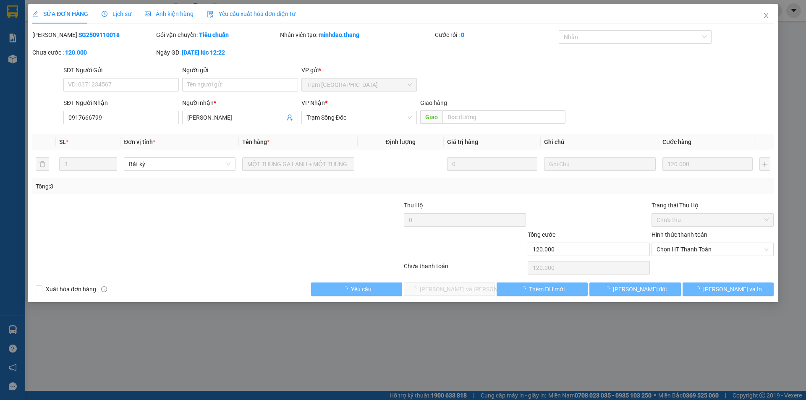
type input "0917666799"
type input "[PERSON_NAME]"
type input "120.000"
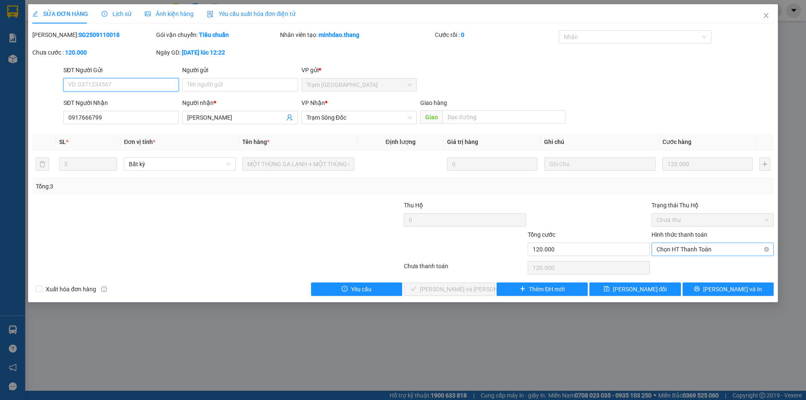
click at [697, 247] on span "Chọn HT Thanh Toán" at bounding box center [713, 249] width 112 height 13
click at [696, 264] on div "Tại văn phòng" at bounding box center [713, 266] width 112 height 9
type input "0"
click at [471, 287] on span "[PERSON_NAME] và [PERSON_NAME] hàng" at bounding box center [476, 289] width 113 height 9
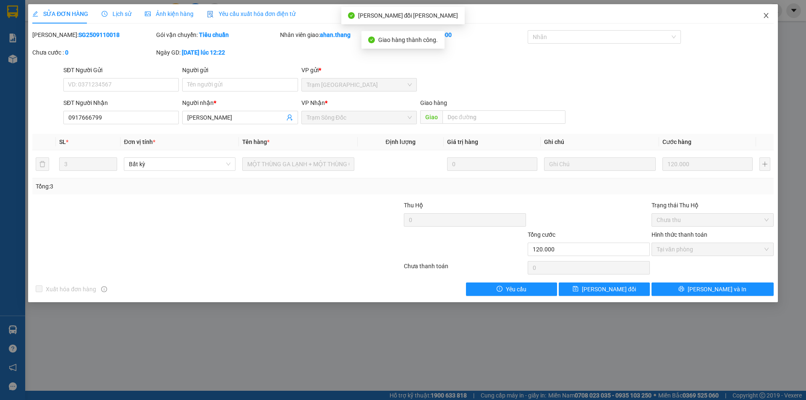
click at [766, 13] on icon "close" at bounding box center [766, 15] width 7 height 7
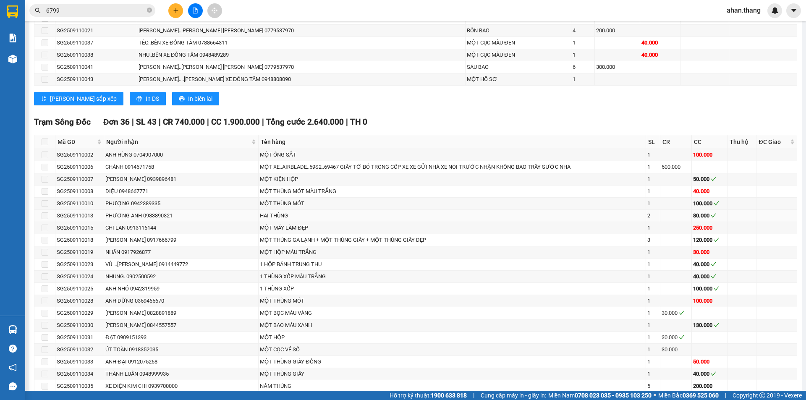
scroll to position [462, 0]
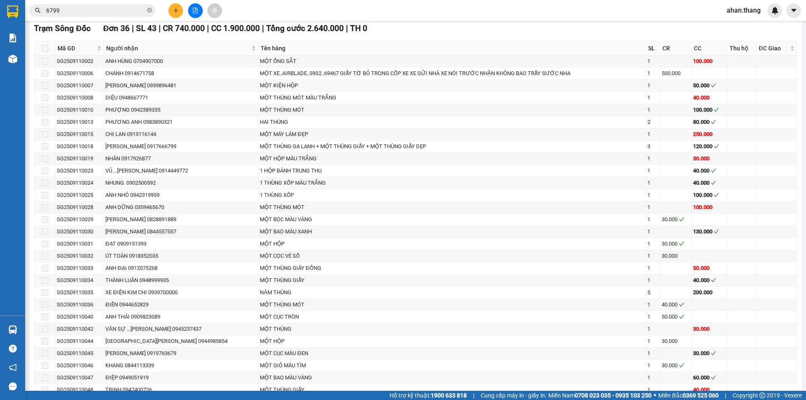
click at [70, 10] on input "6799" at bounding box center [95, 10] width 99 height 9
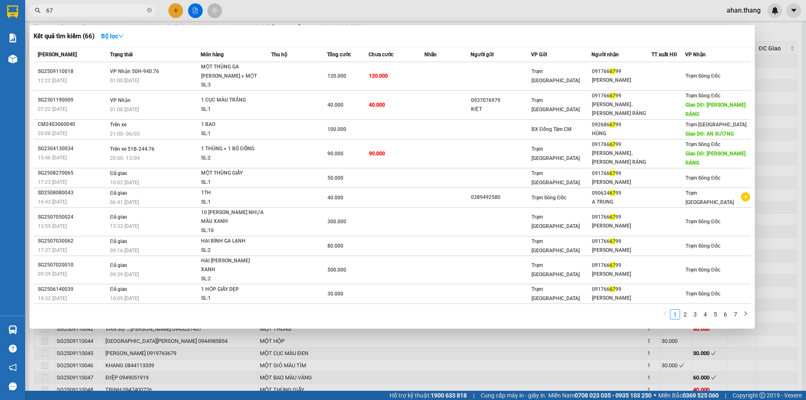
type input "6"
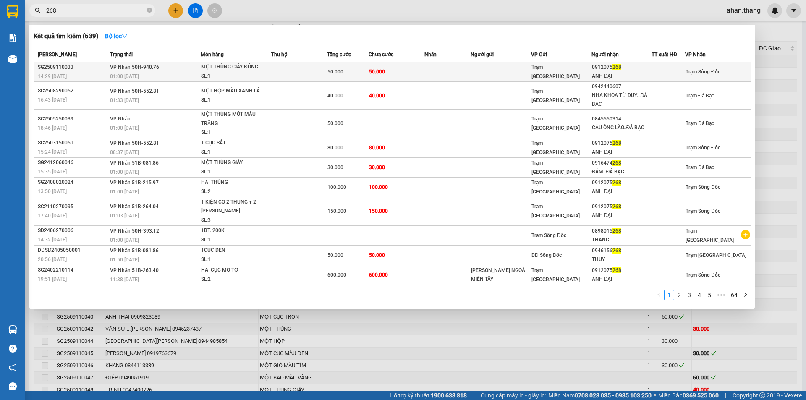
type input "268"
click at [454, 70] on td at bounding box center [448, 72] width 47 height 20
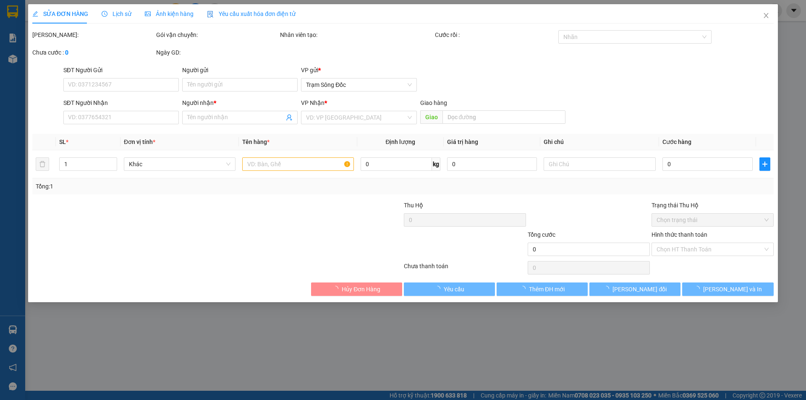
type input "0912075268"
type input "ANH ĐẠI"
type input "50.000"
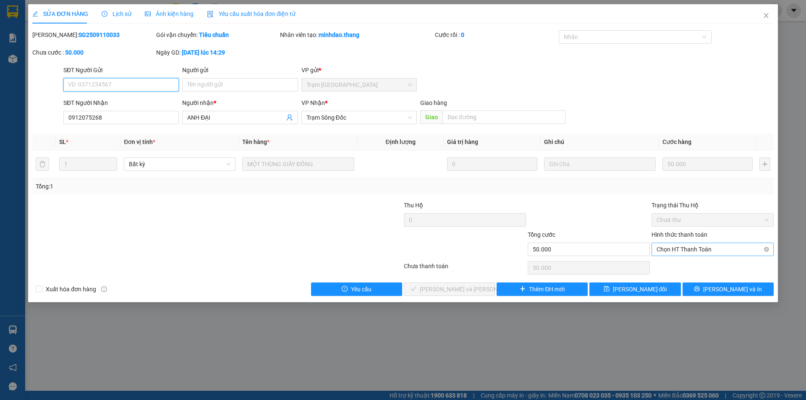
click at [686, 247] on span "Chọn HT Thanh Toán" at bounding box center [713, 249] width 112 height 13
click at [687, 265] on div "Tại văn phòng" at bounding box center [713, 266] width 112 height 9
type input "0"
click at [479, 288] on button "[PERSON_NAME] và [PERSON_NAME] hàng" at bounding box center [449, 289] width 91 height 13
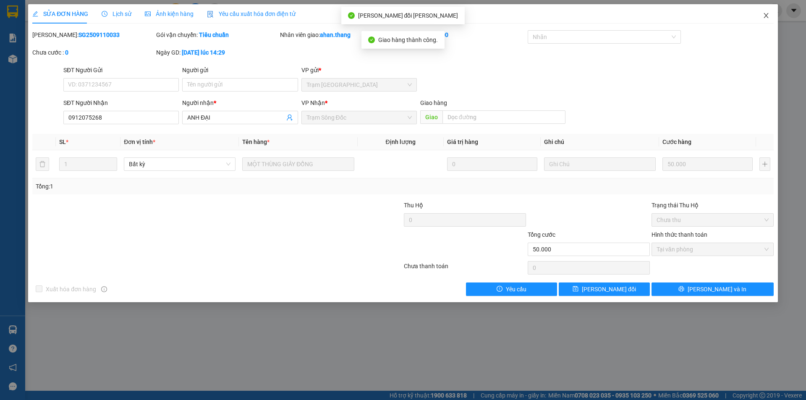
click at [767, 11] on span "Close" at bounding box center [767, 16] width 24 height 24
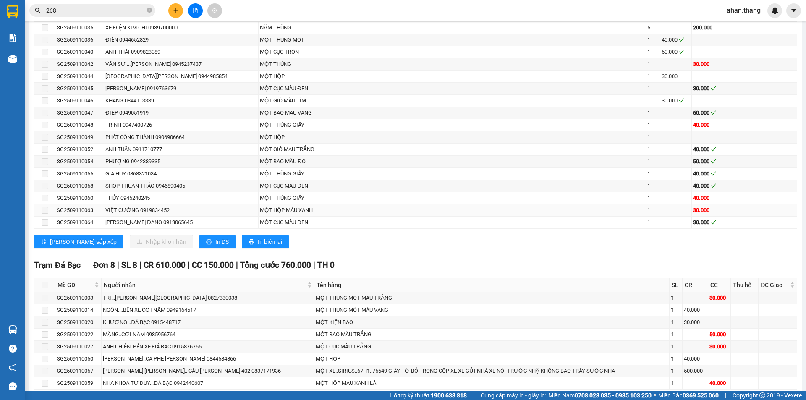
scroll to position [714, 0]
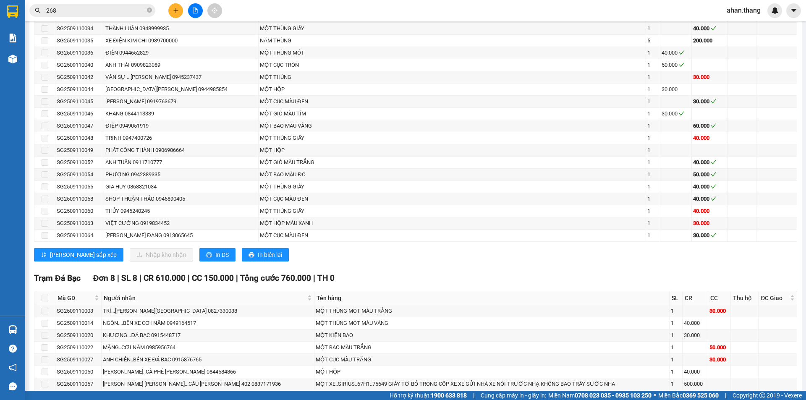
click at [76, 12] on input "268" at bounding box center [95, 10] width 99 height 9
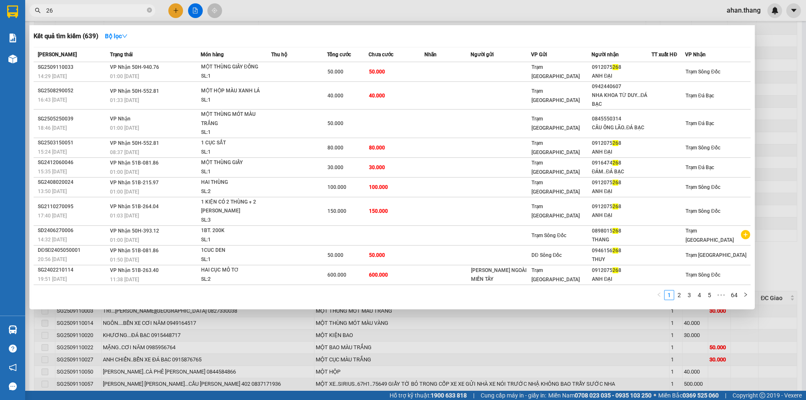
type input "2"
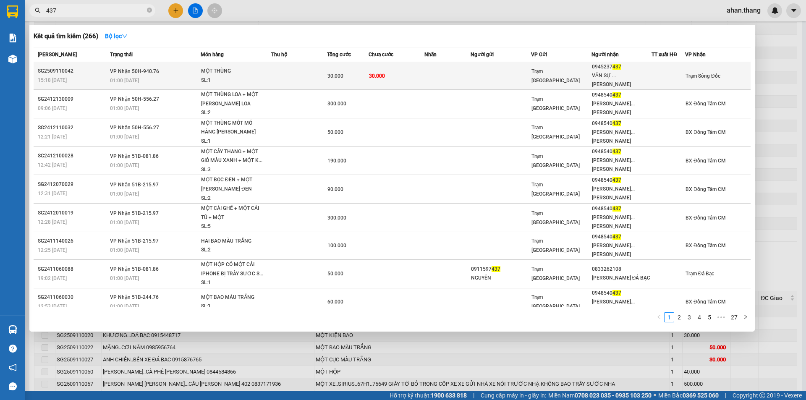
type input "437"
click at [455, 69] on td at bounding box center [448, 76] width 47 height 28
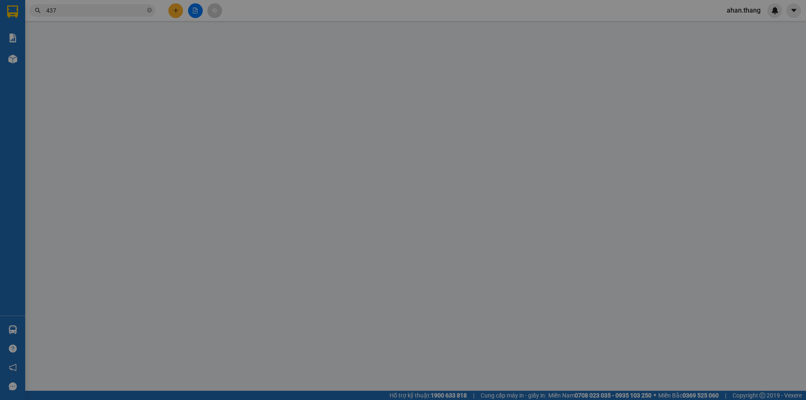
type input "0945237437"
type input "VĂN SỰ ...[PERSON_NAME]"
type input "30.000"
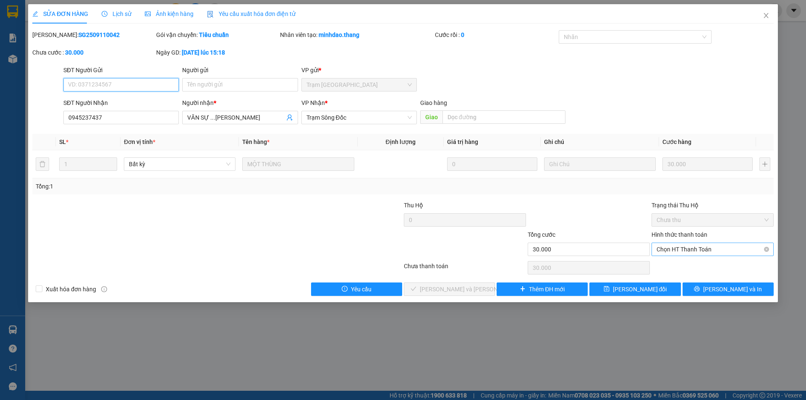
click at [690, 247] on span "Chọn HT Thanh Toán" at bounding box center [713, 249] width 112 height 13
click at [689, 262] on div "Tại văn phòng" at bounding box center [713, 266] width 112 height 9
type input "0"
click at [469, 288] on span "[PERSON_NAME] và [PERSON_NAME] hàng" at bounding box center [476, 289] width 113 height 9
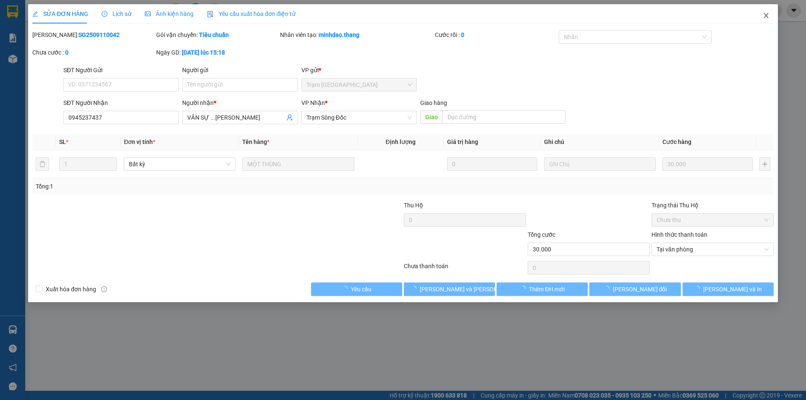
click at [765, 13] on icon "close" at bounding box center [766, 15] width 7 height 7
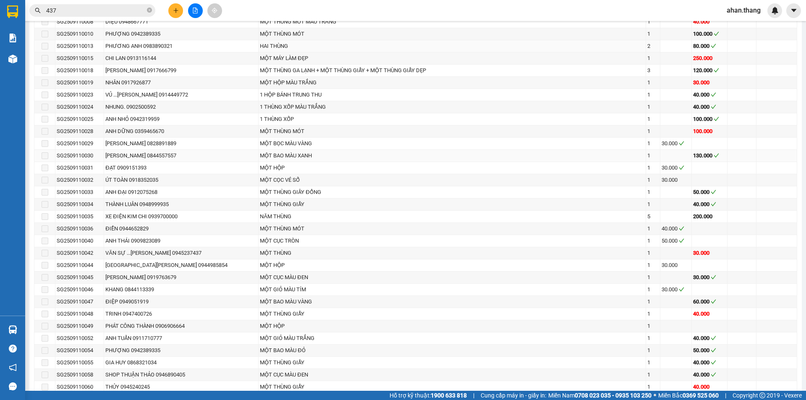
scroll to position [546, 0]
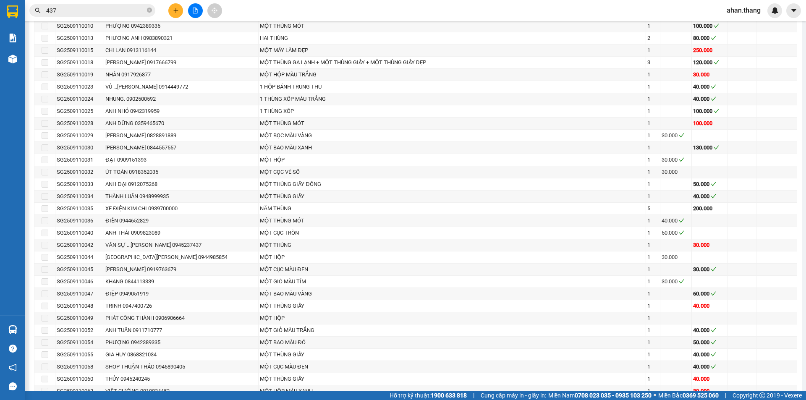
click at [52, 10] on input "437" at bounding box center [95, 10] width 99 height 9
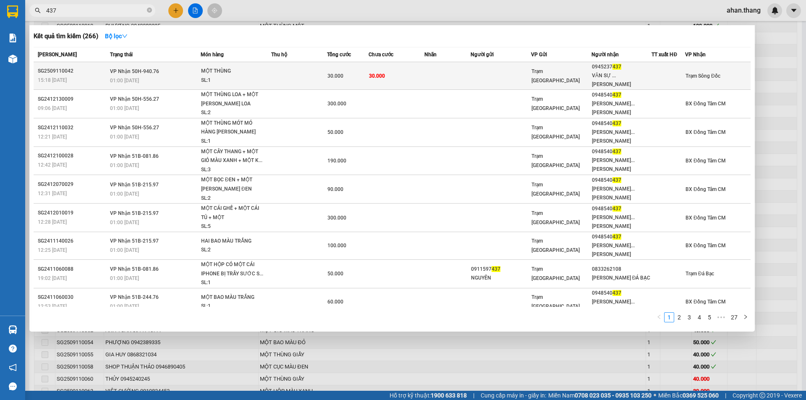
click at [447, 76] on td at bounding box center [448, 76] width 47 height 28
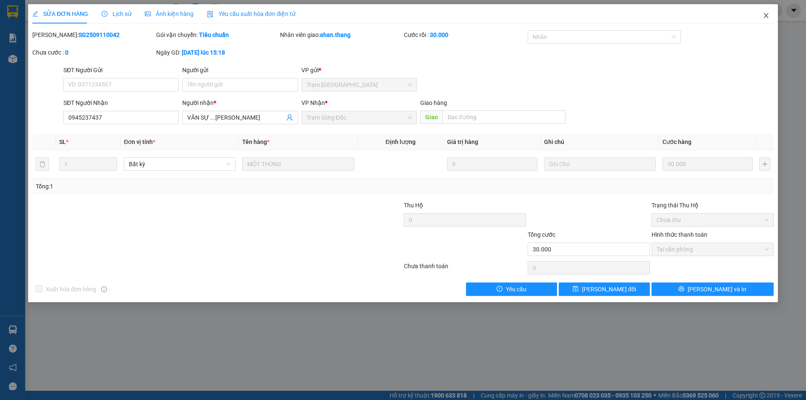
click at [767, 14] on icon "close" at bounding box center [766, 15] width 7 height 7
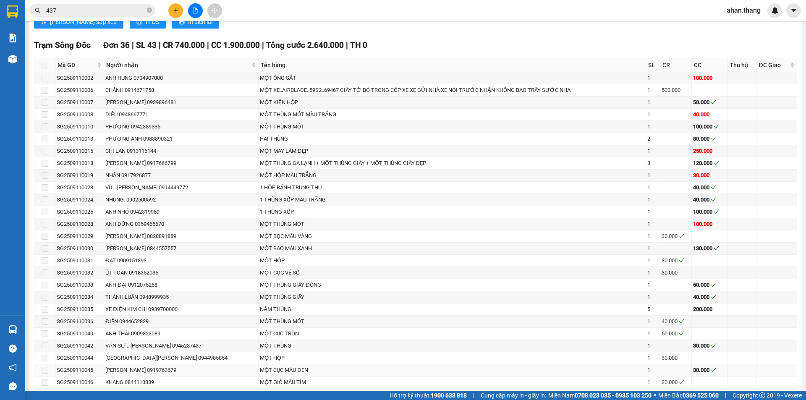
scroll to position [420, 0]
